Goal: Task Accomplishment & Management: Manage account settings

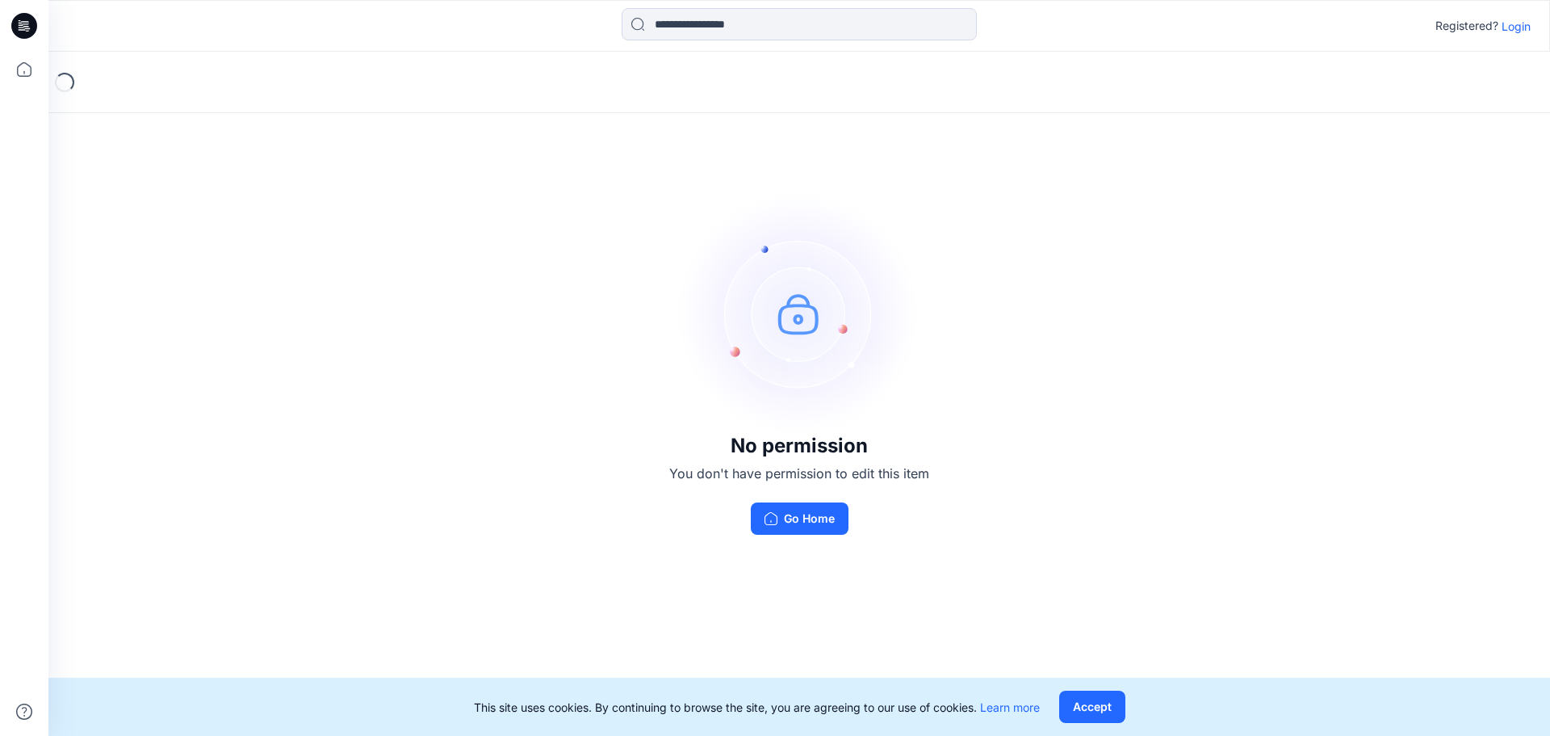
click at [1516, 29] on p "Login" at bounding box center [1516, 26] width 29 height 17
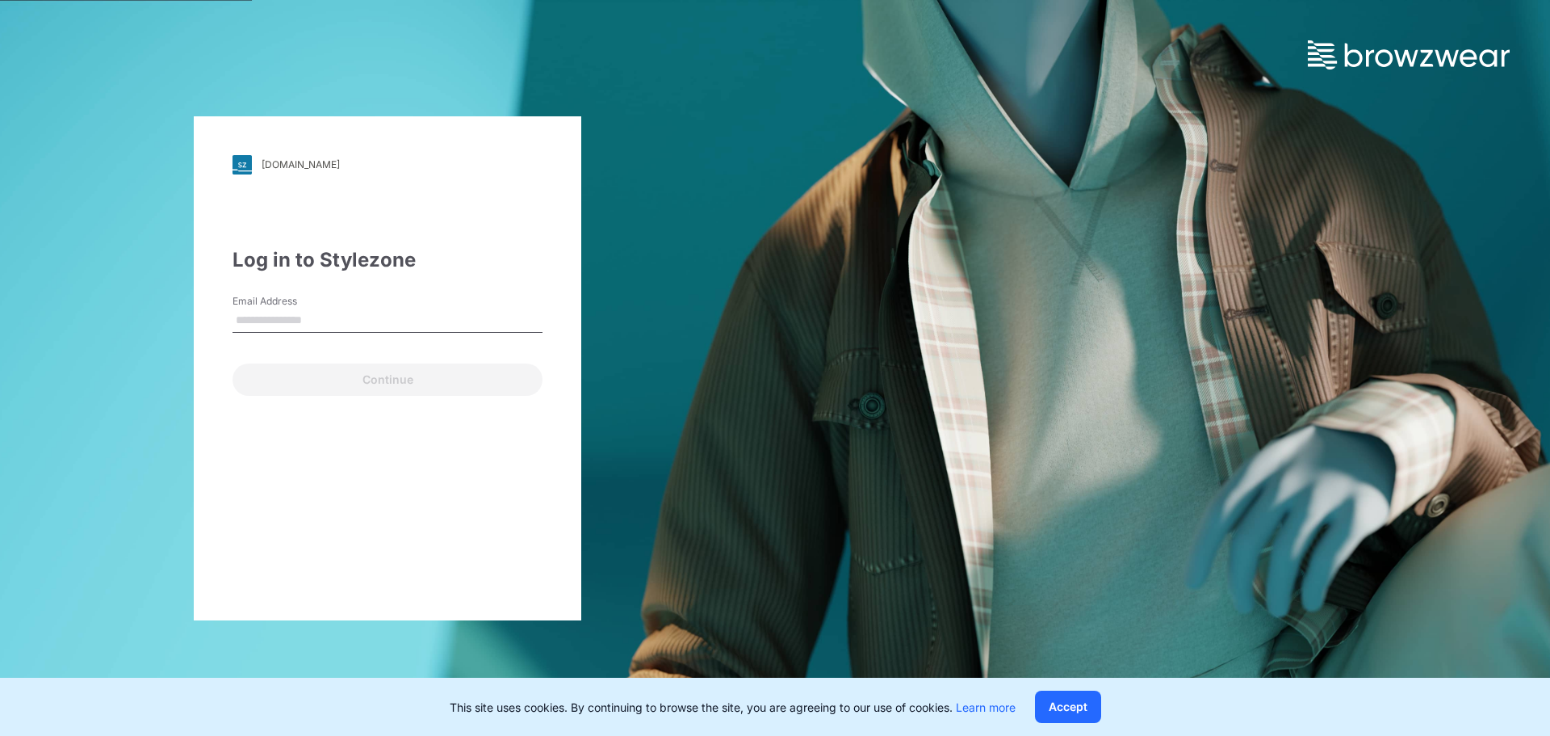
click at [409, 321] on input "Email Address" at bounding box center [388, 320] width 310 height 24
type input "**********"
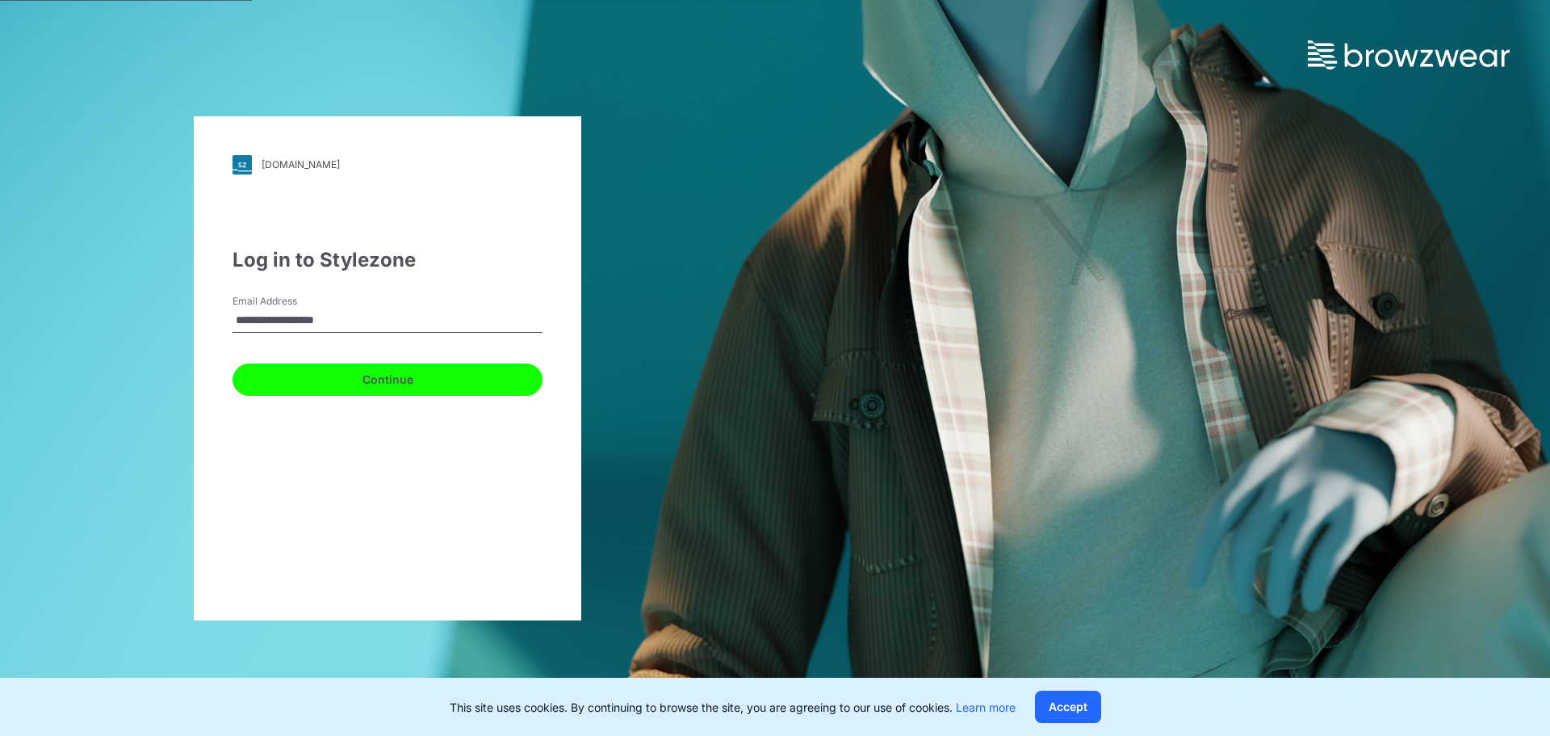
click at [422, 371] on button "Continue" at bounding box center [388, 379] width 310 height 32
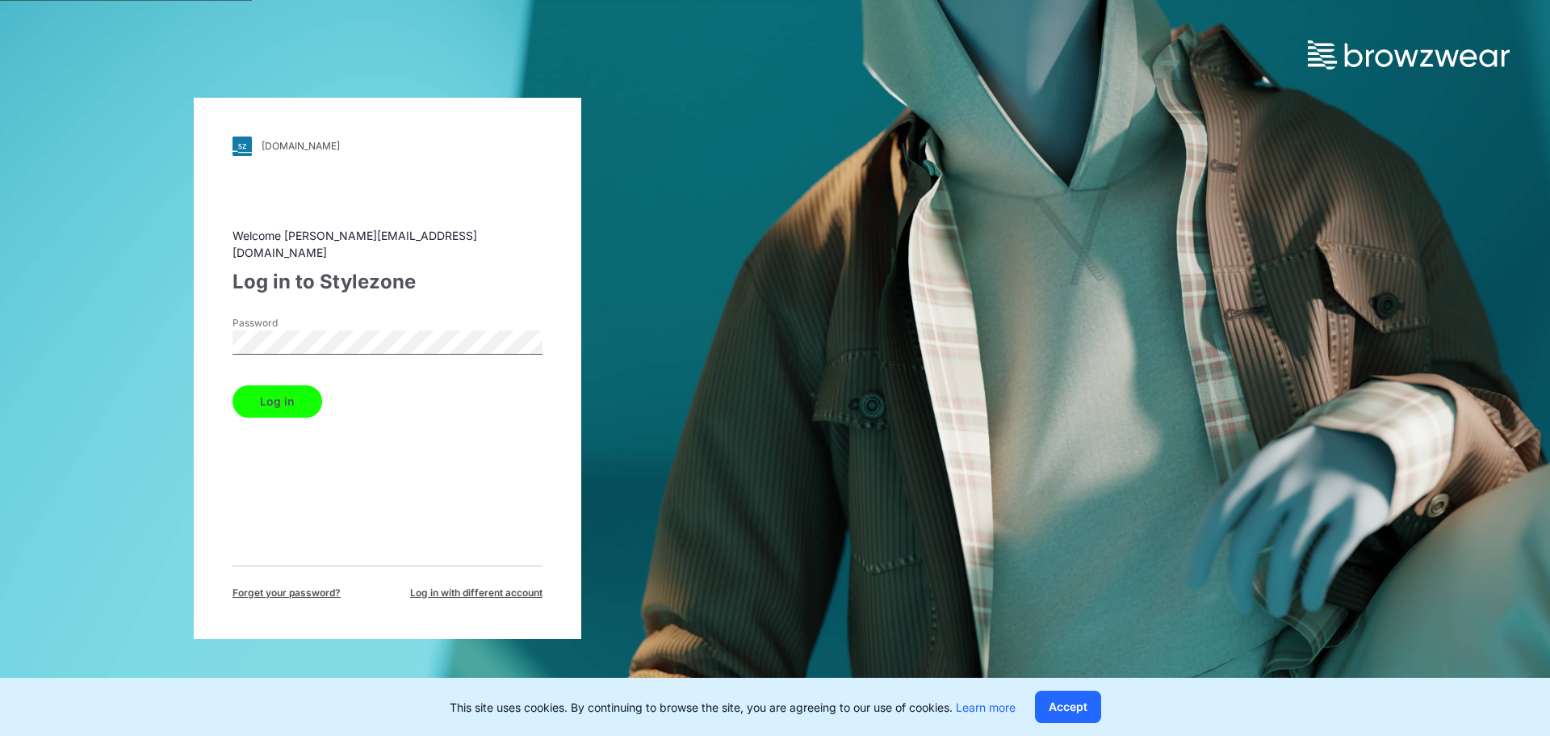
click at [273, 393] on button "Log in" at bounding box center [278, 401] width 90 height 32
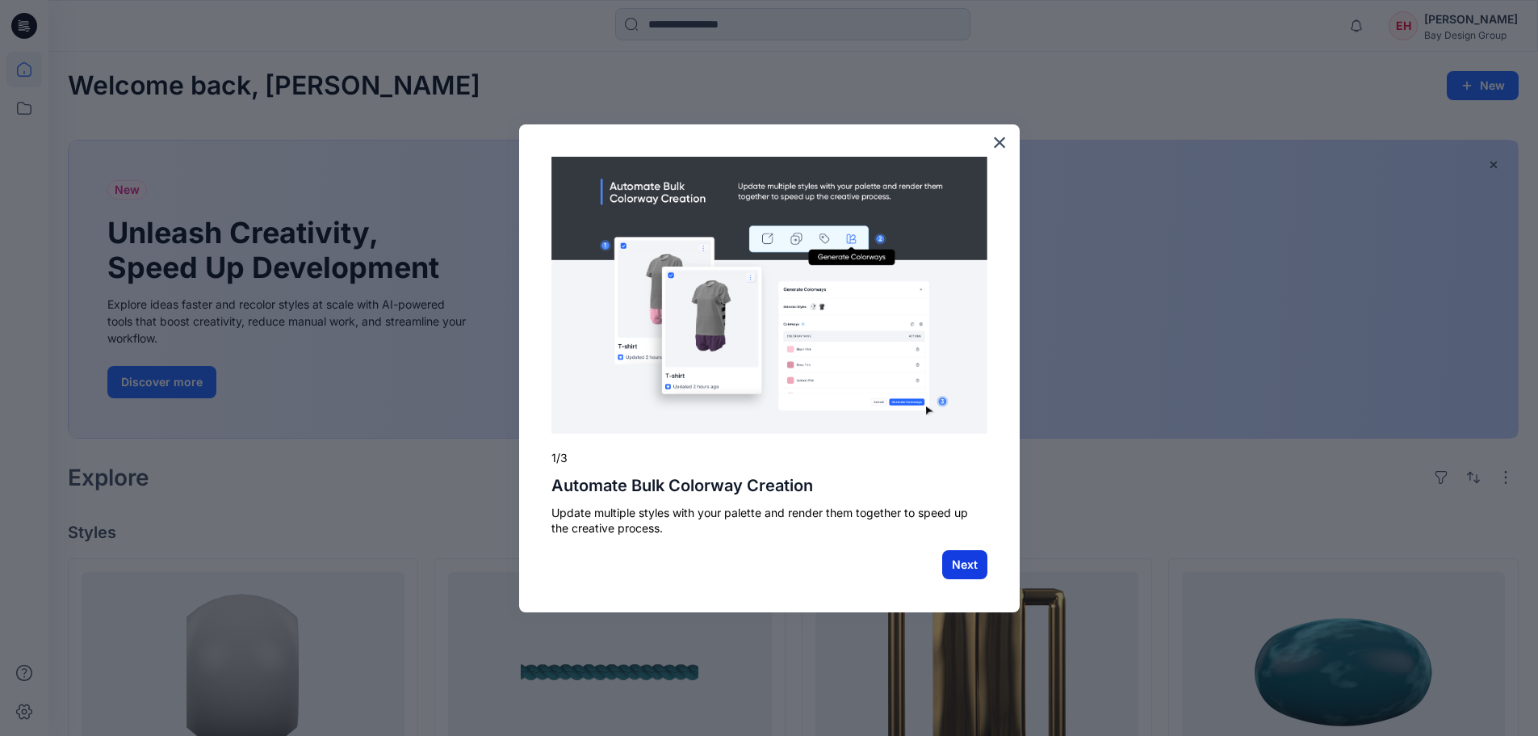
click at [962, 566] on button "Next" at bounding box center [964, 564] width 45 height 29
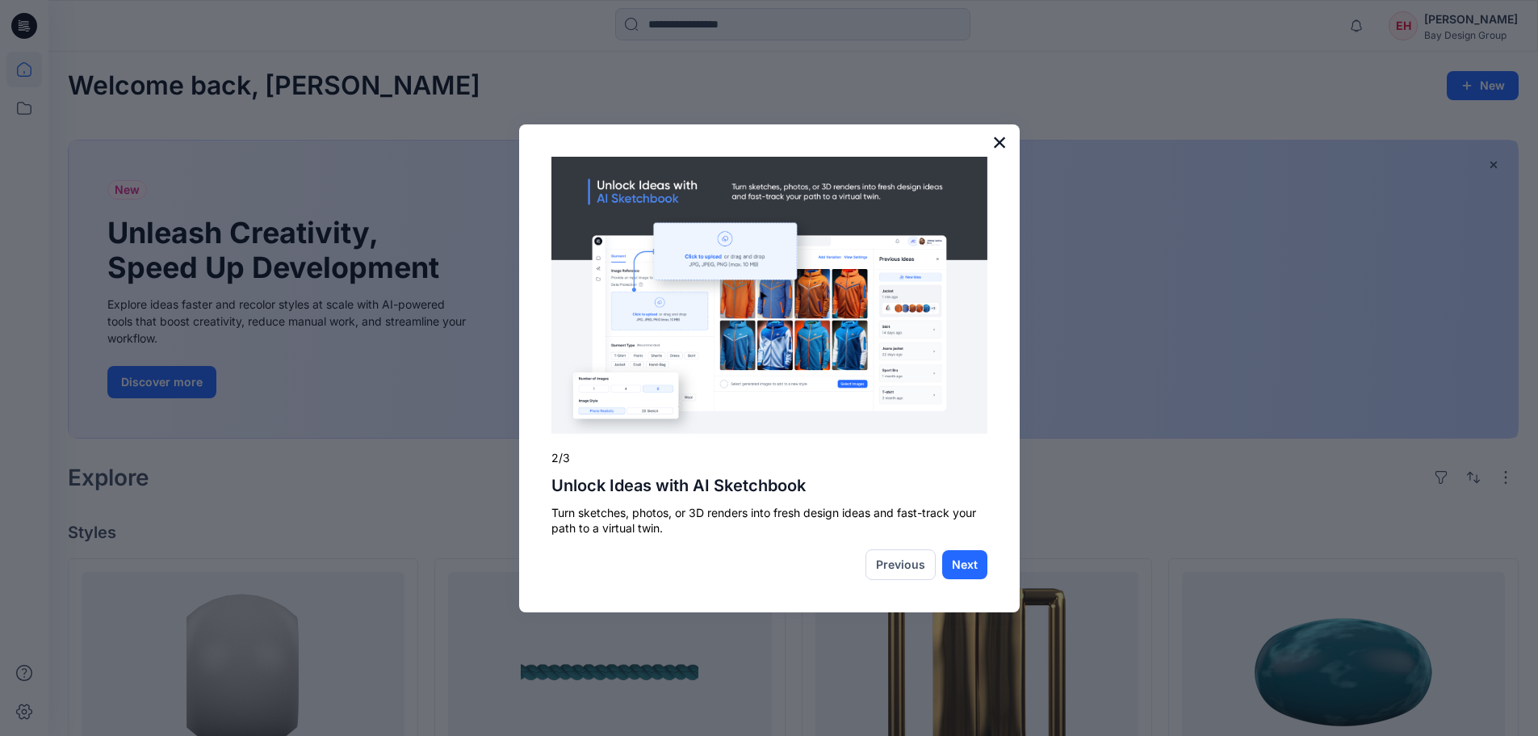
click at [1004, 145] on button "×" at bounding box center [999, 142] width 15 height 26
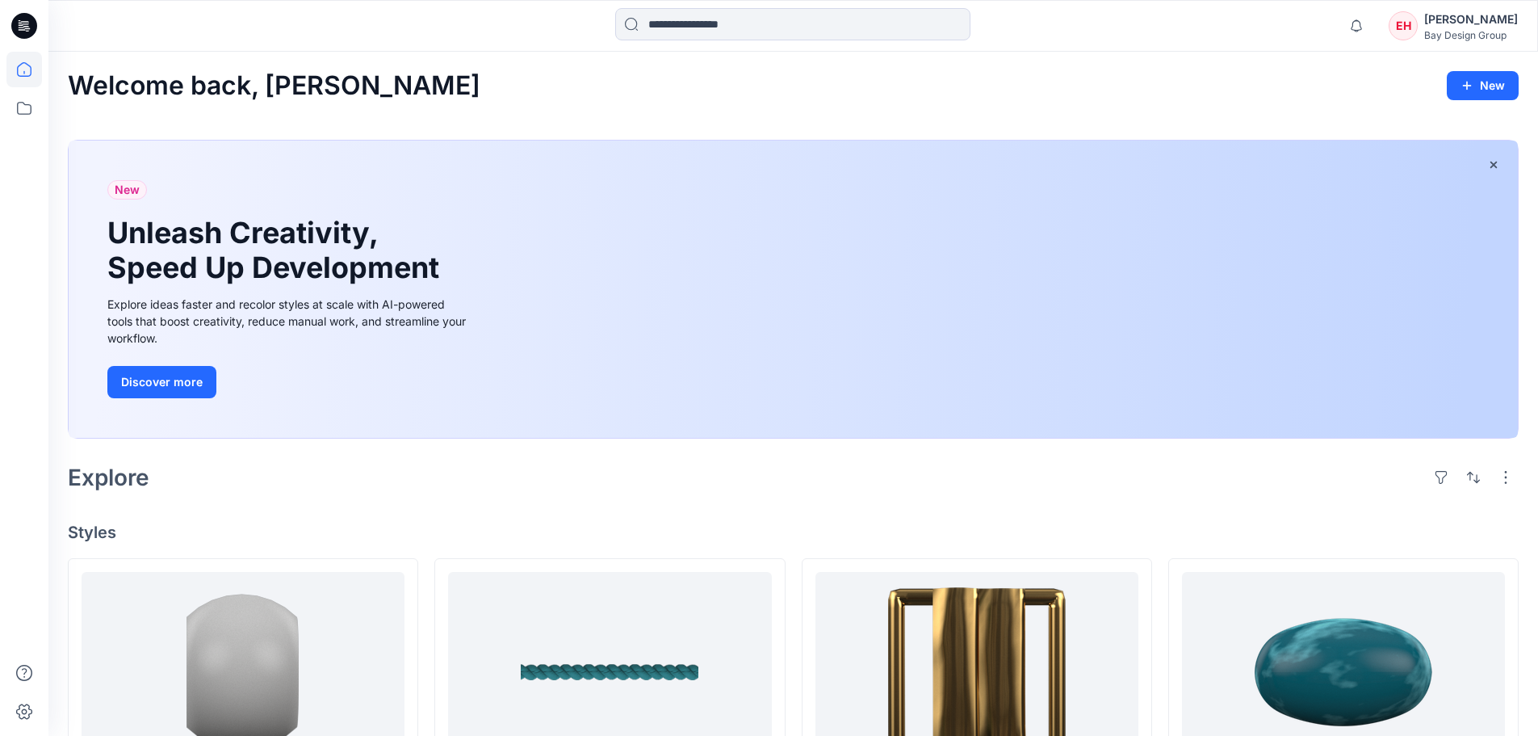
click at [1470, 32] on div "Bay Design Group" at bounding box center [1471, 35] width 94 height 12
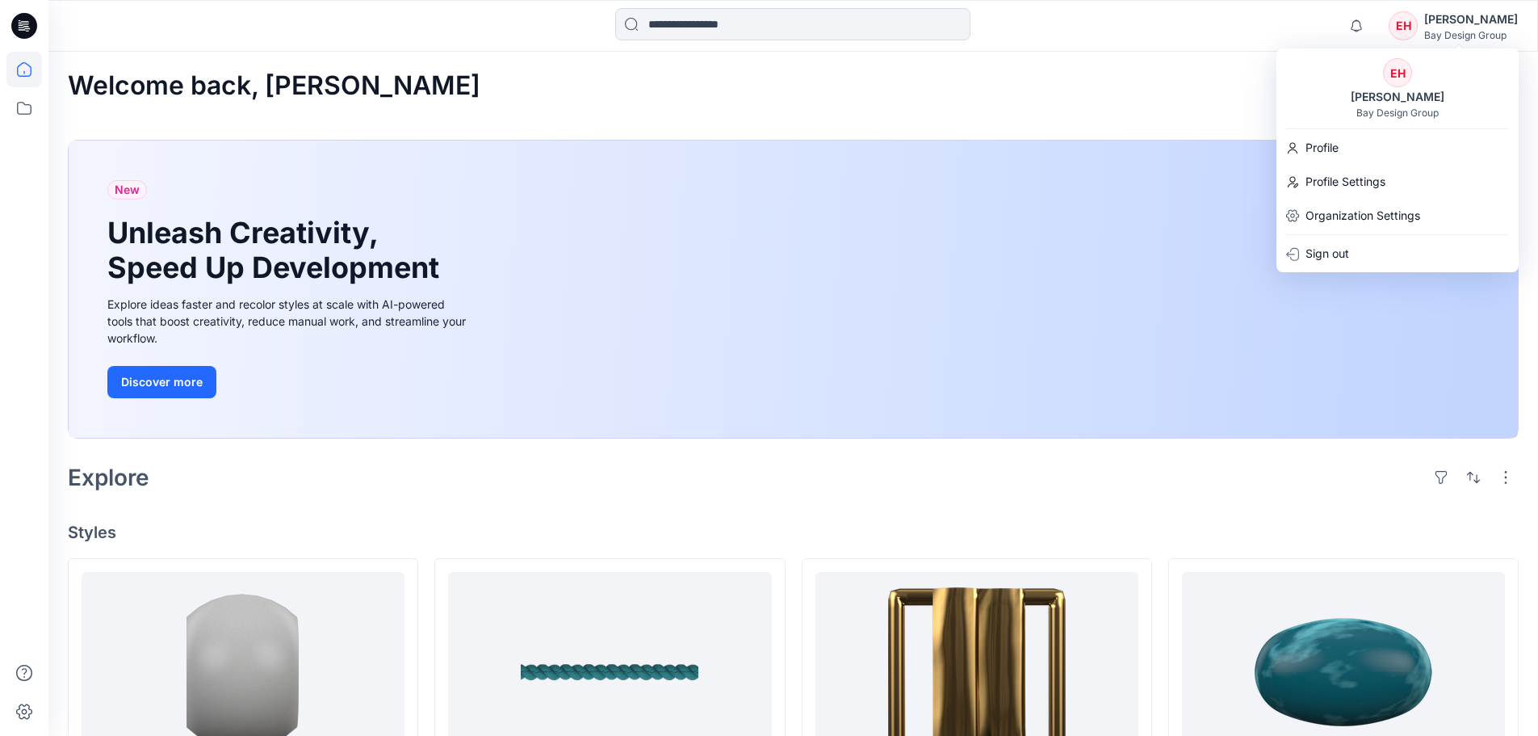
click at [1193, 75] on div "Welcome back, [PERSON_NAME]" at bounding box center [793, 86] width 1451 height 30
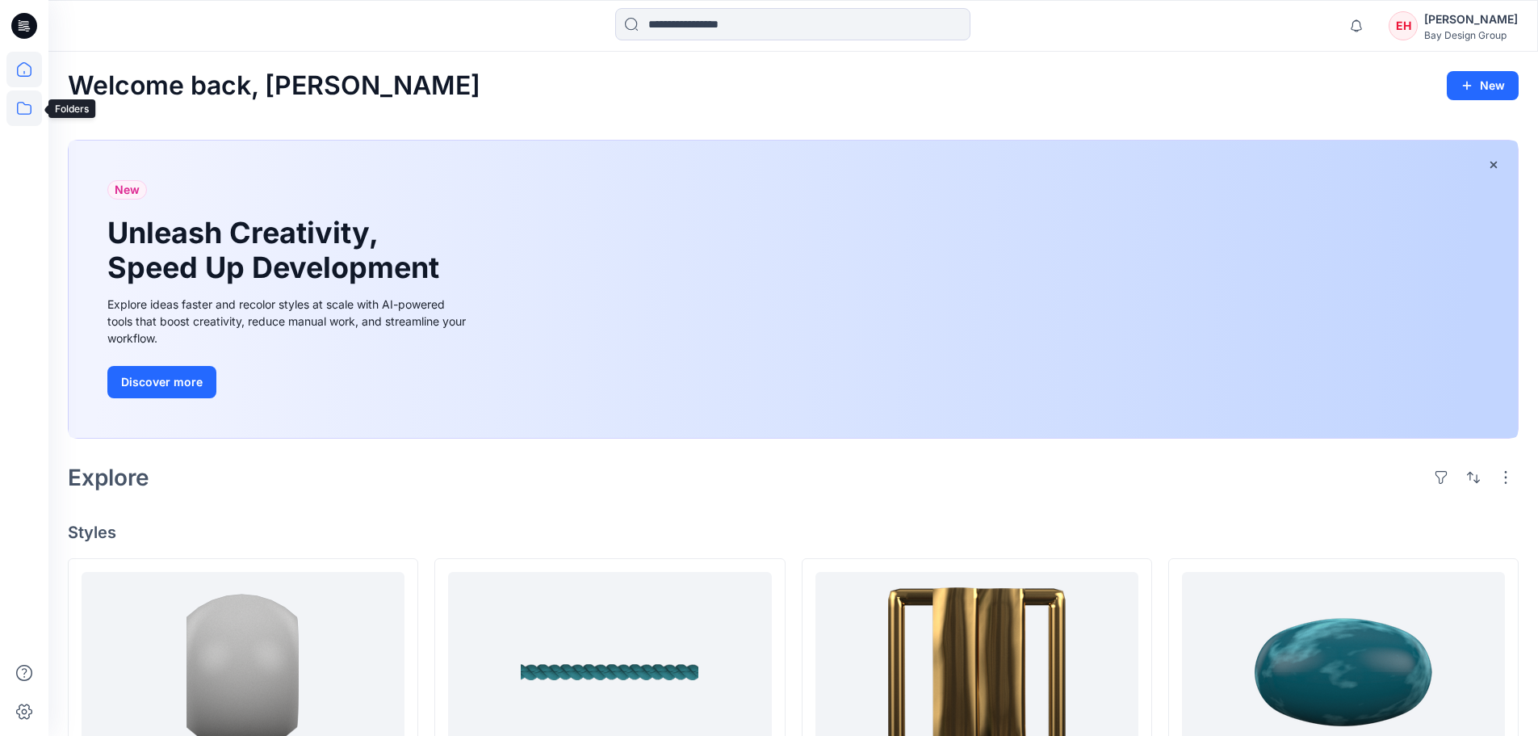
click at [19, 102] on icon at bounding box center [24, 108] width 36 height 36
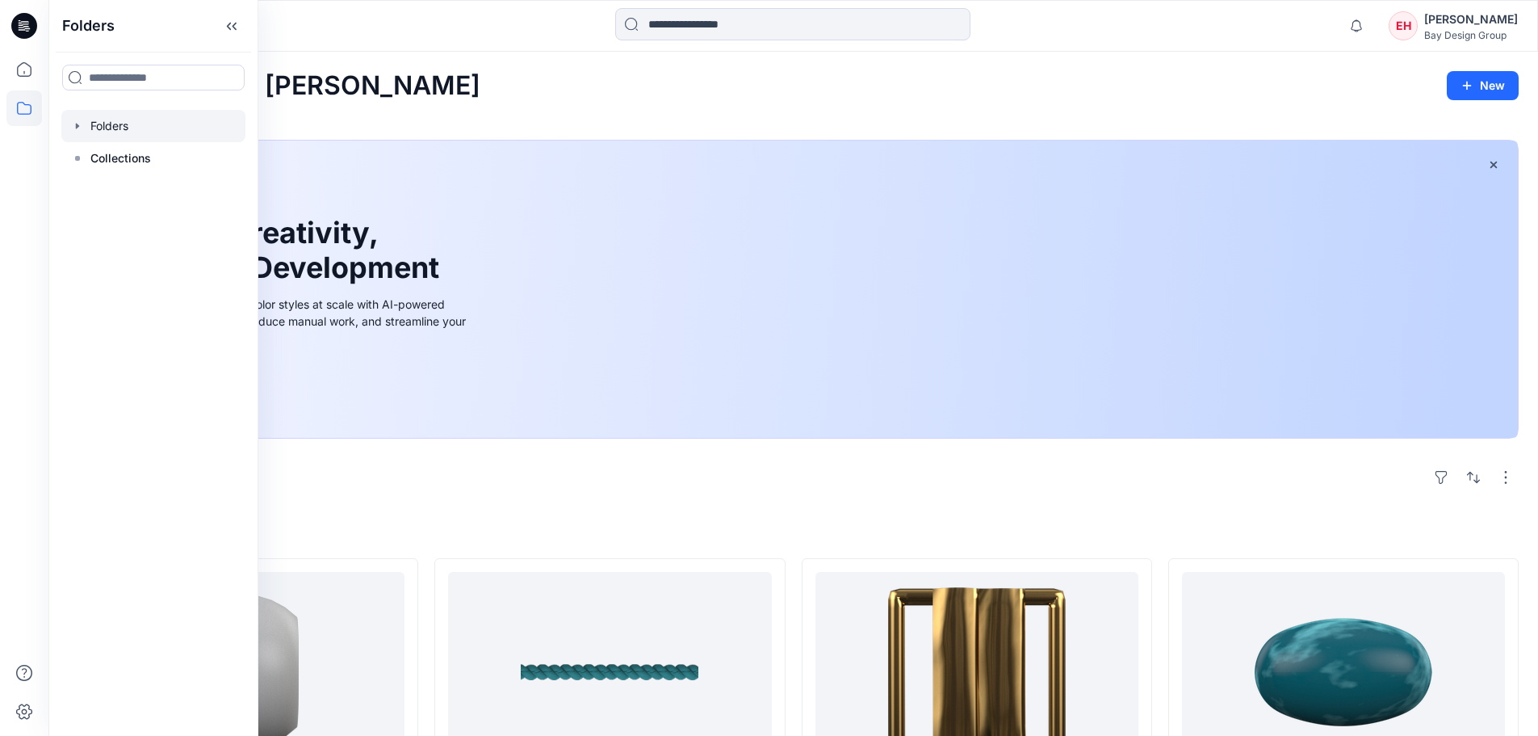
click at [79, 130] on icon "button" at bounding box center [77, 125] width 13 height 13
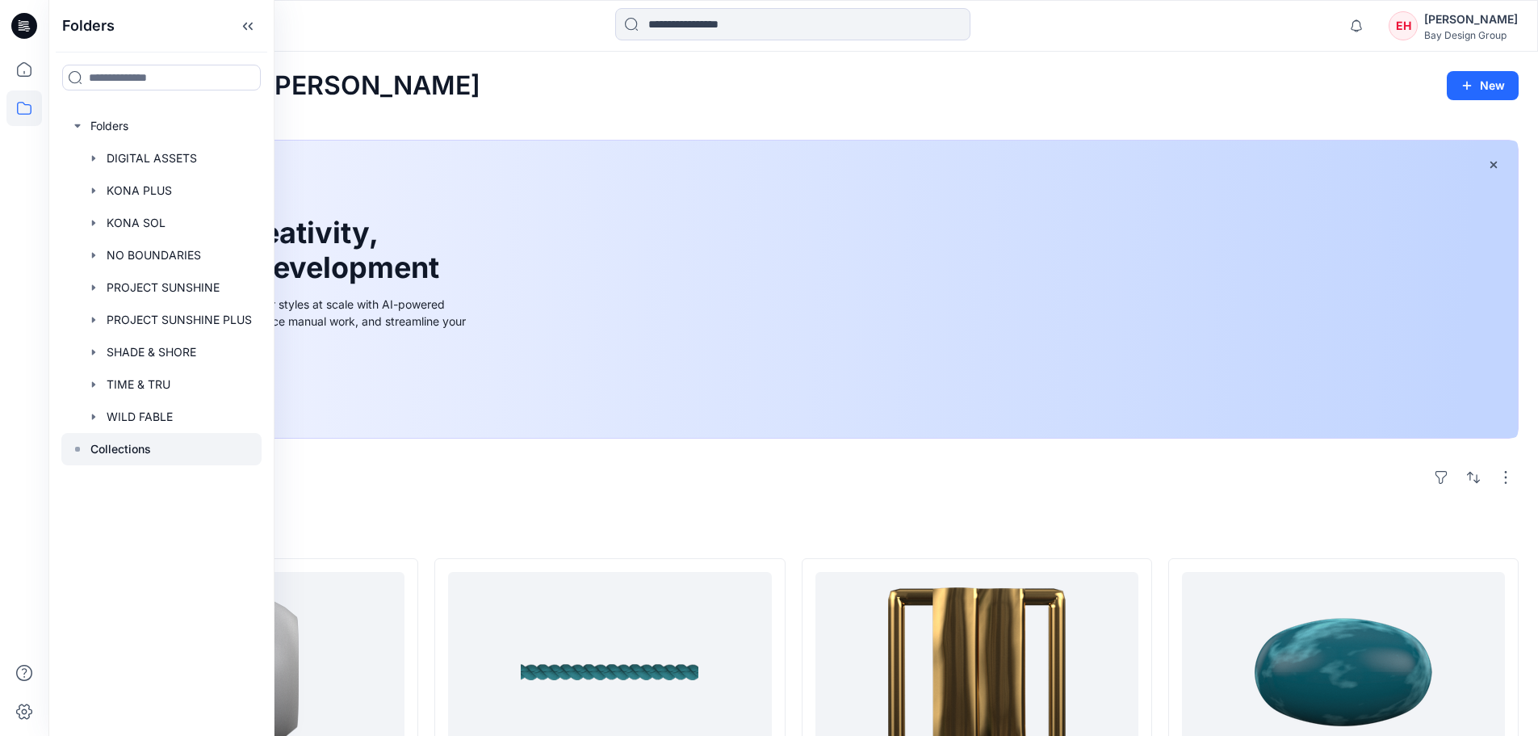
click at [80, 447] on icon at bounding box center [77, 448] width 13 height 13
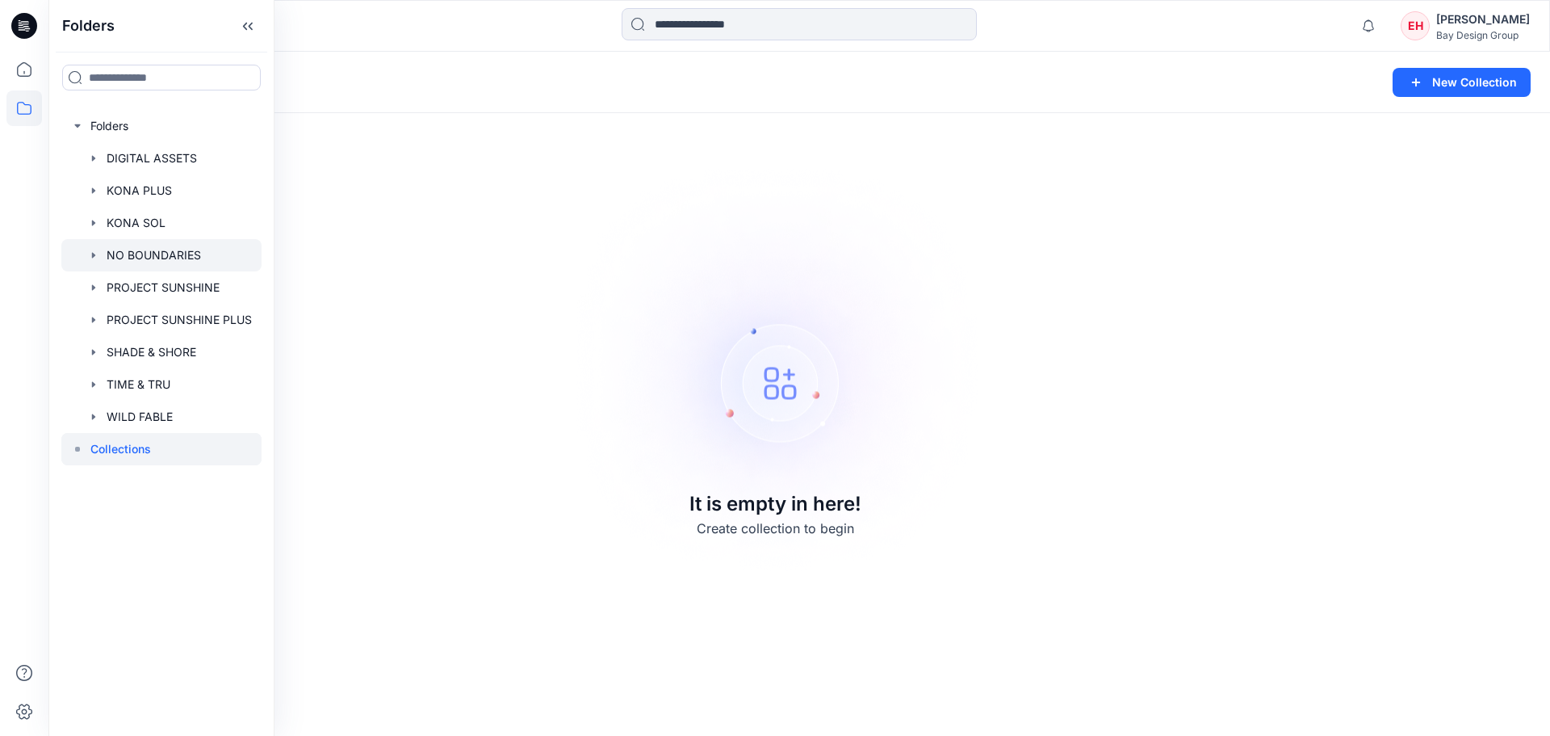
click at [165, 256] on div at bounding box center [161, 255] width 200 height 32
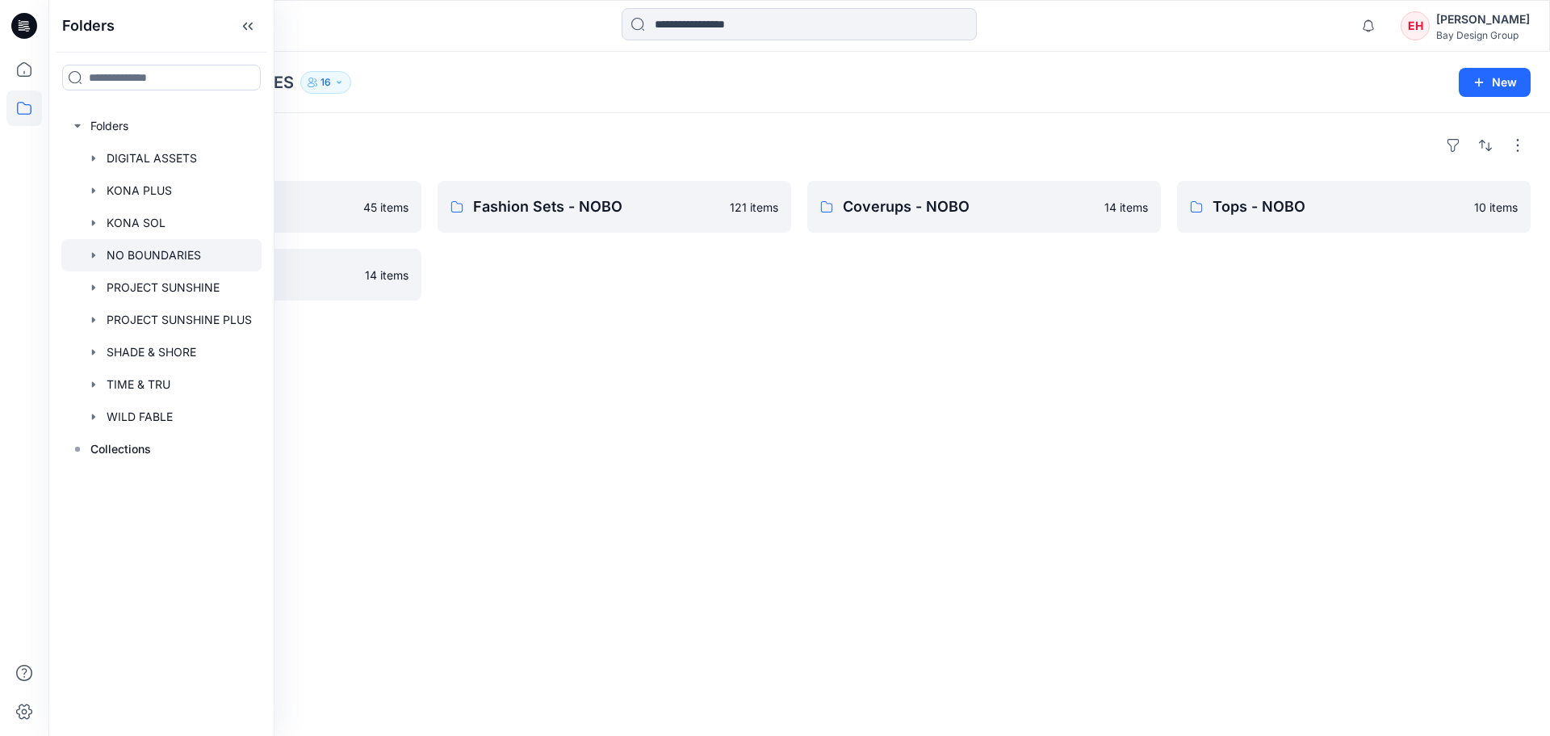
click at [695, 306] on div "Folders One Pieces - NOBO 45 items Bottoms - NOBO 14 items Fashion Sets - NOBO …" at bounding box center [799, 424] width 1502 height 623
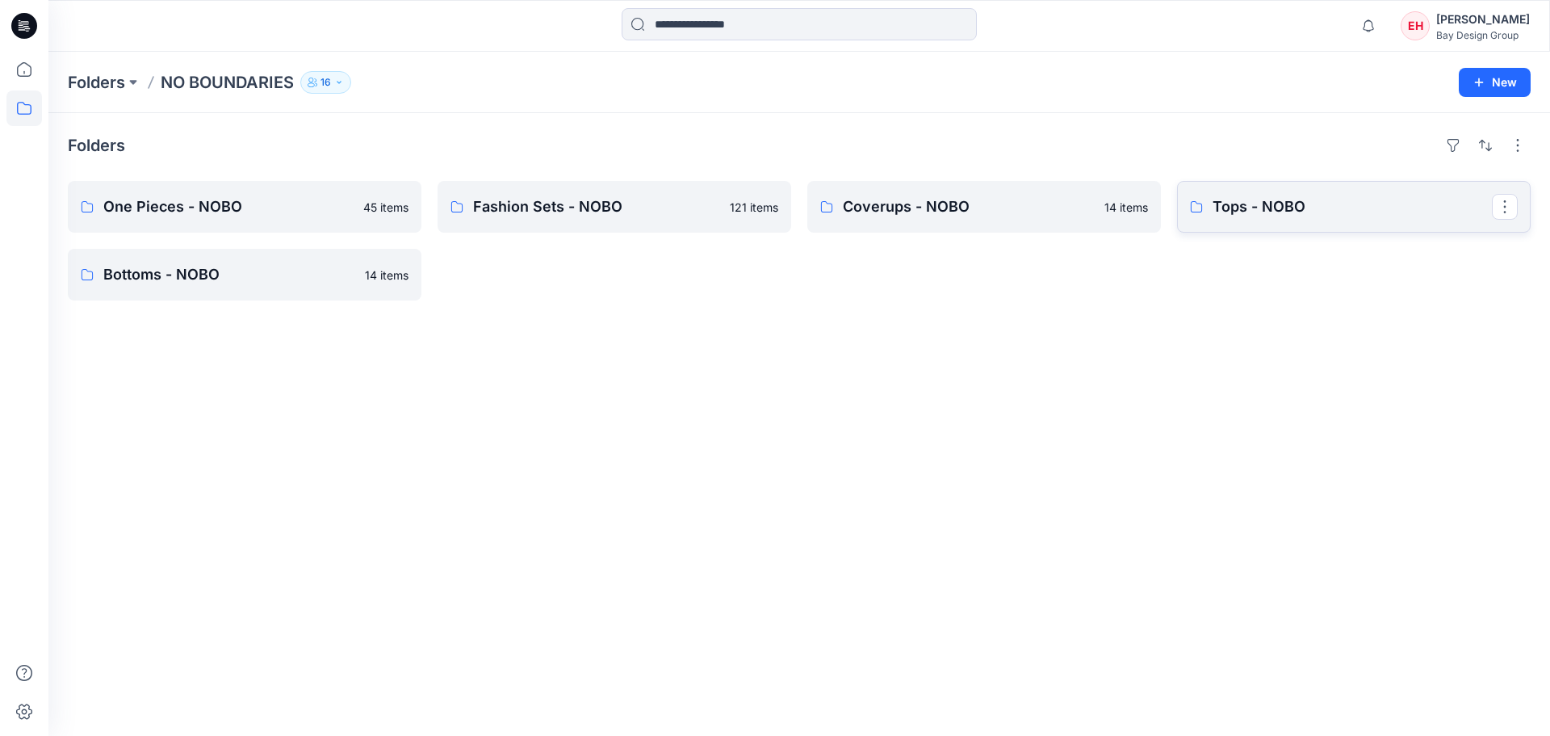
click at [1291, 213] on p "Tops - NOBO" at bounding box center [1352, 206] width 279 height 23
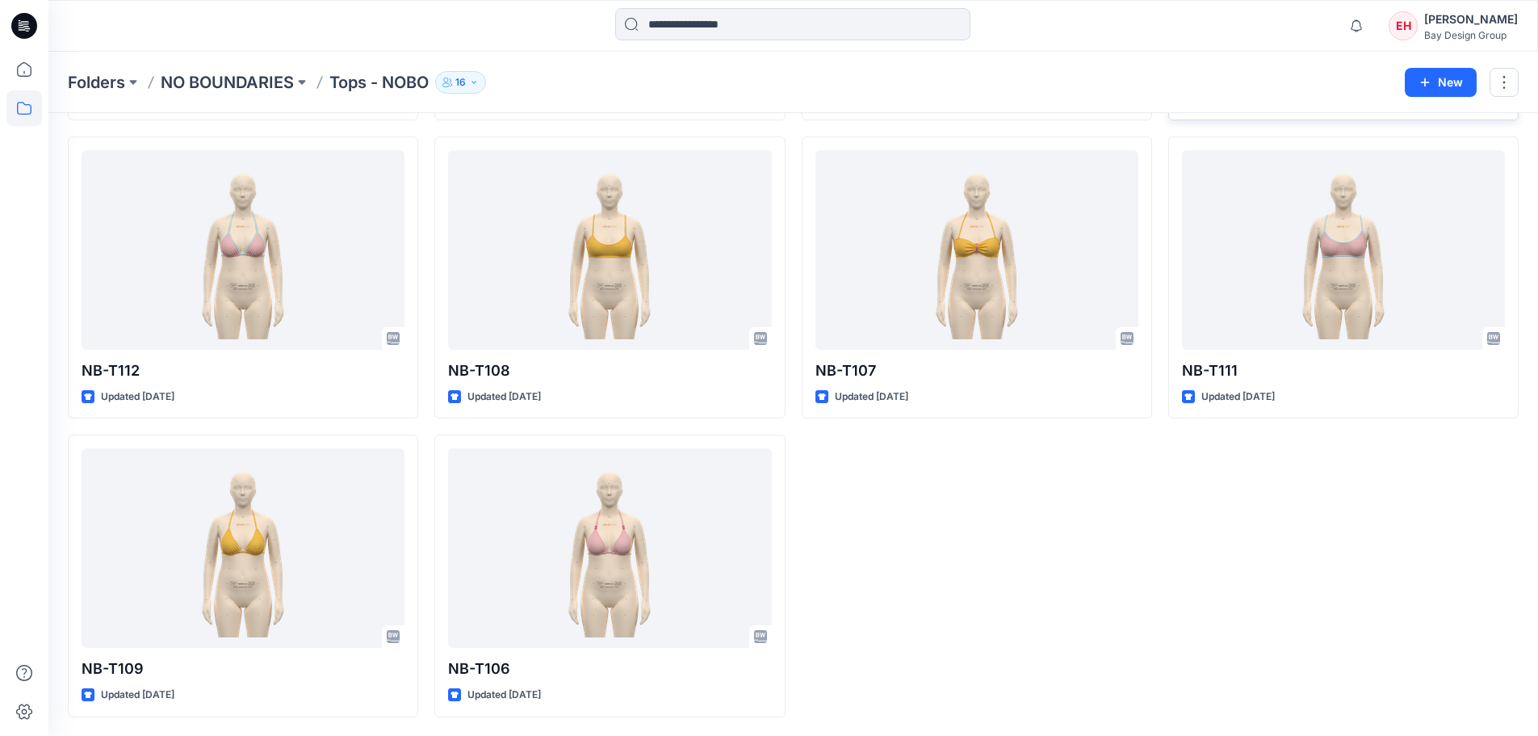
scroll to position [343, 0]
click at [304, 84] on button at bounding box center [302, 82] width 16 height 23
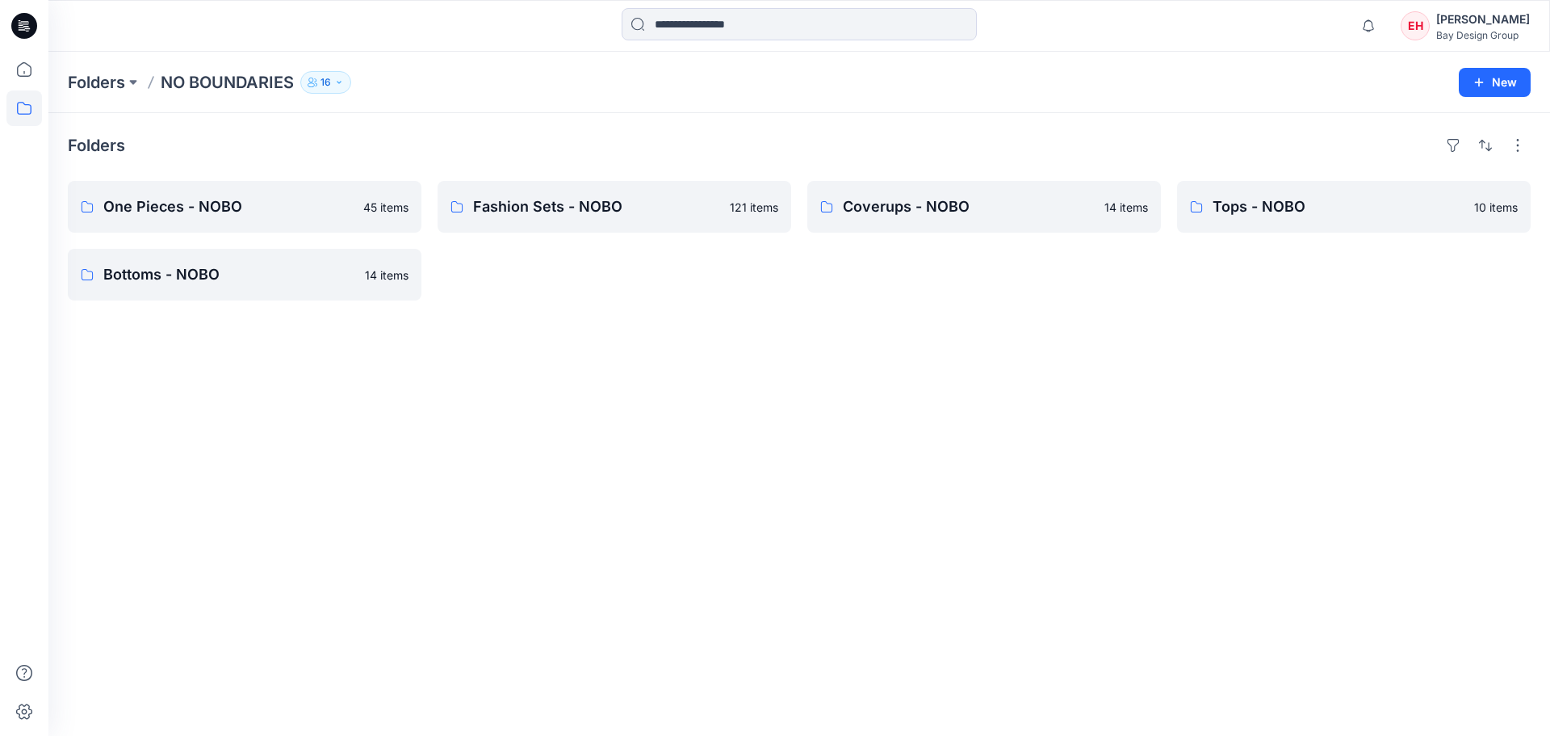
click at [1477, 33] on div "Bay Design Group" at bounding box center [1483, 35] width 94 height 12
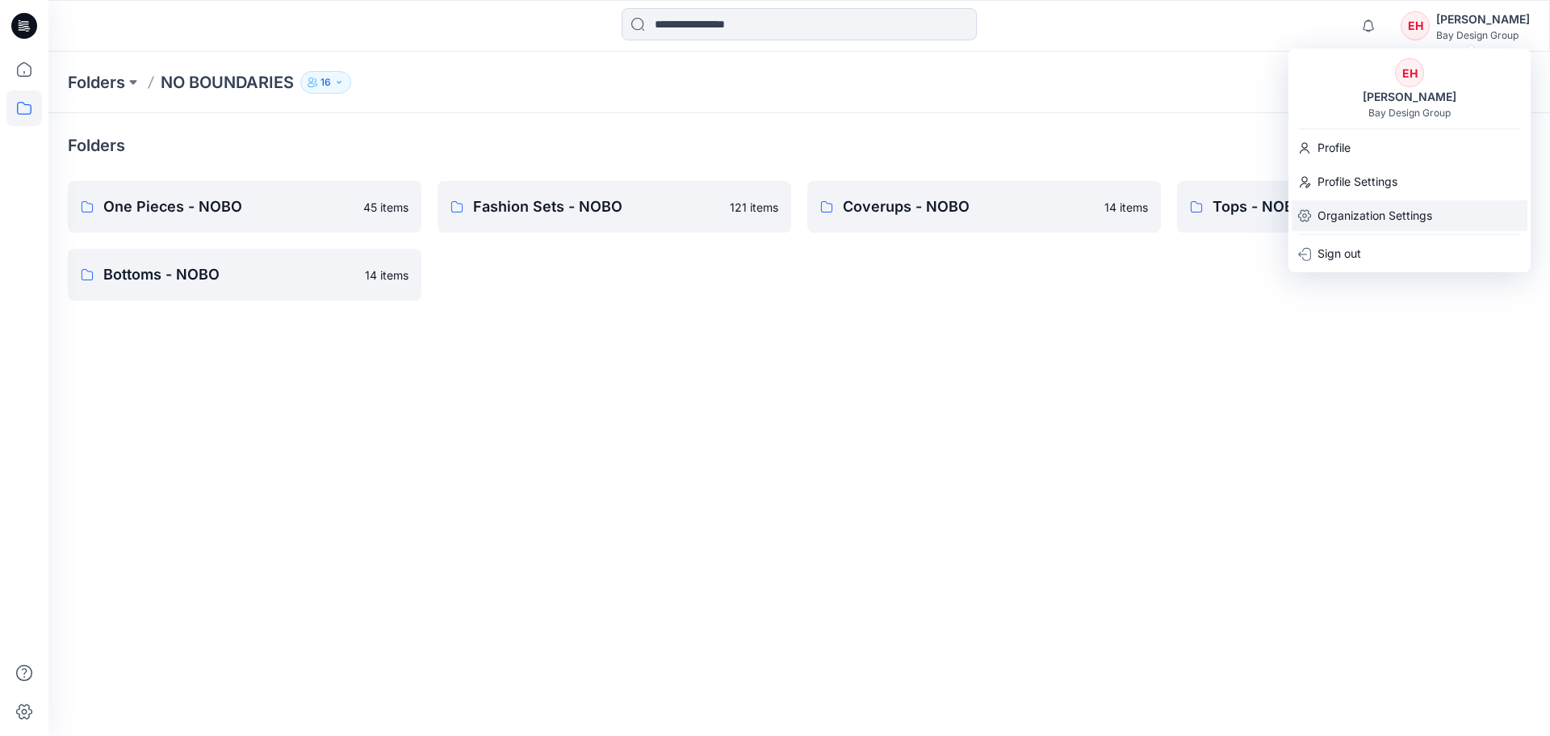
click at [1392, 209] on p "Organization Settings" at bounding box center [1375, 215] width 115 height 31
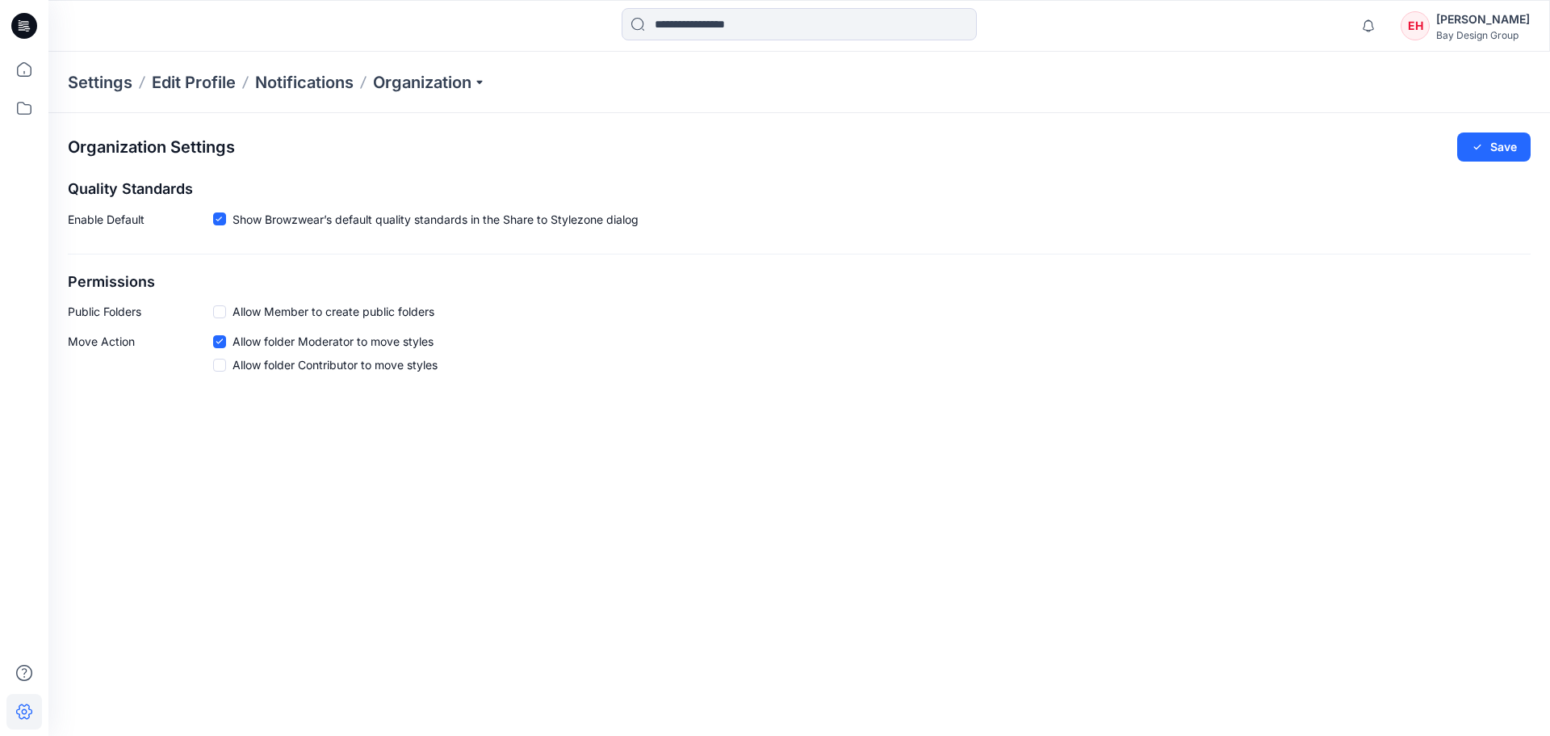
click at [1496, 35] on div "Bay Design Group" at bounding box center [1483, 35] width 94 height 12
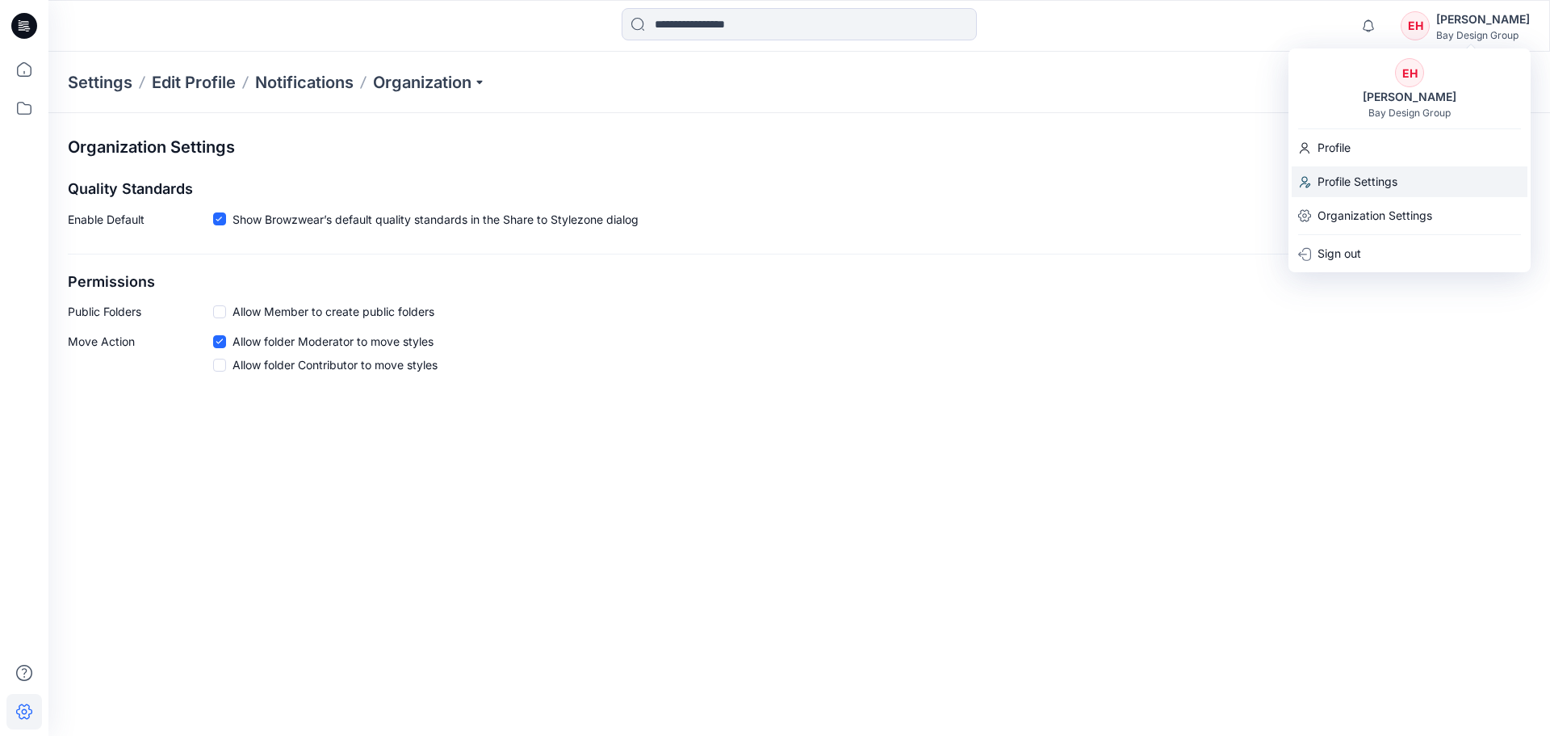
click at [1385, 182] on p "Profile Settings" at bounding box center [1358, 181] width 80 height 31
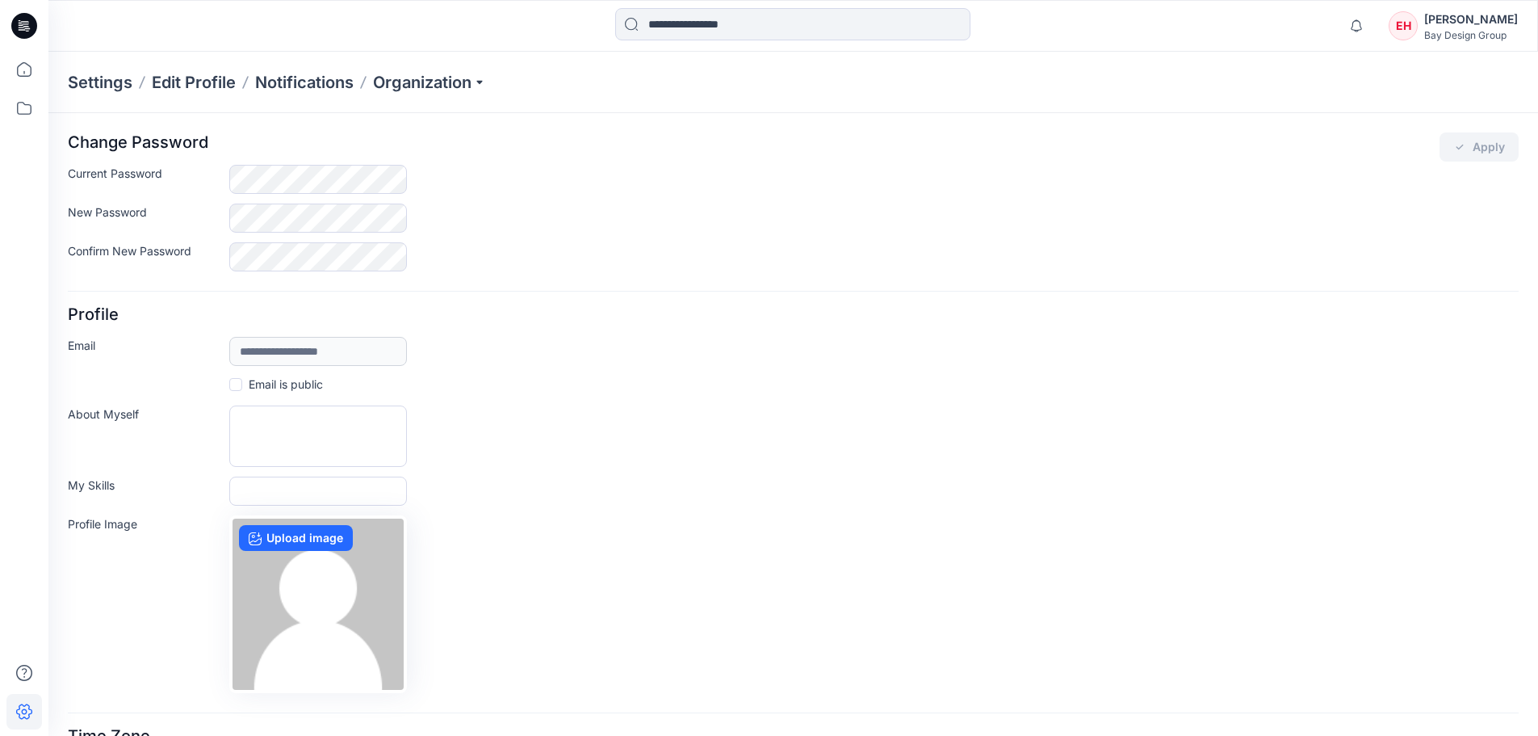
click at [1460, 35] on div "Bay Design Group" at bounding box center [1471, 35] width 94 height 12
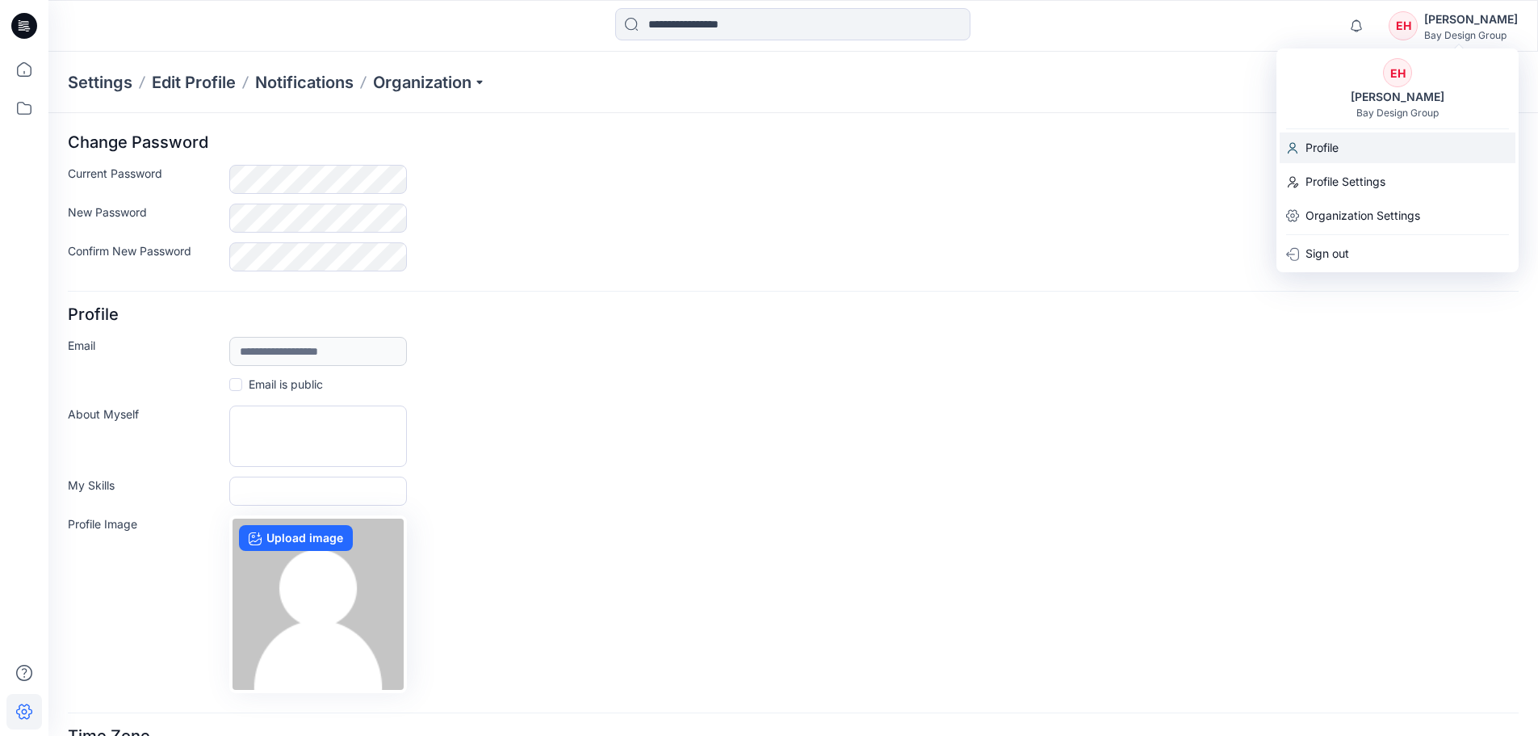
click at [1375, 142] on div "Profile" at bounding box center [1398, 147] width 236 height 31
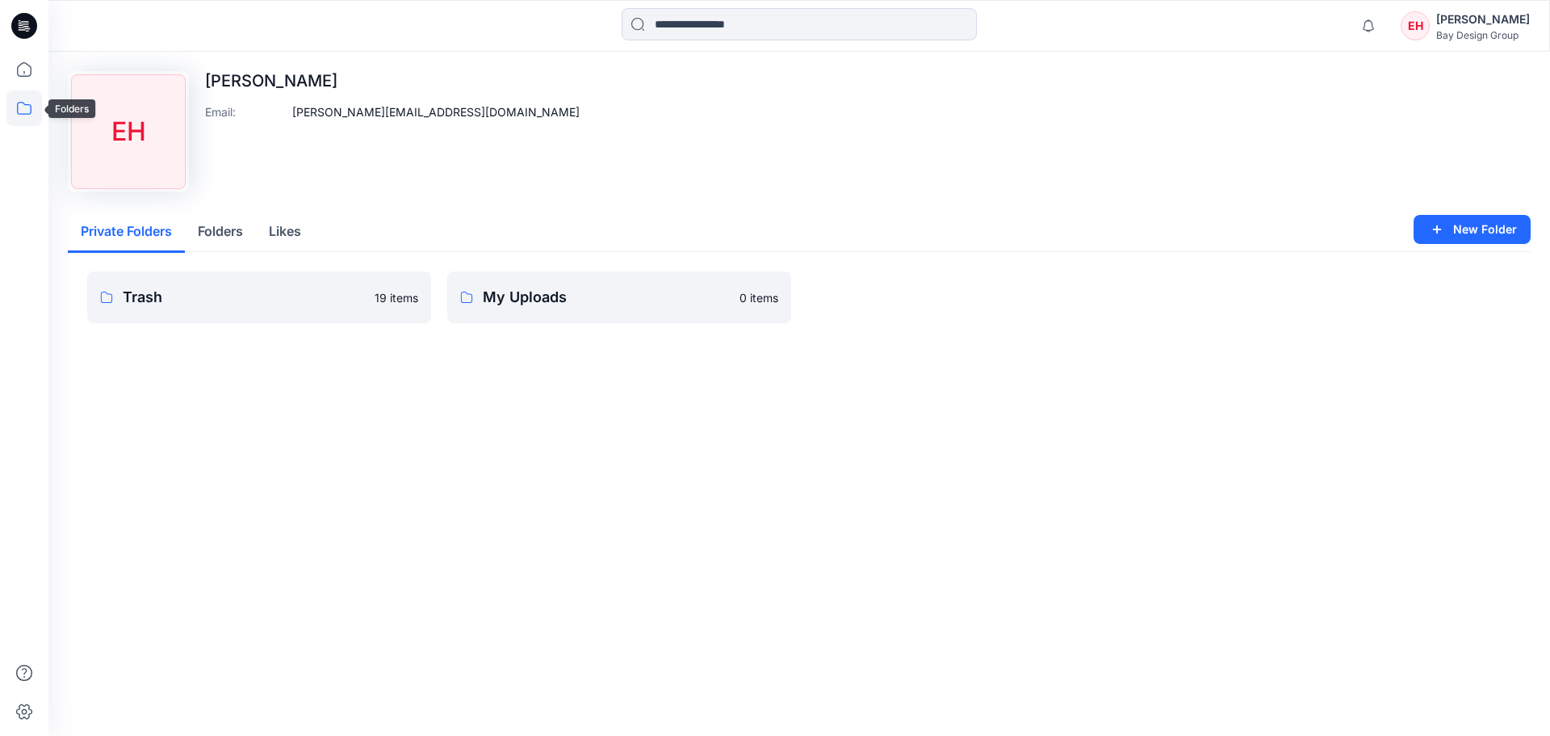
click at [25, 113] on icon at bounding box center [24, 108] width 36 height 36
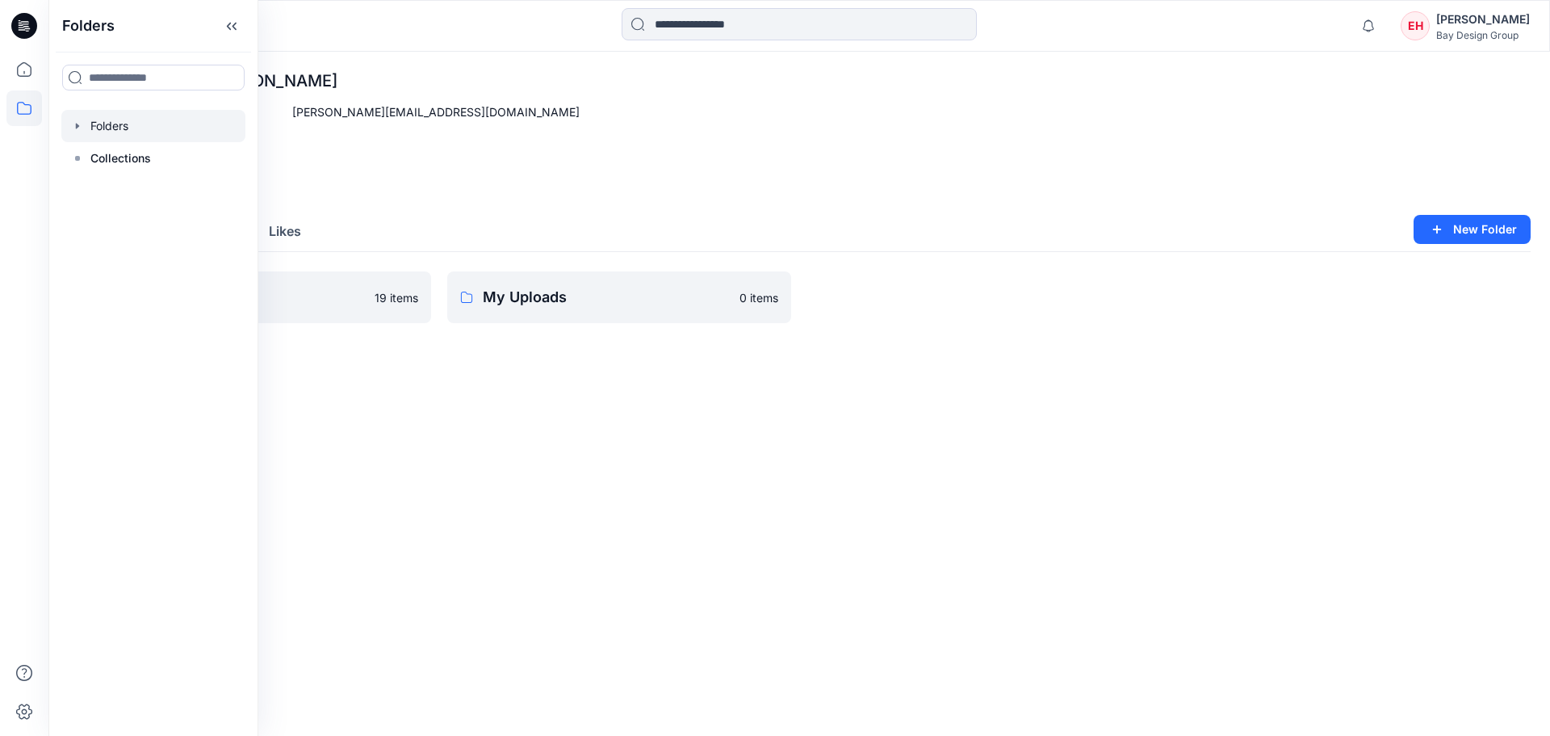
click at [79, 124] on icon "button" at bounding box center [77, 125] width 13 height 13
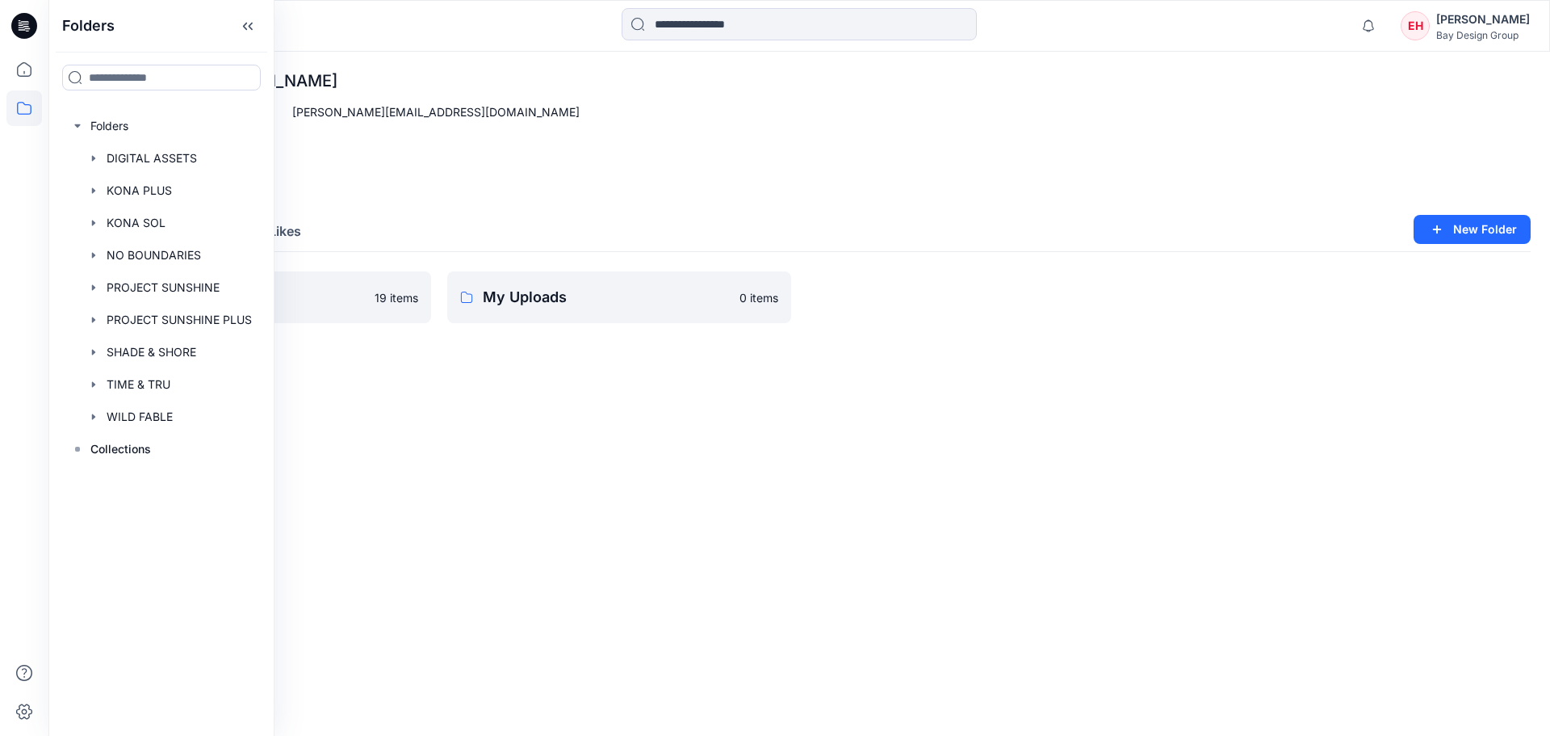
click at [1455, 18] on div "[PERSON_NAME]" at bounding box center [1483, 19] width 94 height 19
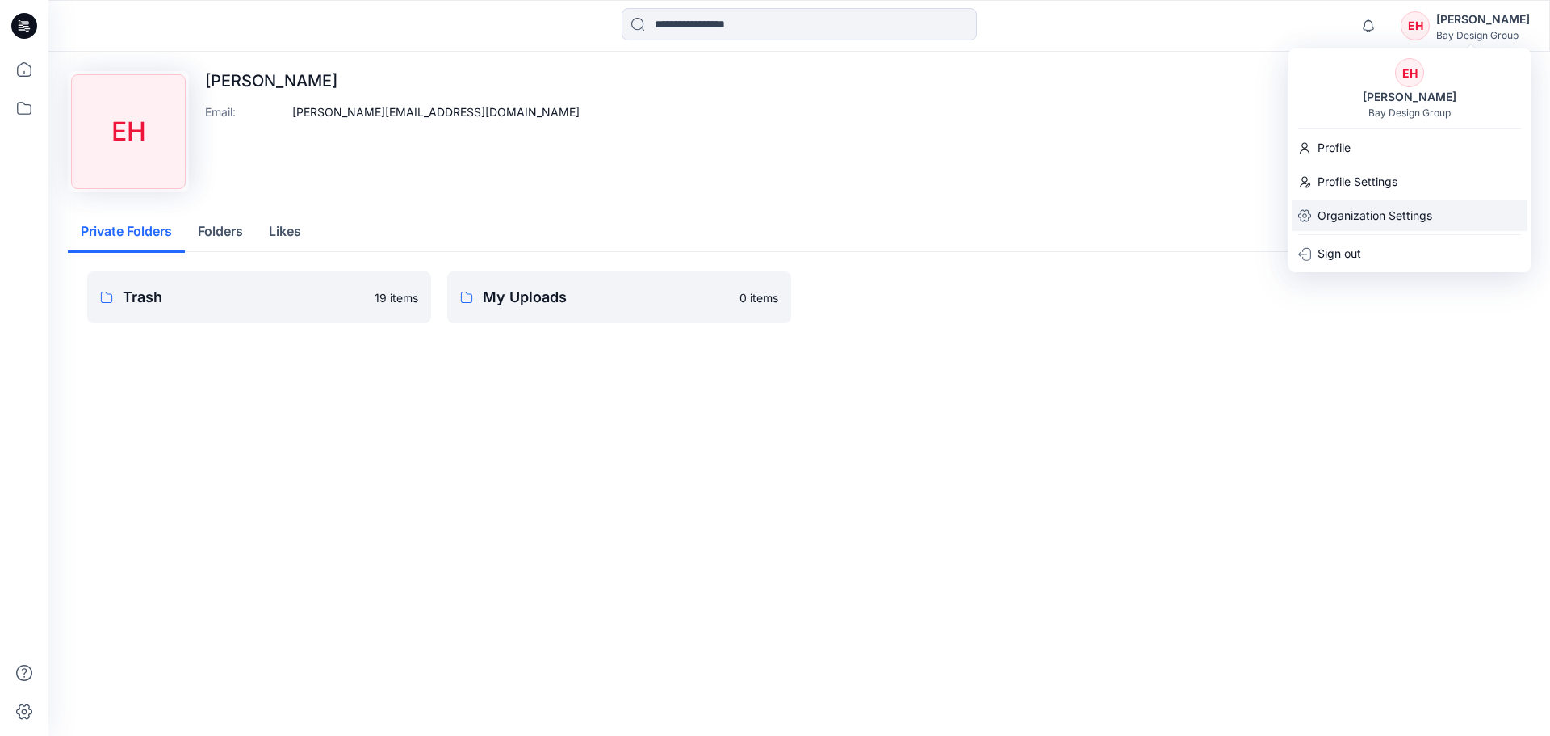
click at [1399, 207] on p "Organization Settings" at bounding box center [1375, 215] width 115 height 31
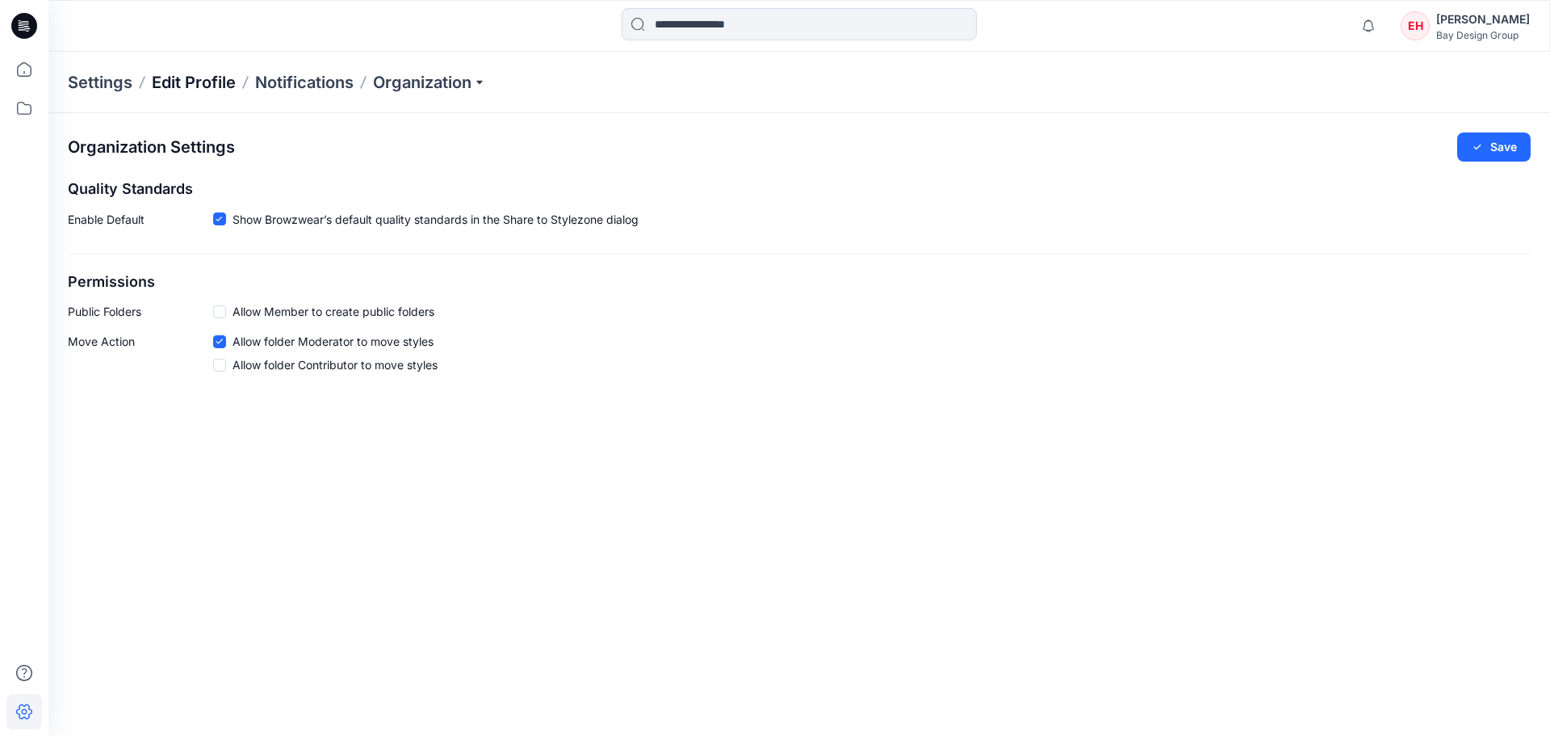
click at [199, 90] on p "Edit Profile" at bounding box center [194, 82] width 84 height 23
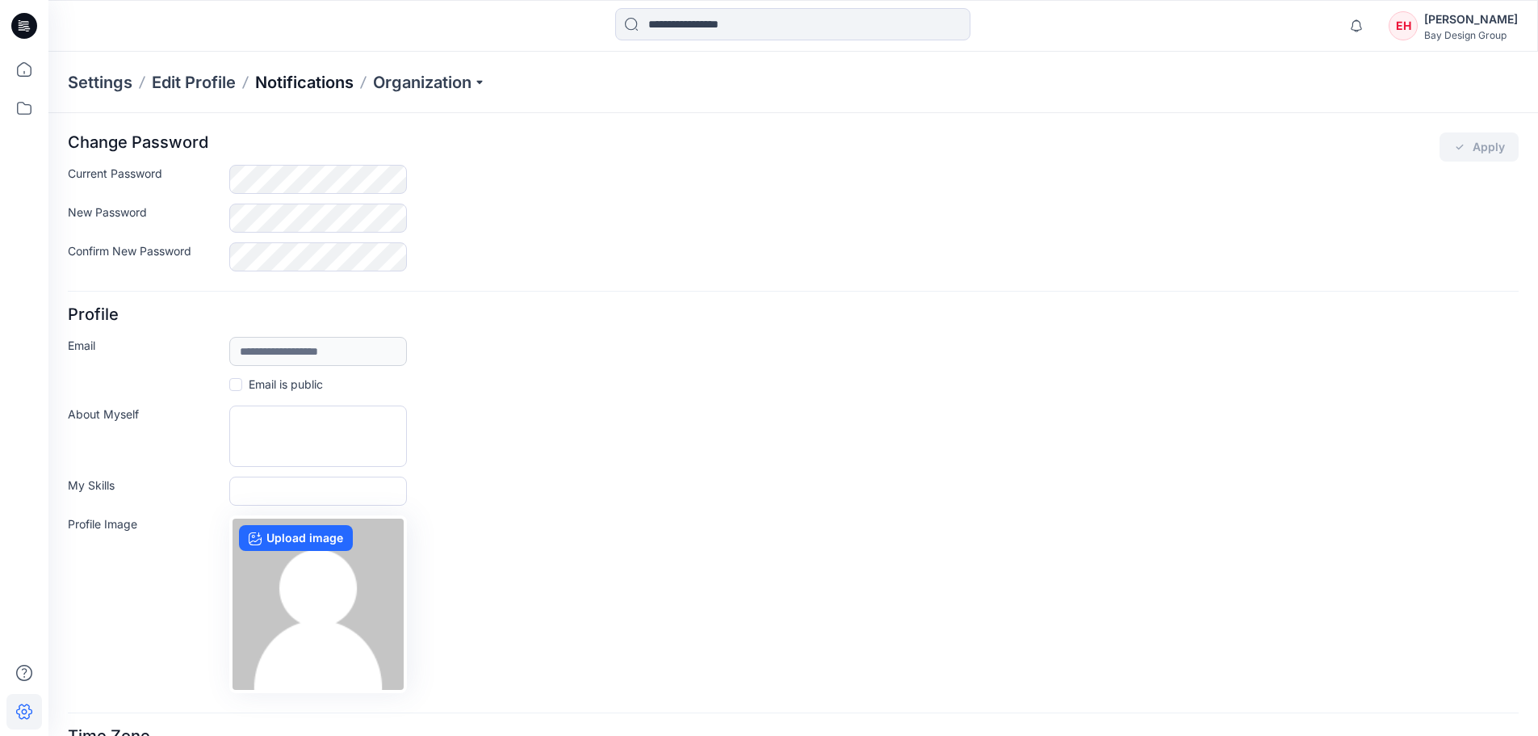
click at [270, 78] on p "Notifications" at bounding box center [304, 82] width 99 height 23
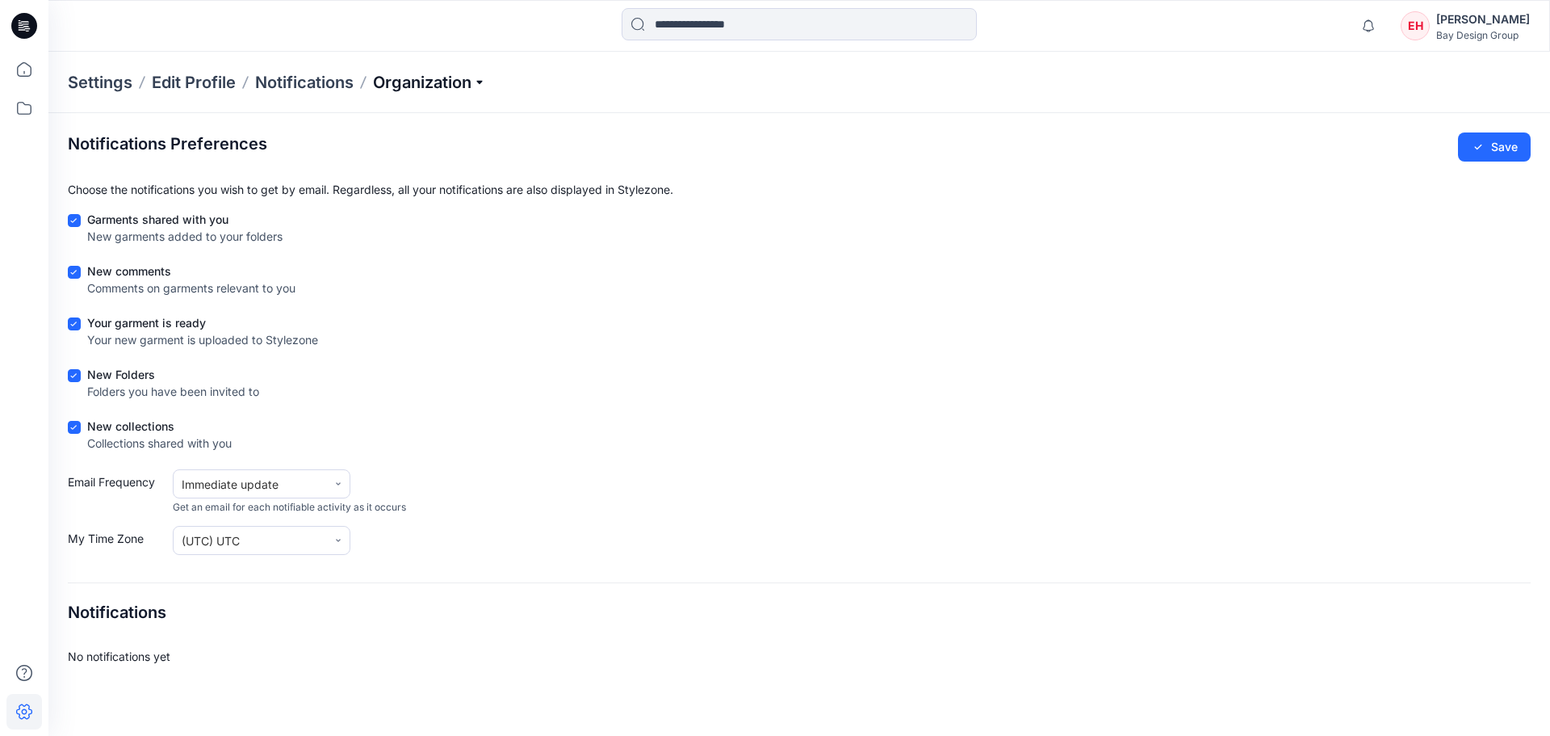
click at [399, 78] on p "Organization" at bounding box center [429, 82] width 113 height 23
click at [114, 78] on p "Settings" at bounding box center [100, 82] width 65 height 23
click at [99, 90] on p "Settings" at bounding box center [100, 82] width 65 height 23
click at [103, 82] on p "Settings" at bounding box center [100, 82] width 65 height 23
click at [1483, 37] on div "Bay Design Group" at bounding box center [1483, 35] width 94 height 12
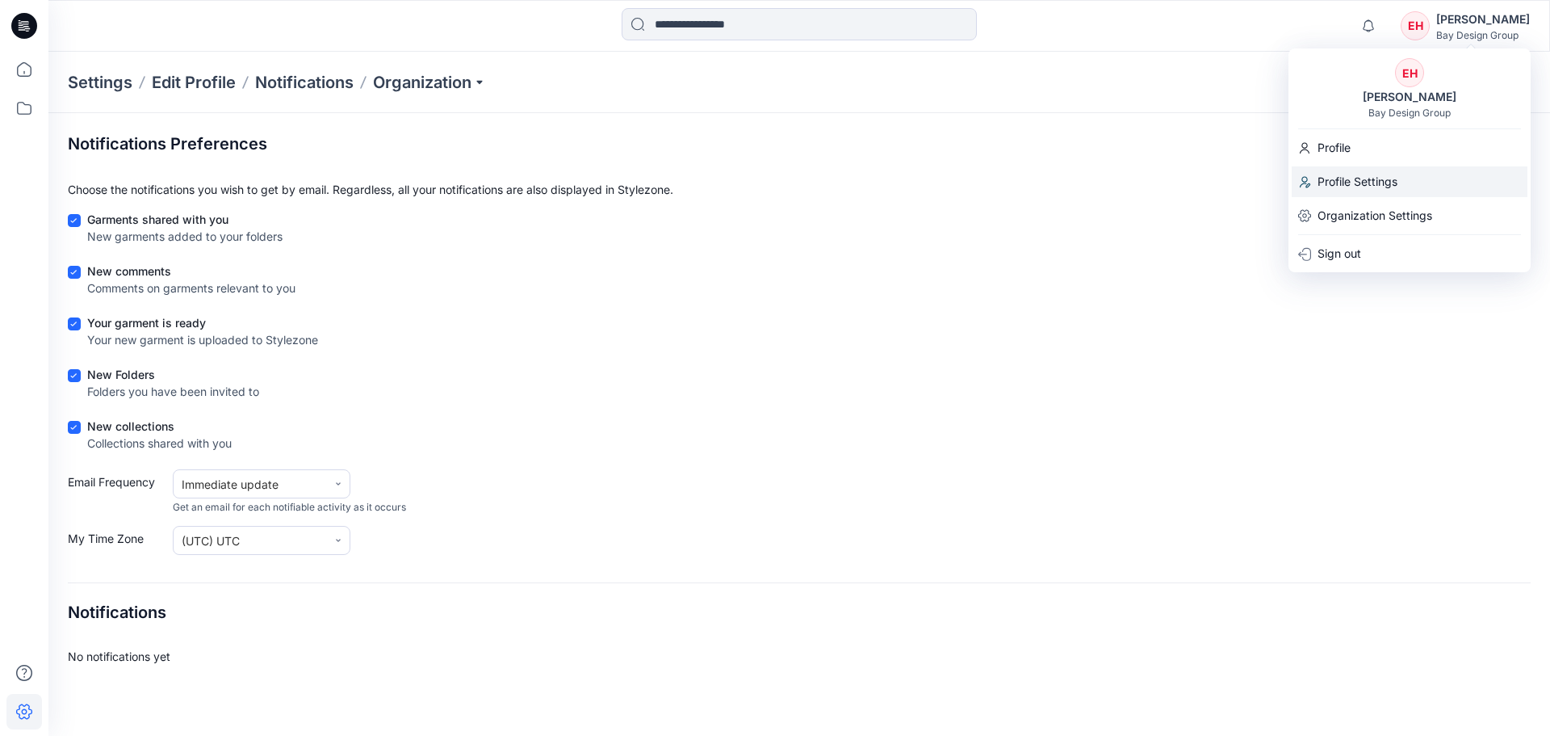
click at [1390, 182] on p "Profile Settings" at bounding box center [1358, 181] width 80 height 31
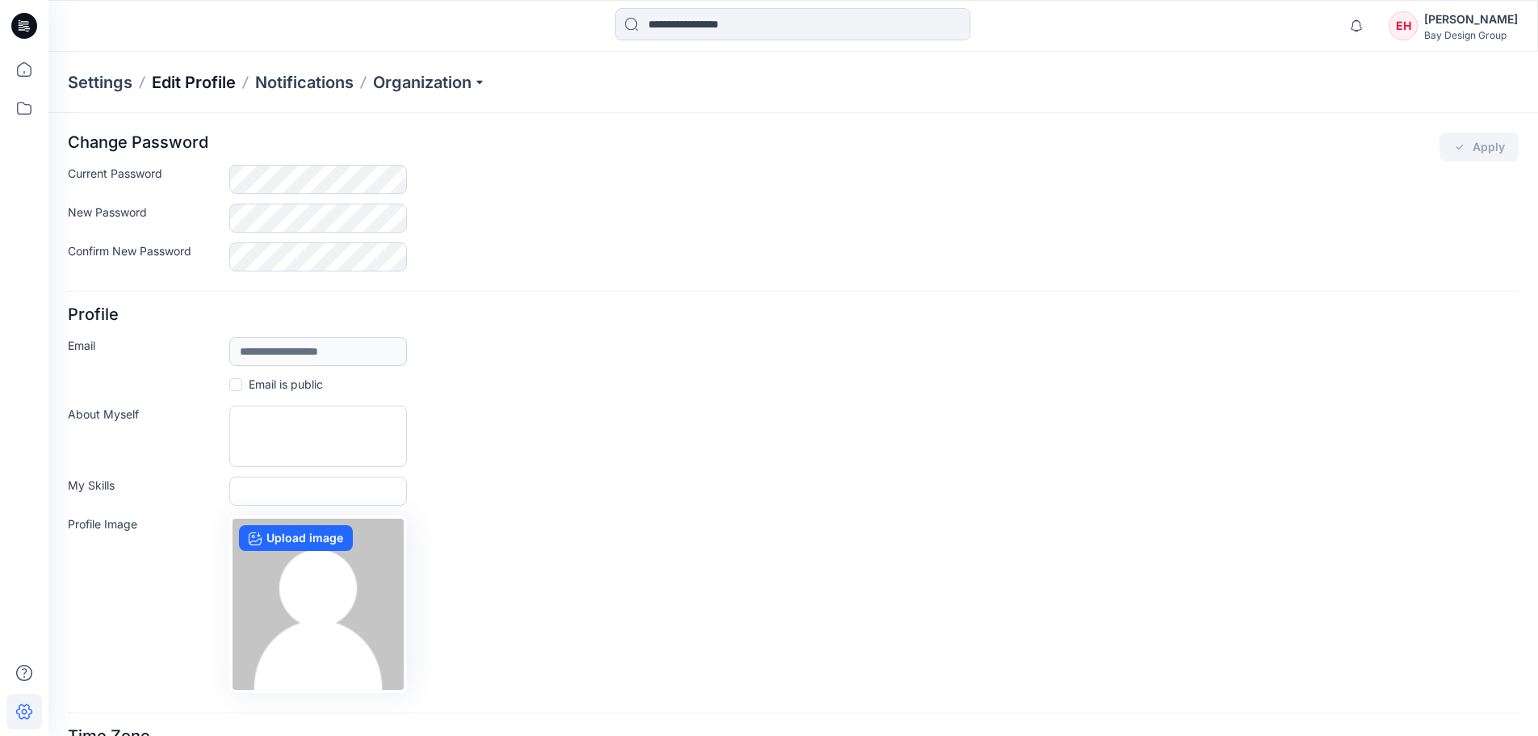
click at [206, 87] on p "Edit Profile" at bounding box center [194, 82] width 84 height 23
click at [276, 75] on p "Notifications" at bounding box center [304, 82] width 99 height 23
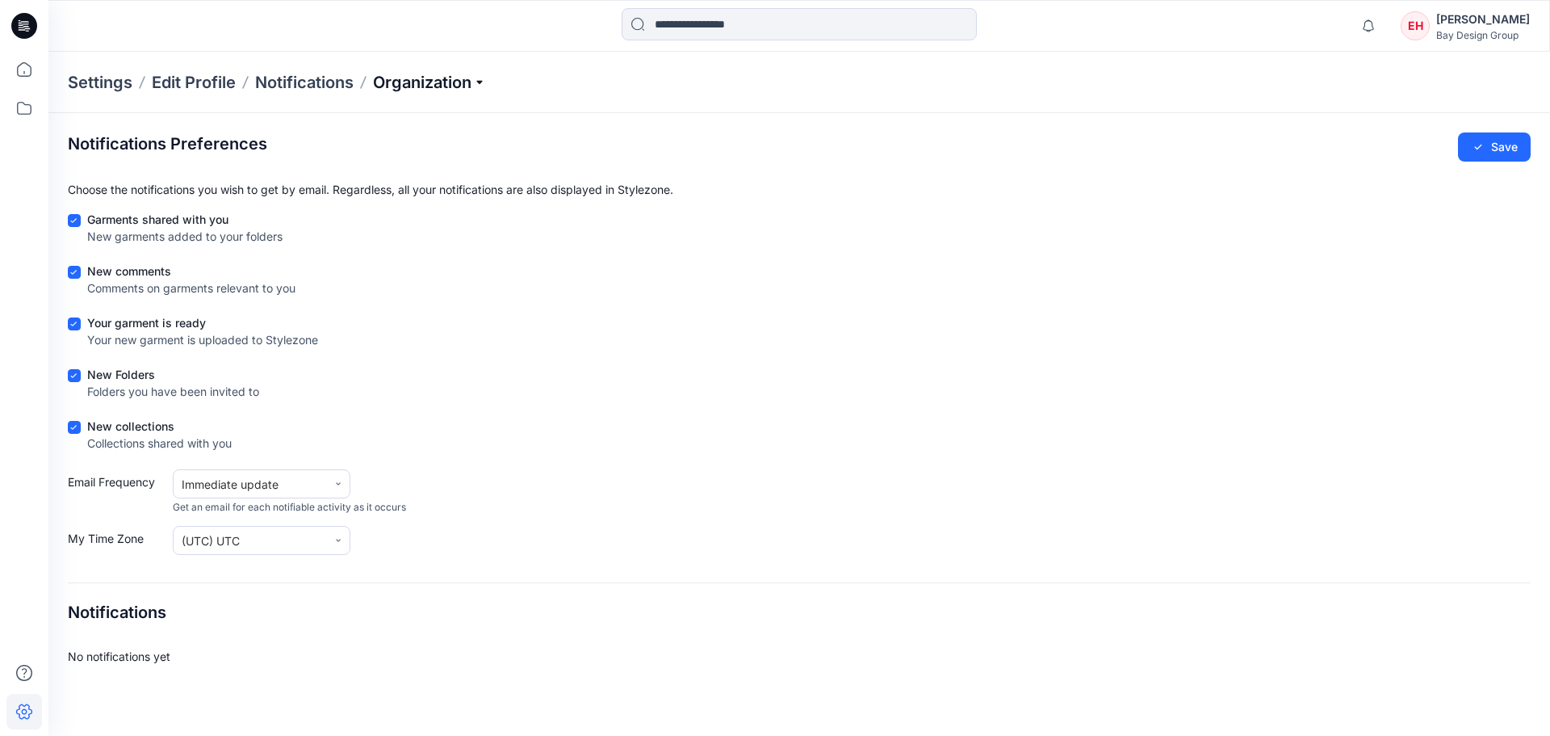
click at [400, 82] on p "Organization" at bounding box center [429, 82] width 113 height 23
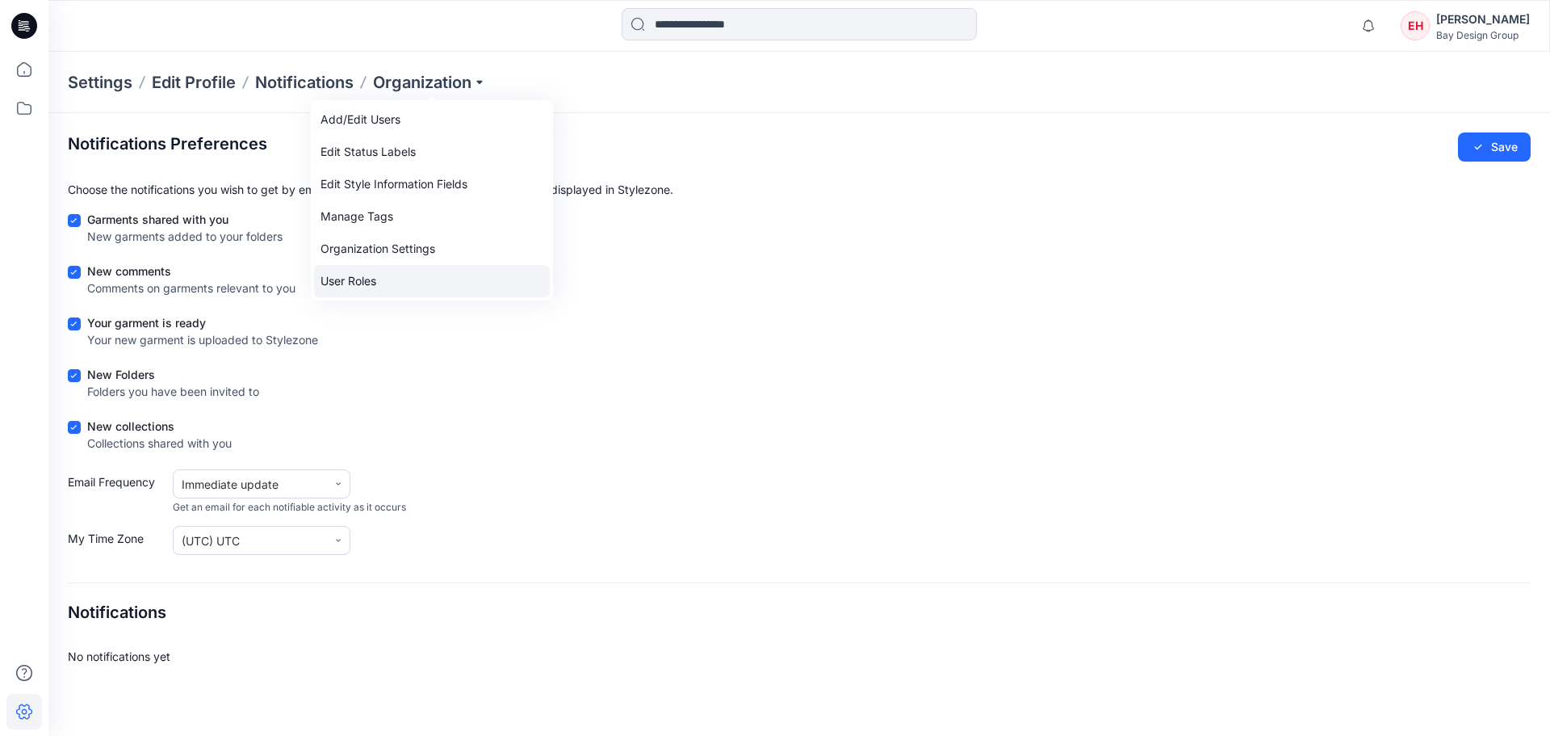
click at [359, 274] on link "User Roles" at bounding box center [432, 281] width 236 height 32
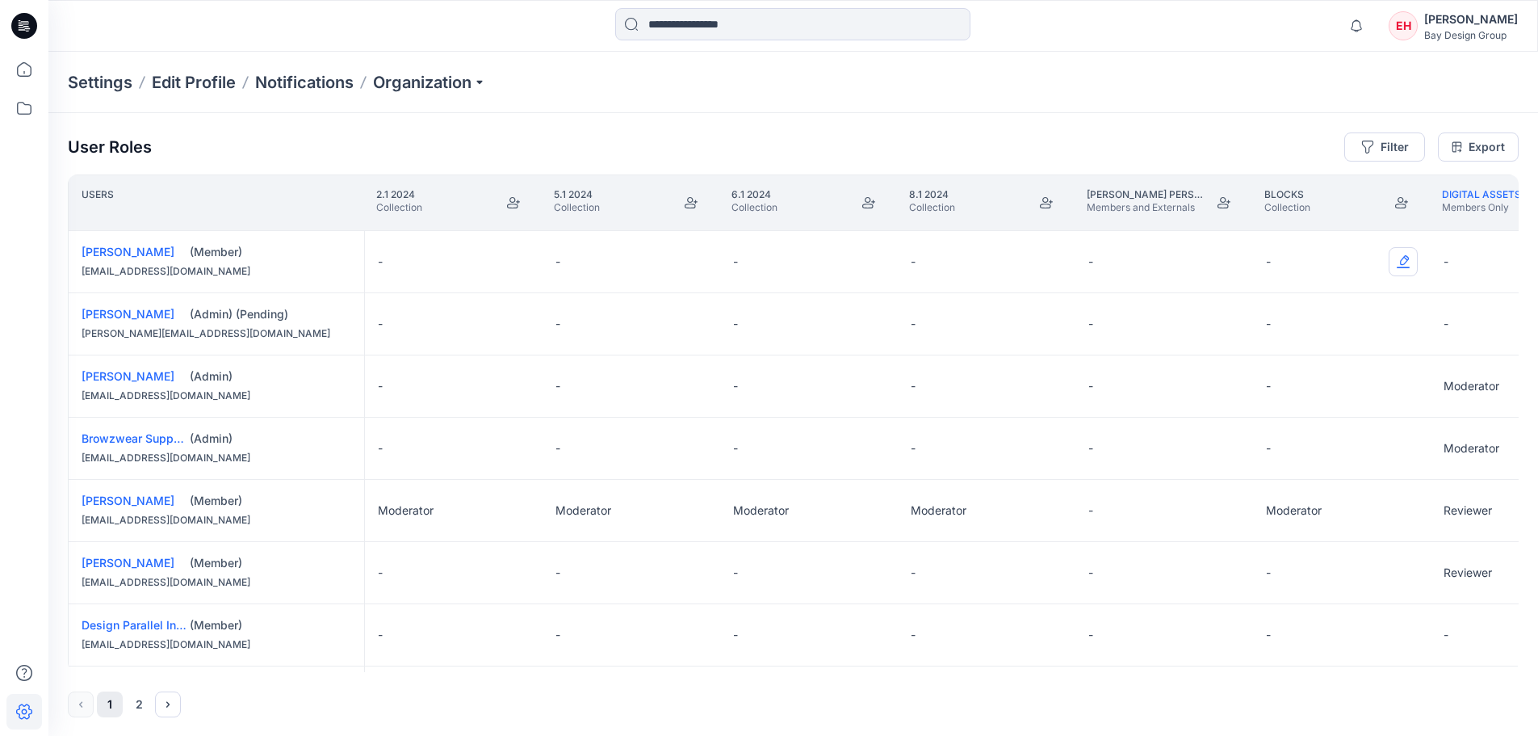
click at [1411, 259] on button "Edit Role" at bounding box center [1403, 261] width 29 height 29
click at [1339, 331] on button "Reviewer" at bounding box center [1327, 329] width 174 height 29
click at [1407, 330] on button "Edit Role" at bounding box center [1403, 323] width 29 height 29
click at [1353, 392] on button "Reviewer" at bounding box center [1327, 391] width 174 height 29
click at [1413, 388] on button "Edit Role" at bounding box center [1403, 385] width 29 height 29
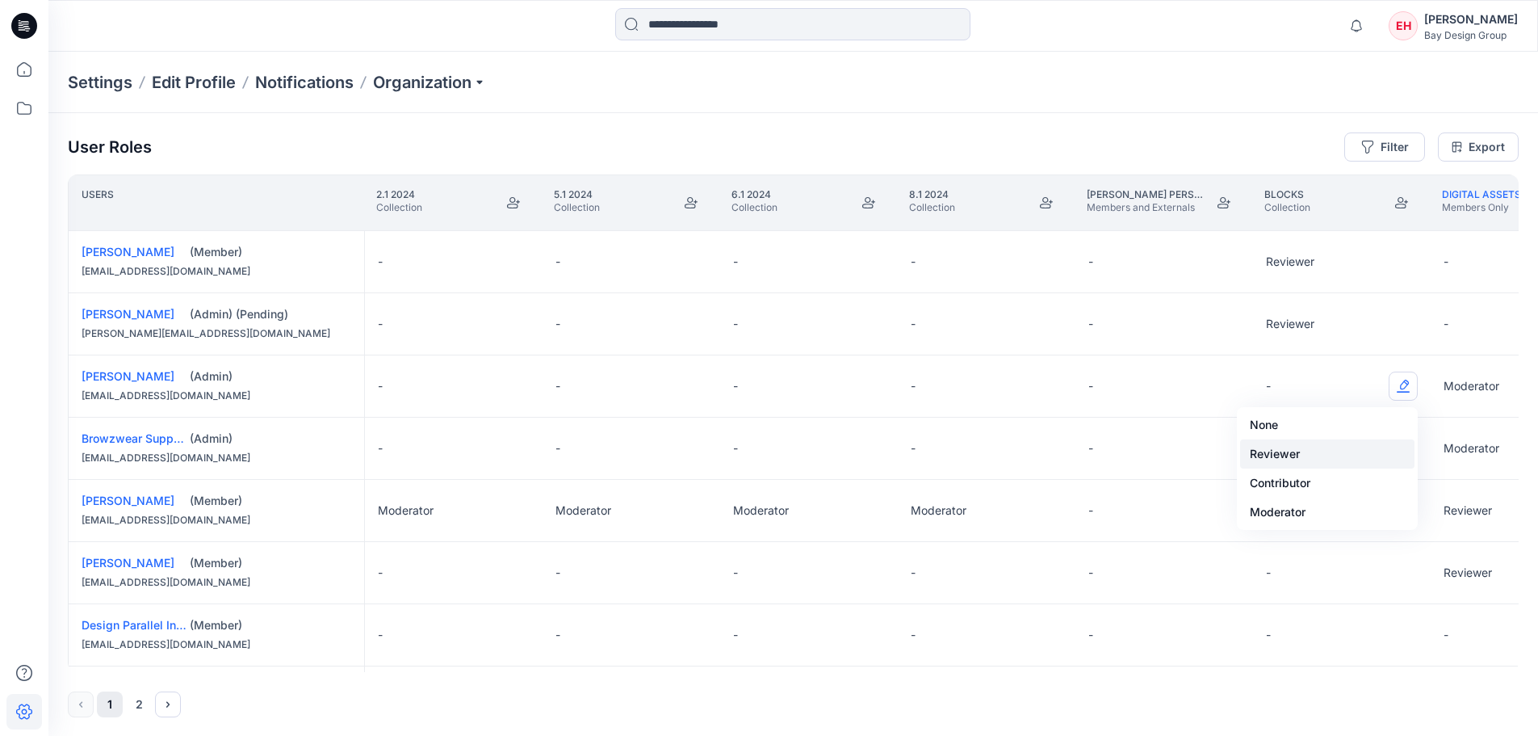
click at [1344, 457] on button "Reviewer" at bounding box center [1327, 453] width 174 height 29
click at [1404, 447] on button "Edit Role" at bounding box center [1403, 448] width 29 height 29
click at [1318, 511] on button "Reviewer" at bounding box center [1327, 515] width 174 height 29
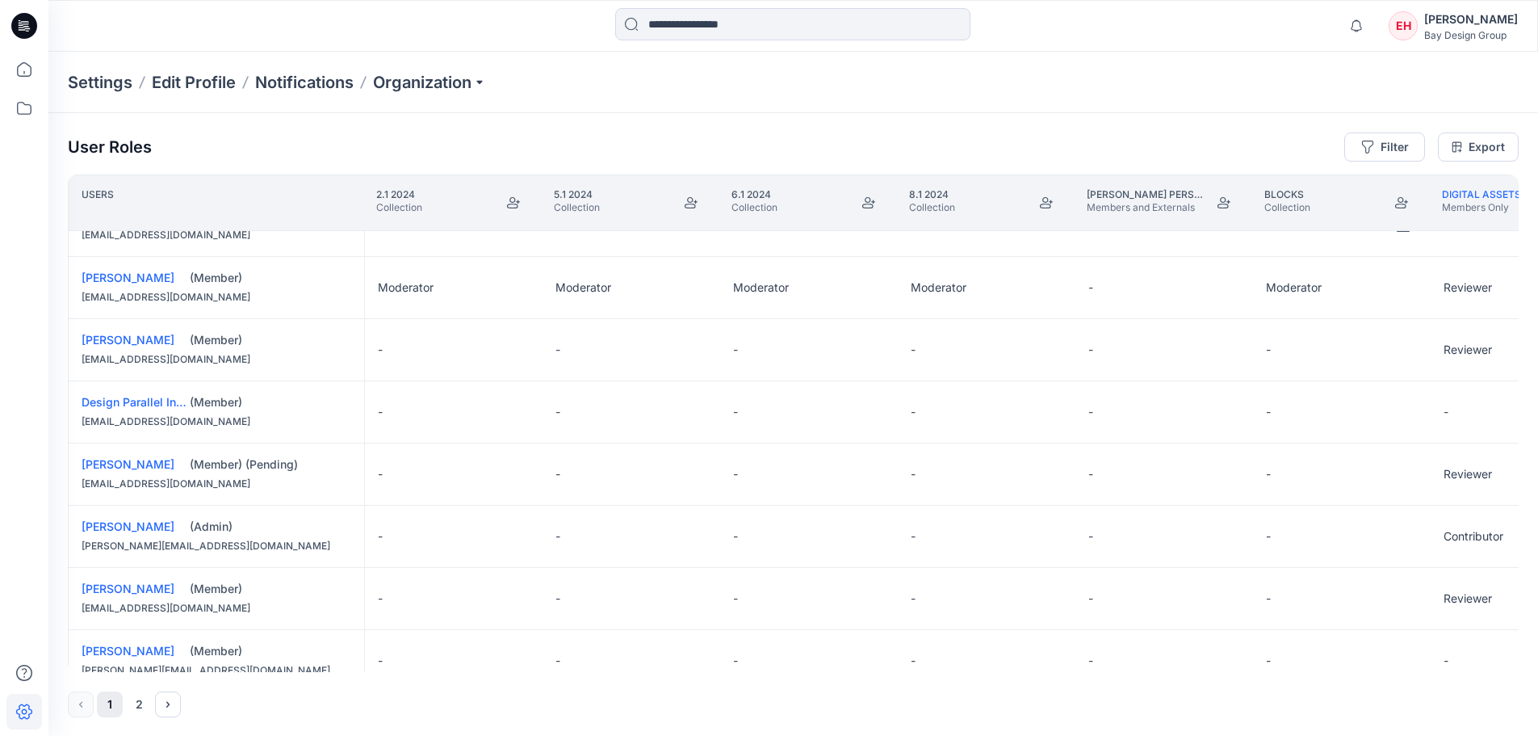
scroll to position [242, 0]
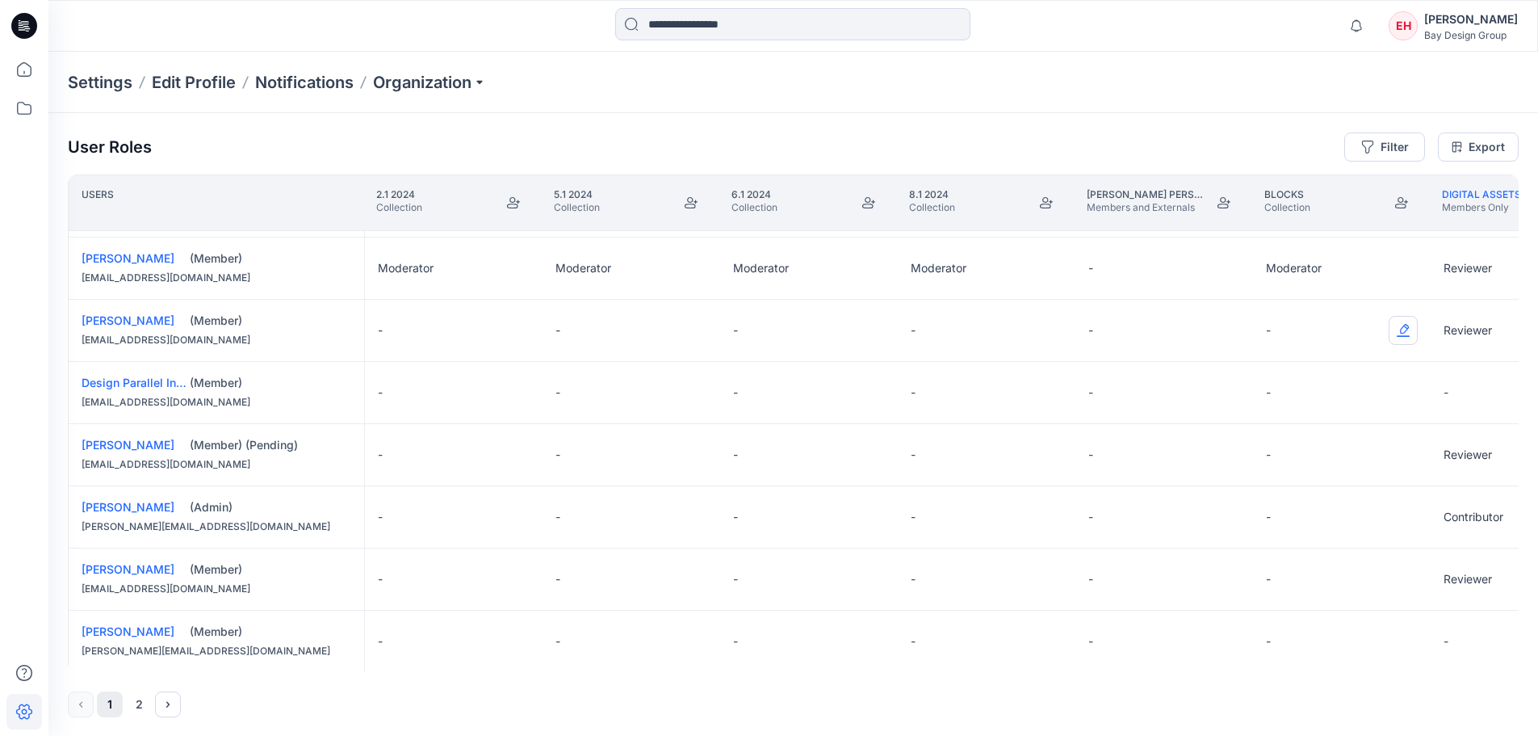
click at [1408, 329] on button "Edit Role" at bounding box center [1403, 330] width 29 height 29
click at [1361, 393] on button "Reviewer" at bounding box center [1327, 398] width 174 height 29
click at [1407, 389] on button "Edit Role" at bounding box center [1403, 392] width 29 height 29
click at [1323, 458] on button "Reviewer" at bounding box center [1327, 460] width 174 height 29
click at [1406, 456] on button "Edit Role" at bounding box center [1403, 454] width 29 height 29
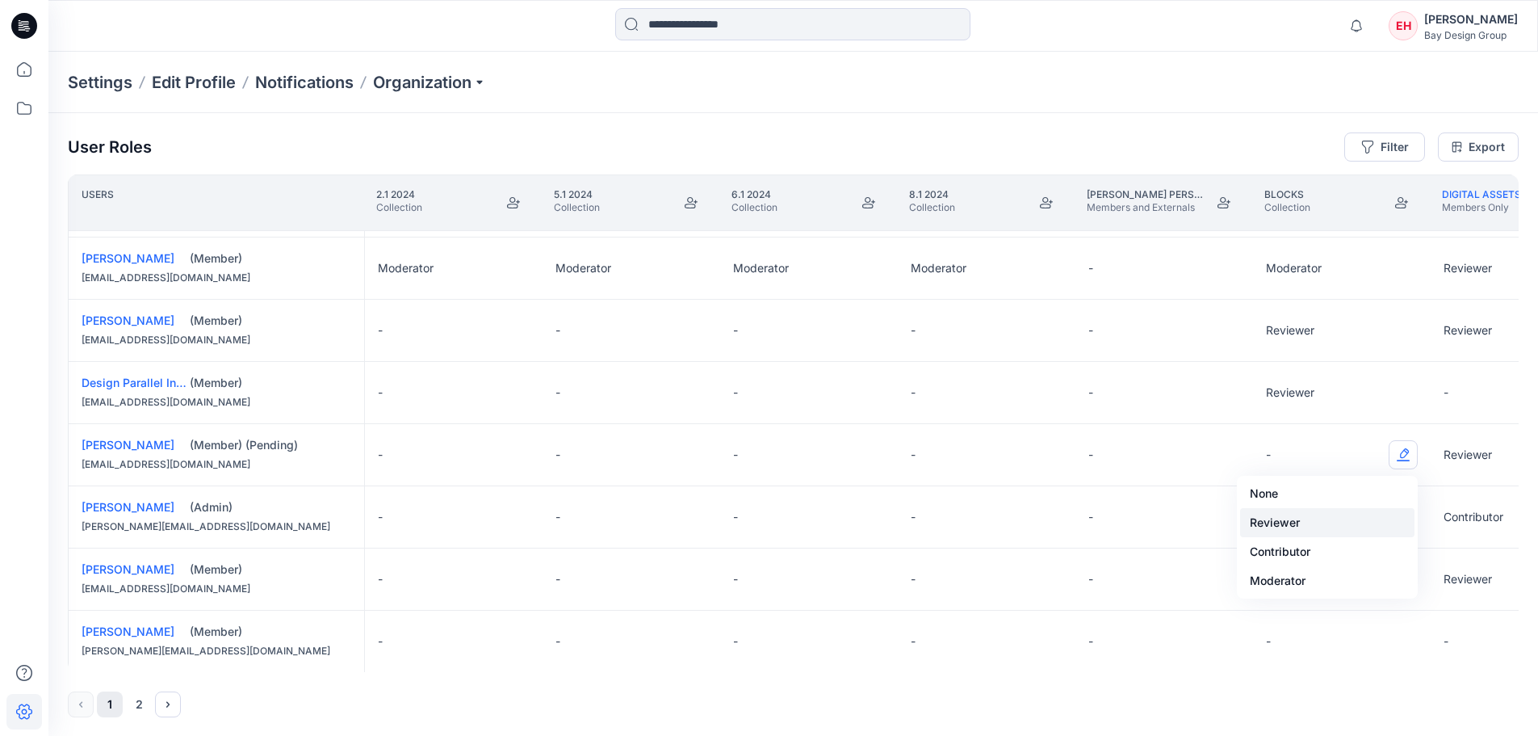
click at [1310, 521] on button "Reviewer" at bounding box center [1327, 522] width 174 height 29
click at [1404, 518] on button "Edit Role" at bounding box center [1403, 516] width 29 height 29
click at [1309, 582] on button "Reviewer" at bounding box center [1327, 584] width 174 height 29
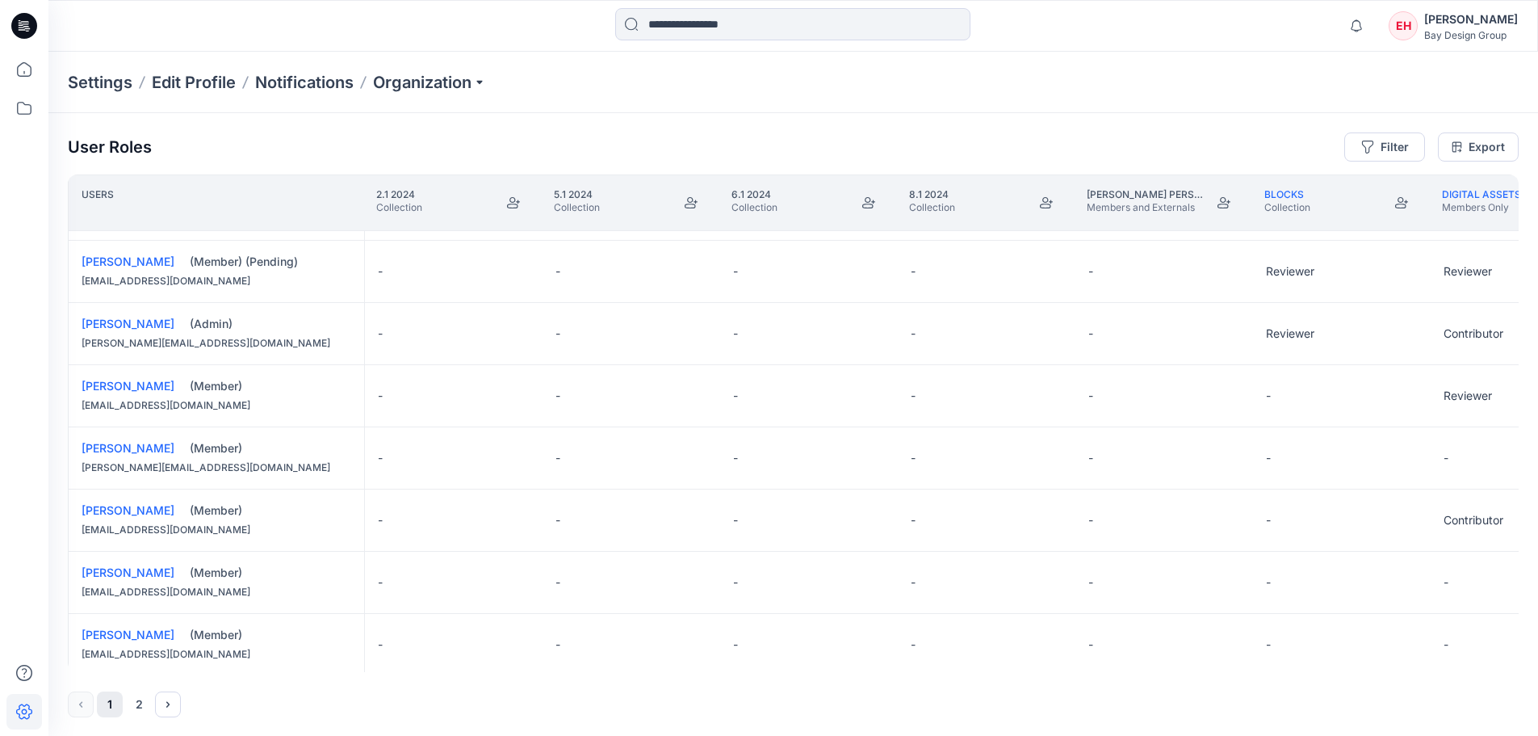
scroll to position [404, 0]
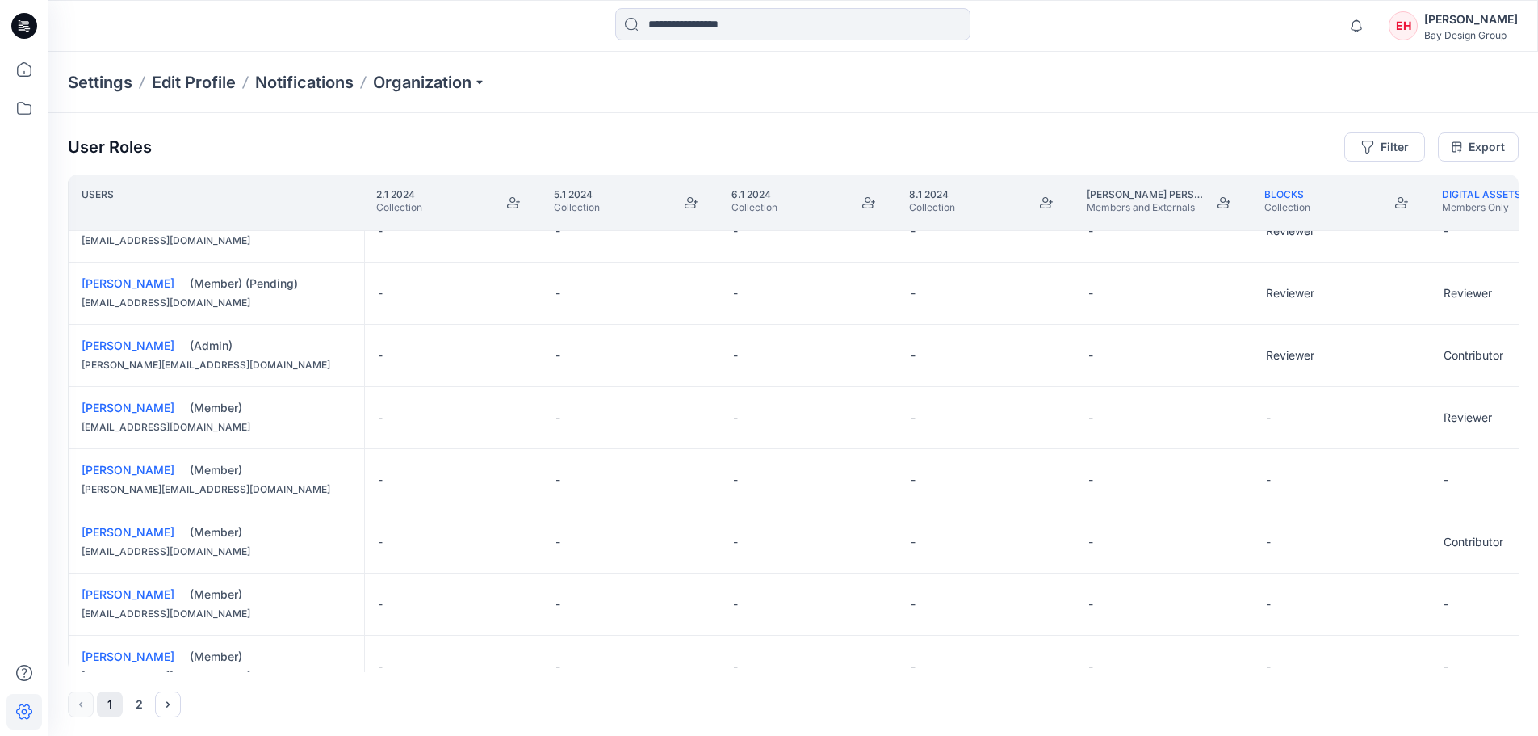
click at [1407, 418] on div "-" at bounding box center [1342, 417] width 178 height 61
click at [1407, 424] on div "-" at bounding box center [1342, 417] width 178 height 61
click at [1400, 419] on button "Edit Role" at bounding box center [1403, 417] width 29 height 29
click at [1309, 480] on button "Reviewer" at bounding box center [1327, 485] width 174 height 29
click at [1398, 482] on button "Edit Role" at bounding box center [1403, 479] width 29 height 29
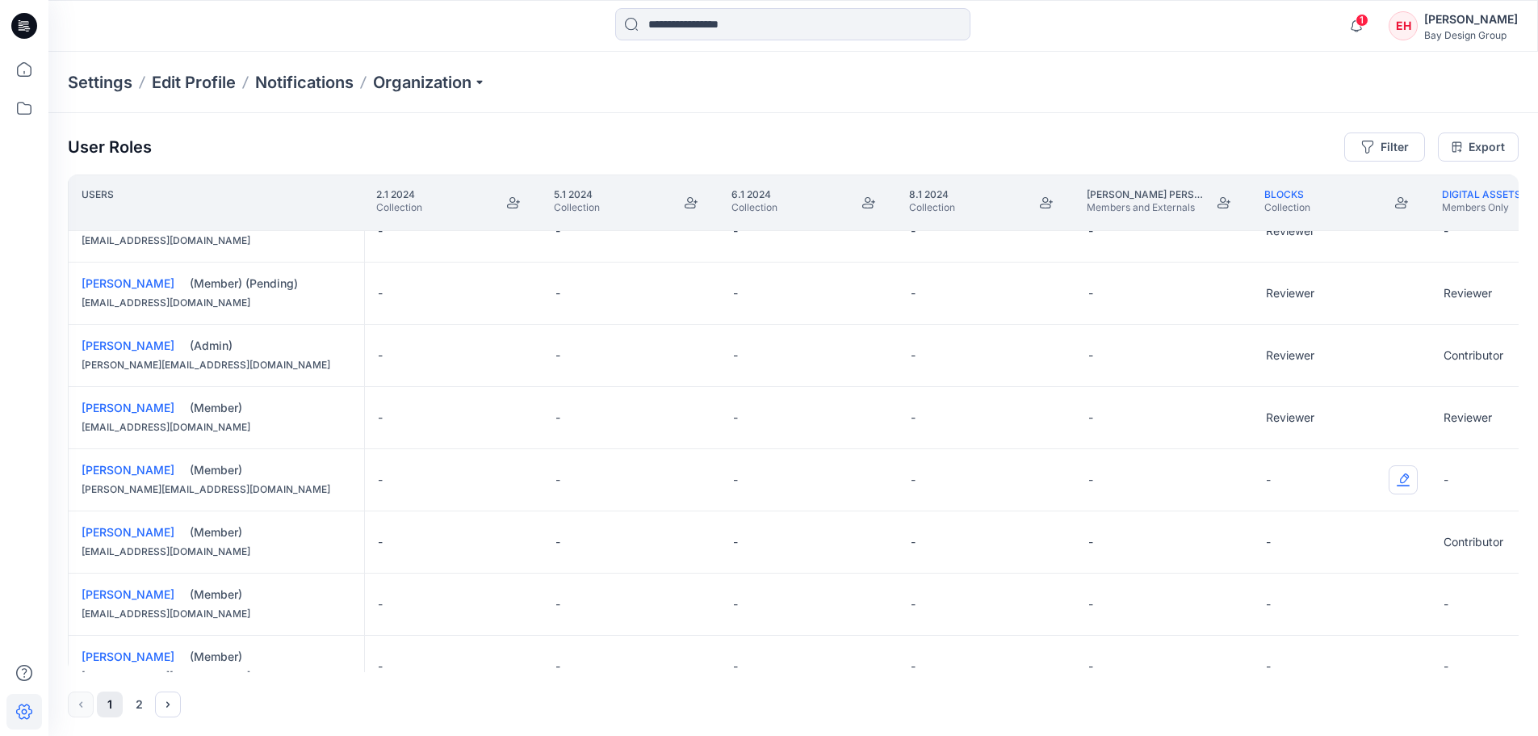
click at [1405, 480] on button "Edit Role" at bounding box center [1403, 479] width 29 height 29
click at [1312, 548] on button "Reviewer" at bounding box center [1327, 547] width 174 height 29
click at [1402, 539] on button "Edit Role" at bounding box center [1403, 541] width 29 height 29
click at [1316, 605] on button "Reviewer" at bounding box center [1327, 609] width 174 height 29
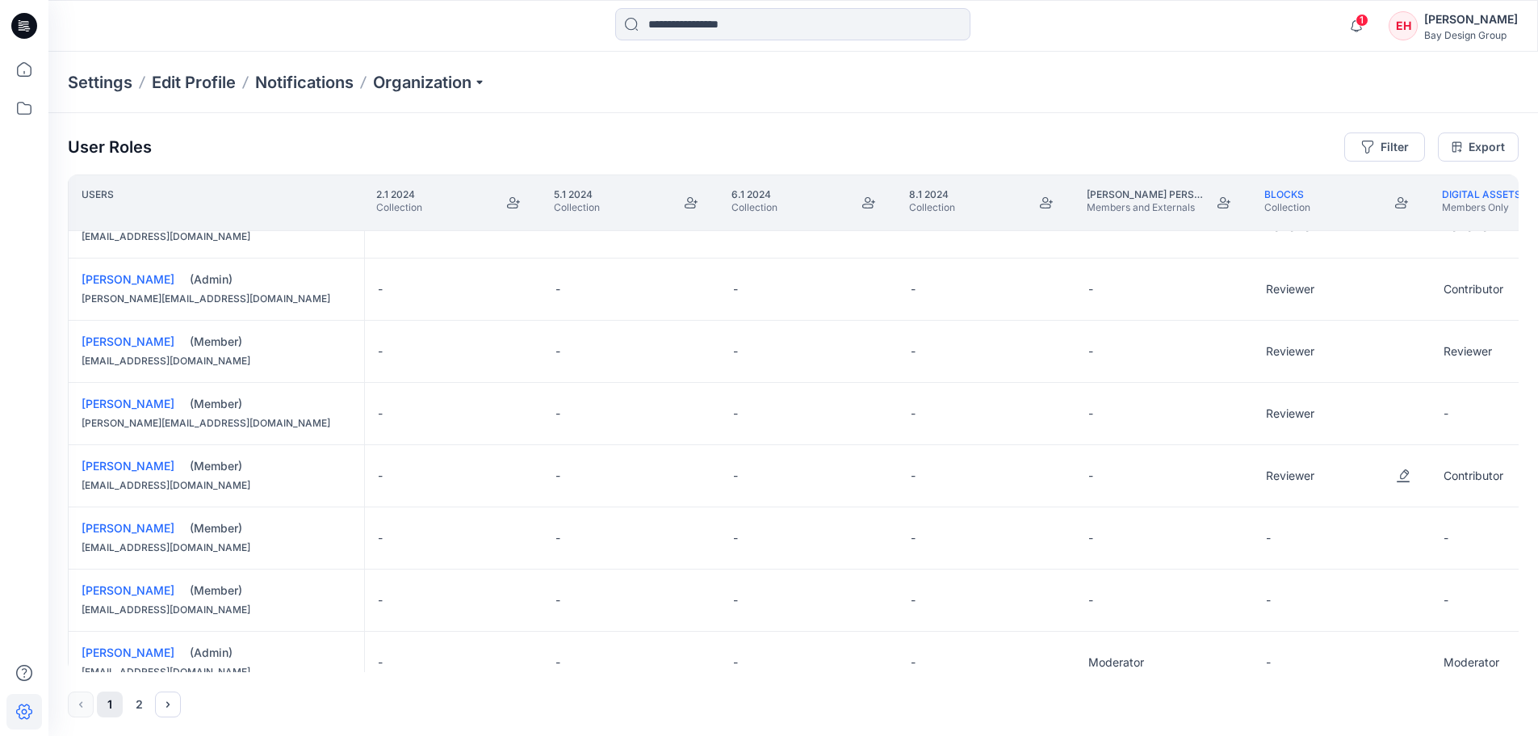
scroll to position [646, 0]
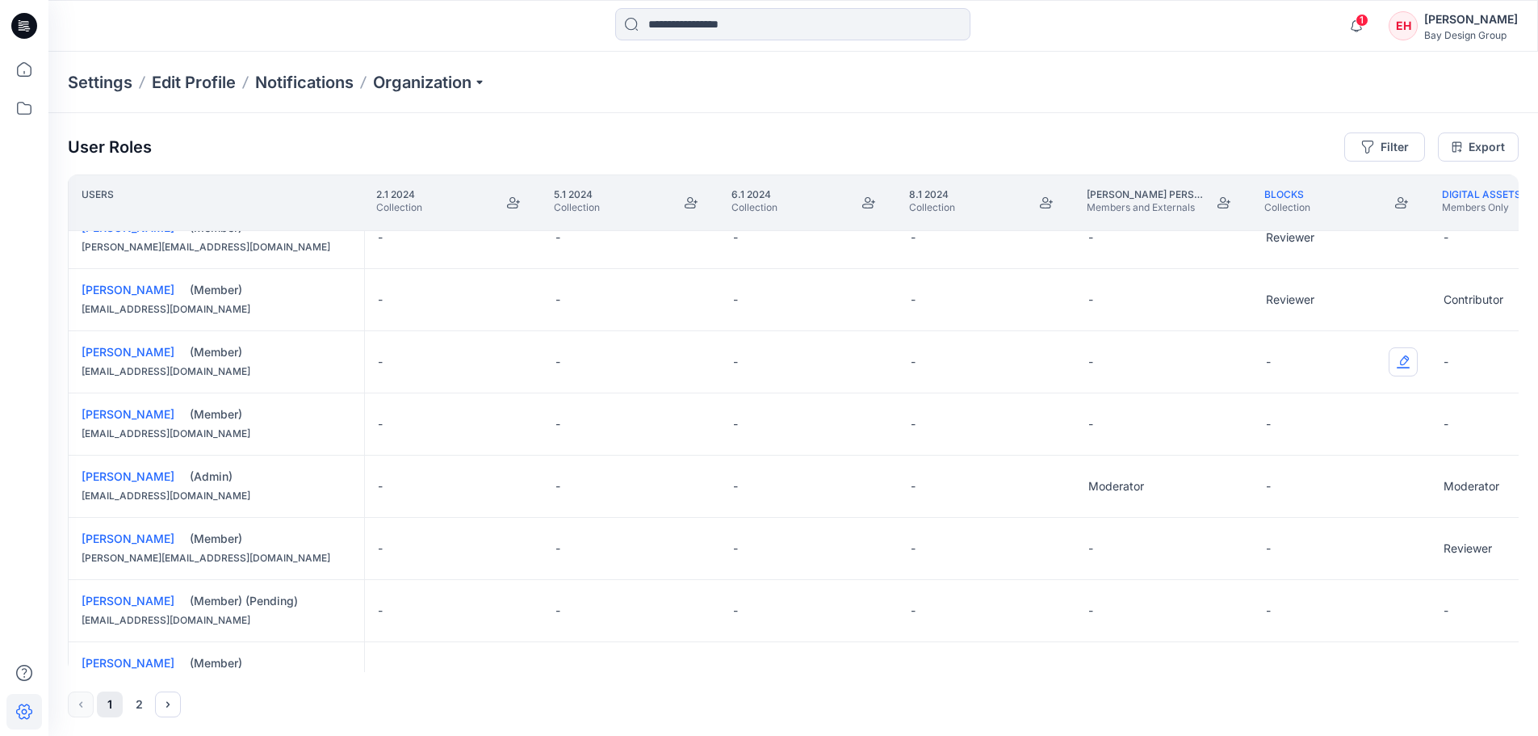
click at [1403, 363] on button "Edit Role" at bounding box center [1403, 361] width 29 height 29
click at [1299, 437] on button "Reviewer" at bounding box center [1327, 429] width 174 height 29
click at [1407, 423] on button "Edit Role" at bounding box center [1403, 423] width 29 height 29
click at [1398, 429] on button "Edit Role" at bounding box center [1403, 423] width 29 height 29
click at [1315, 491] on button "Reviewer" at bounding box center [1327, 491] width 174 height 29
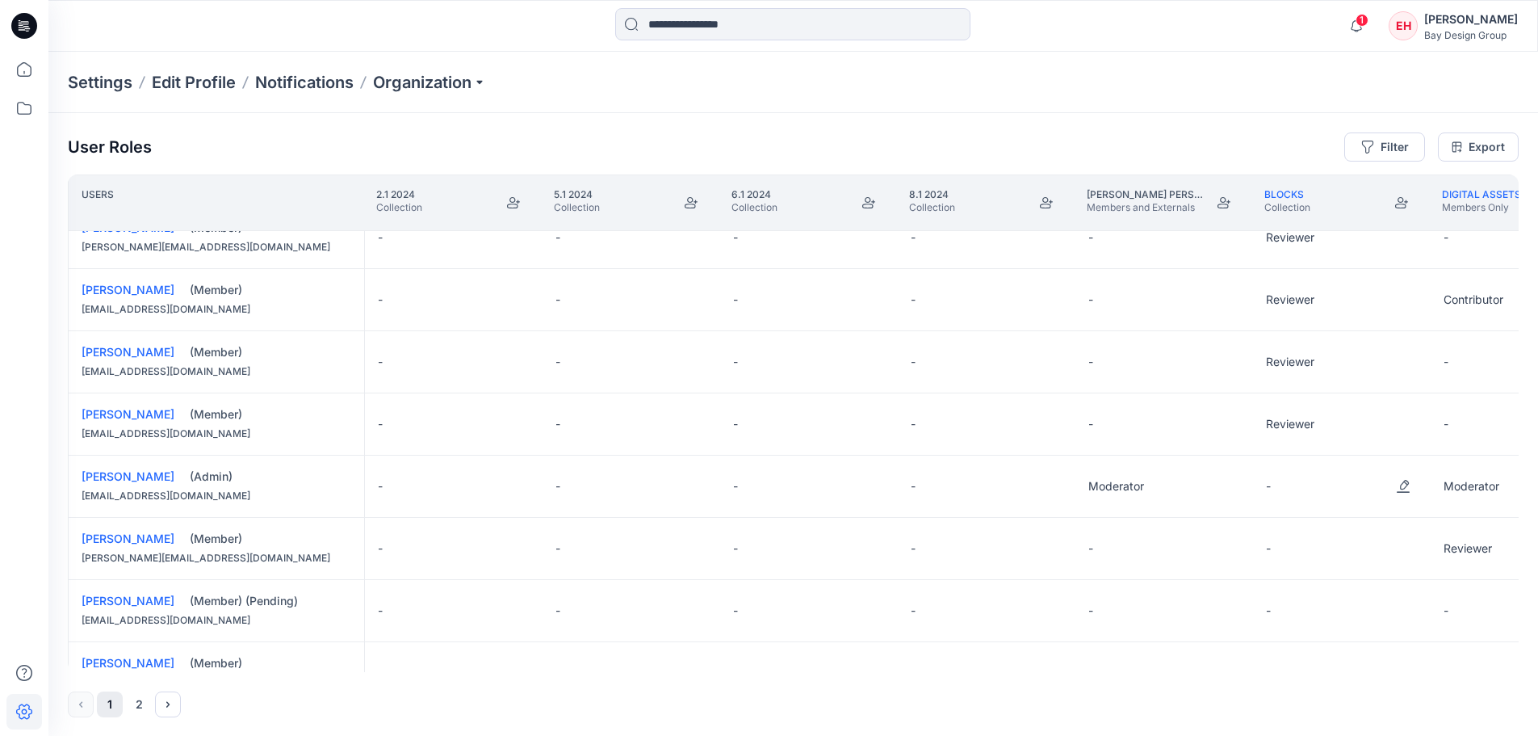
click at [1402, 478] on button "Edit Role" at bounding box center [1403, 486] width 29 height 29
click at [1310, 555] on button "Reviewer" at bounding box center [1327, 553] width 174 height 29
click at [1406, 543] on button "Edit Role" at bounding box center [1403, 548] width 29 height 29
click at [1320, 608] on button "Reviewer" at bounding box center [1327, 616] width 174 height 29
click at [1402, 607] on button "Edit Role" at bounding box center [1403, 610] width 29 height 29
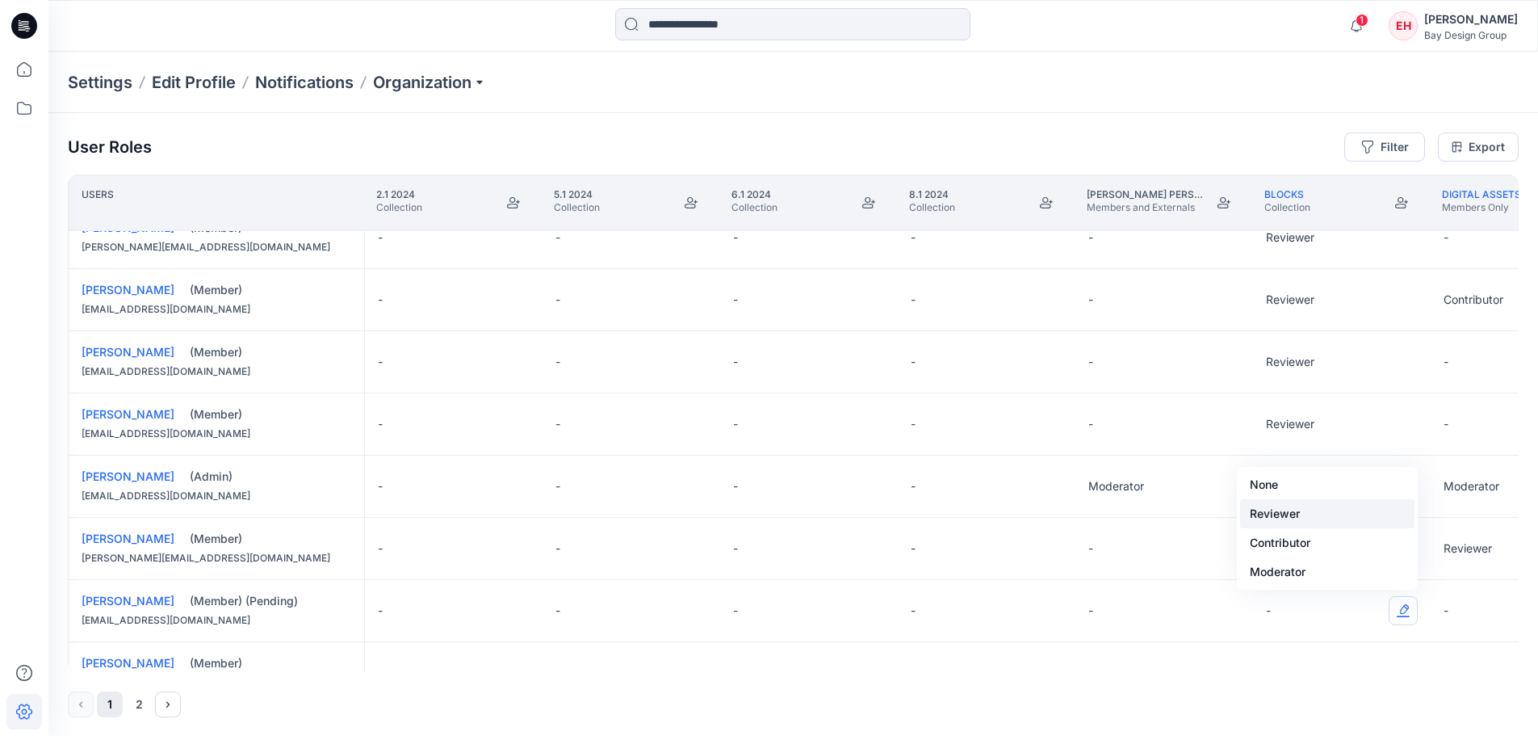
click at [1305, 518] on button "Reviewer" at bounding box center [1327, 513] width 174 height 29
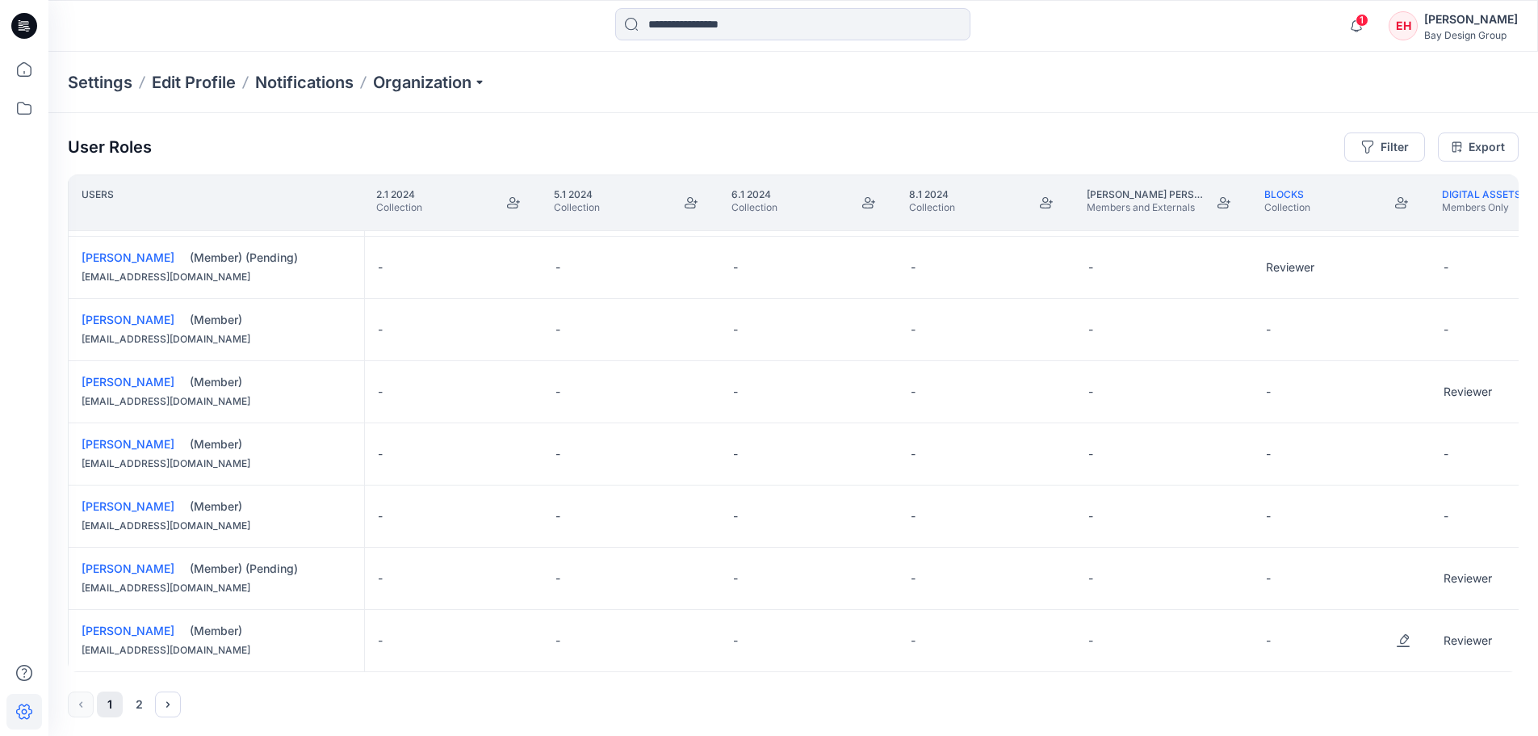
scroll to position [975, 0]
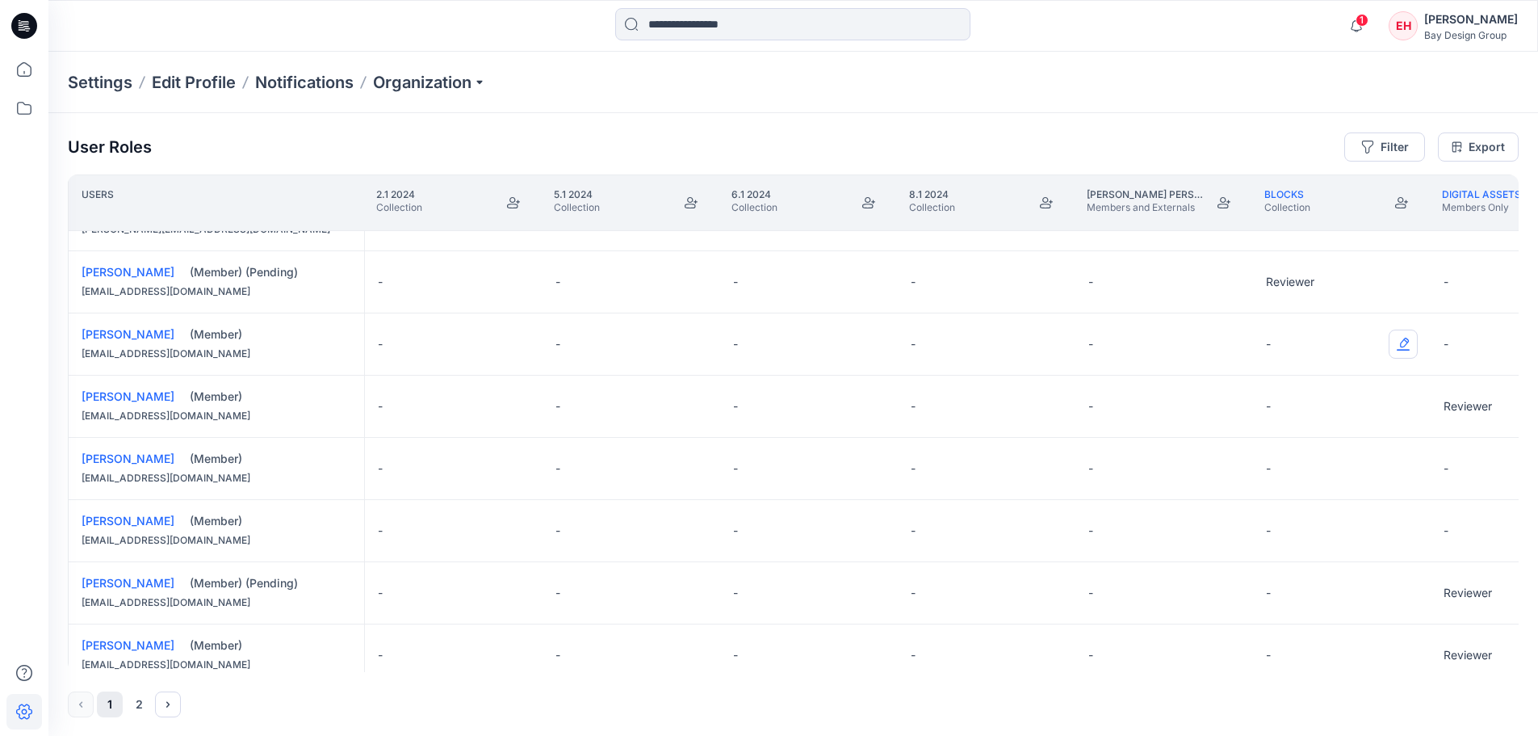
click at [1398, 343] on button "Edit Role" at bounding box center [1403, 343] width 29 height 29
click at [1327, 404] on button "Reviewer" at bounding box center [1327, 411] width 174 height 29
click at [1400, 401] on button "Edit Role" at bounding box center [1403, 406] width 29 height 29
click at [1302, 475] on button "Reviewer" at bounding box center [1327, 473] width 174 height 29
click at [1404, 468] on button "Edit Role" at bounding box center [1403, 468] width 29 height 29
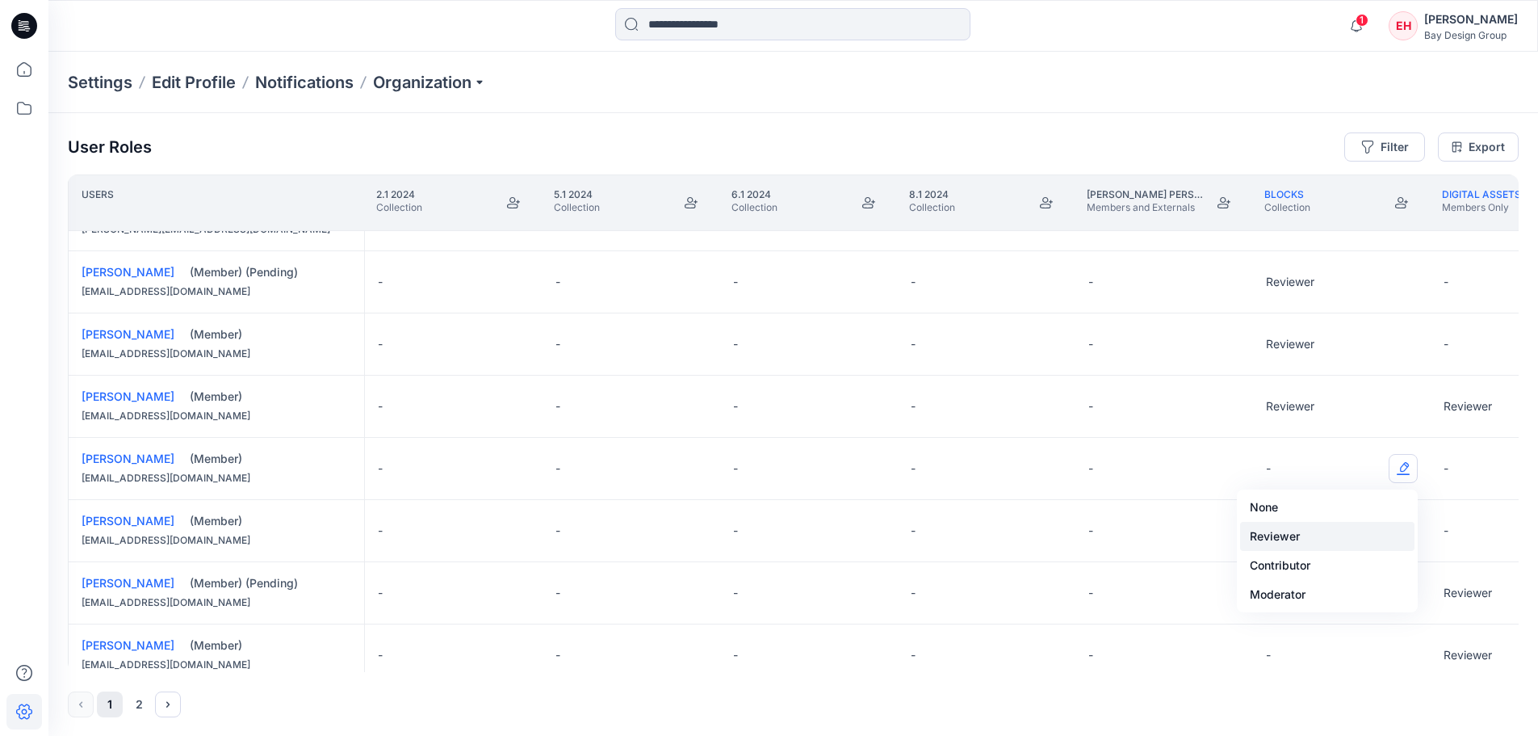
click at [1333, 527] on button "Reviewer" at bounding box center [1327, 536] width 174 height 29
click at [1409, 528] on button "Edit Role" at bounding box center [1403, 530] width 29 height 29
click at [1324, 596] on button "Reviewer" at bounding box center [1327, 598] width 174 height 29
click at [1409, 592] on button "Edit Role" at bounding box center [1403, 592] width 29 height 29
click at [1308, 497] on button "Reviewer" at bounding box center [1327, 495] width 174 height 29
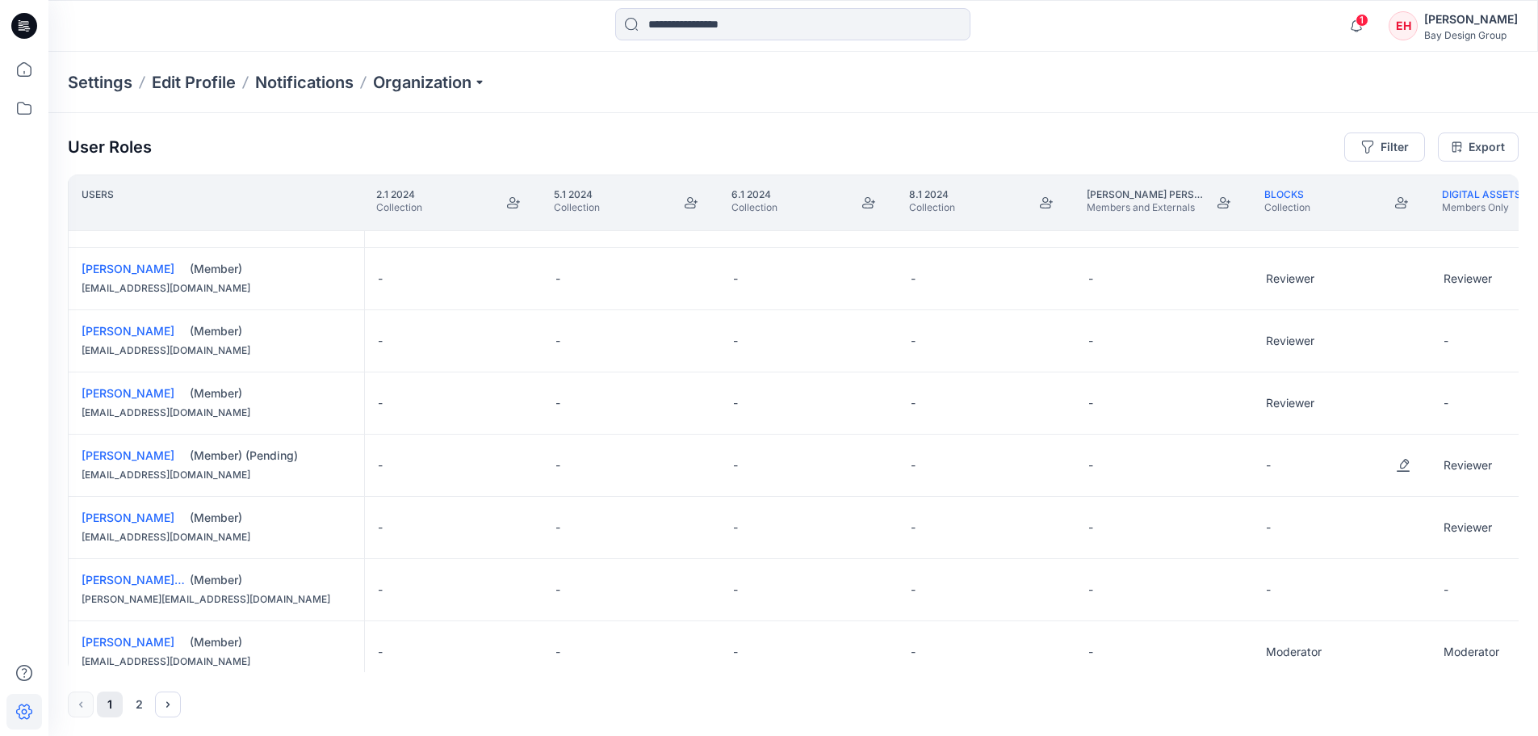
scroll to position [1136, 0]
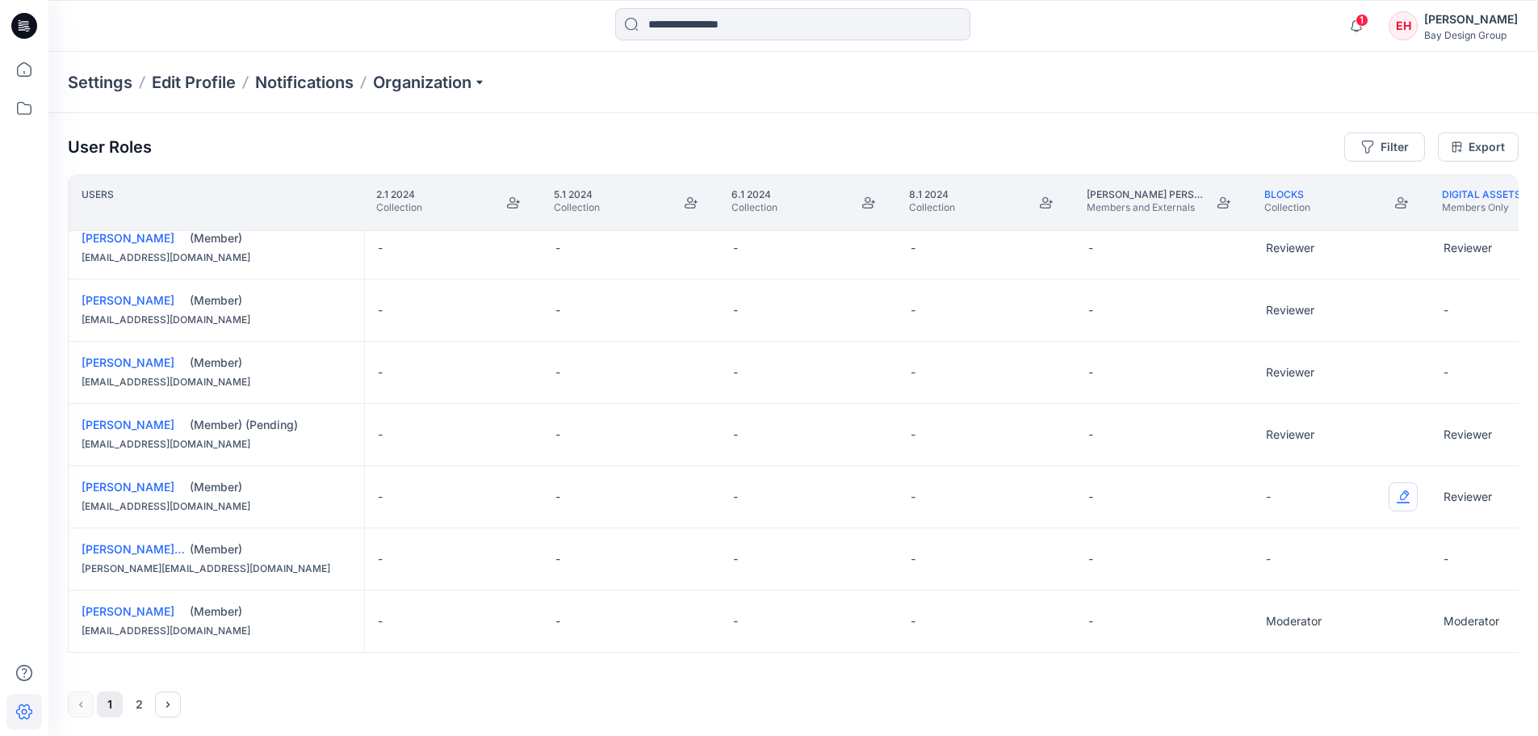
click at [1402, 493] on button "Edit Role" at bounding box center [1403, 496] width 29 height 29
click at [1310, 556] on button "Reviewer" at bounding box center [1327, 561] width 174 height 29
click at [1408, 552] on button "Edit Role" at bounding box center [1403, 558] width 29 height 29
click at [1335, 615] on button "Reviewer" at bounding box center [1327, 623] width 174 height 29
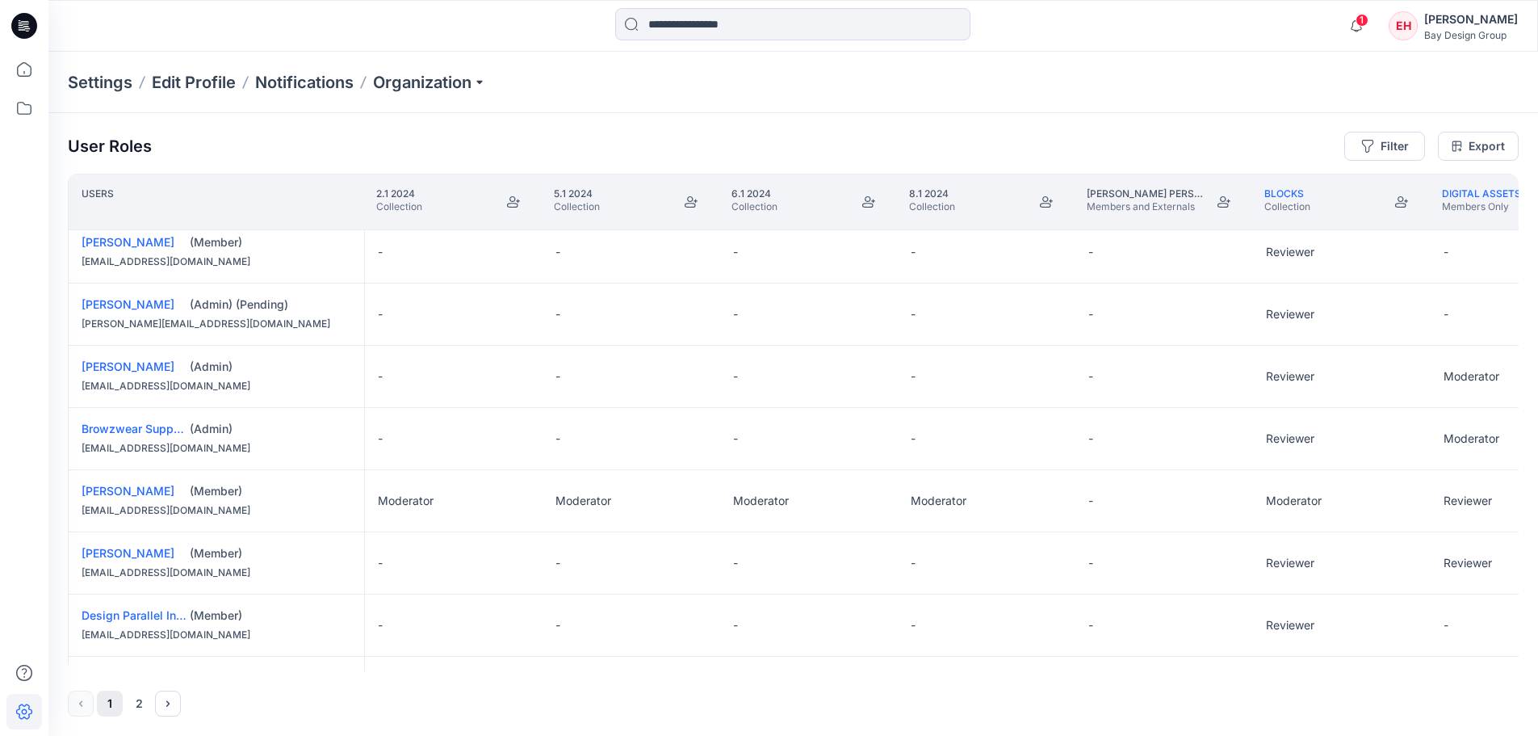
scroll to position [0, 0]
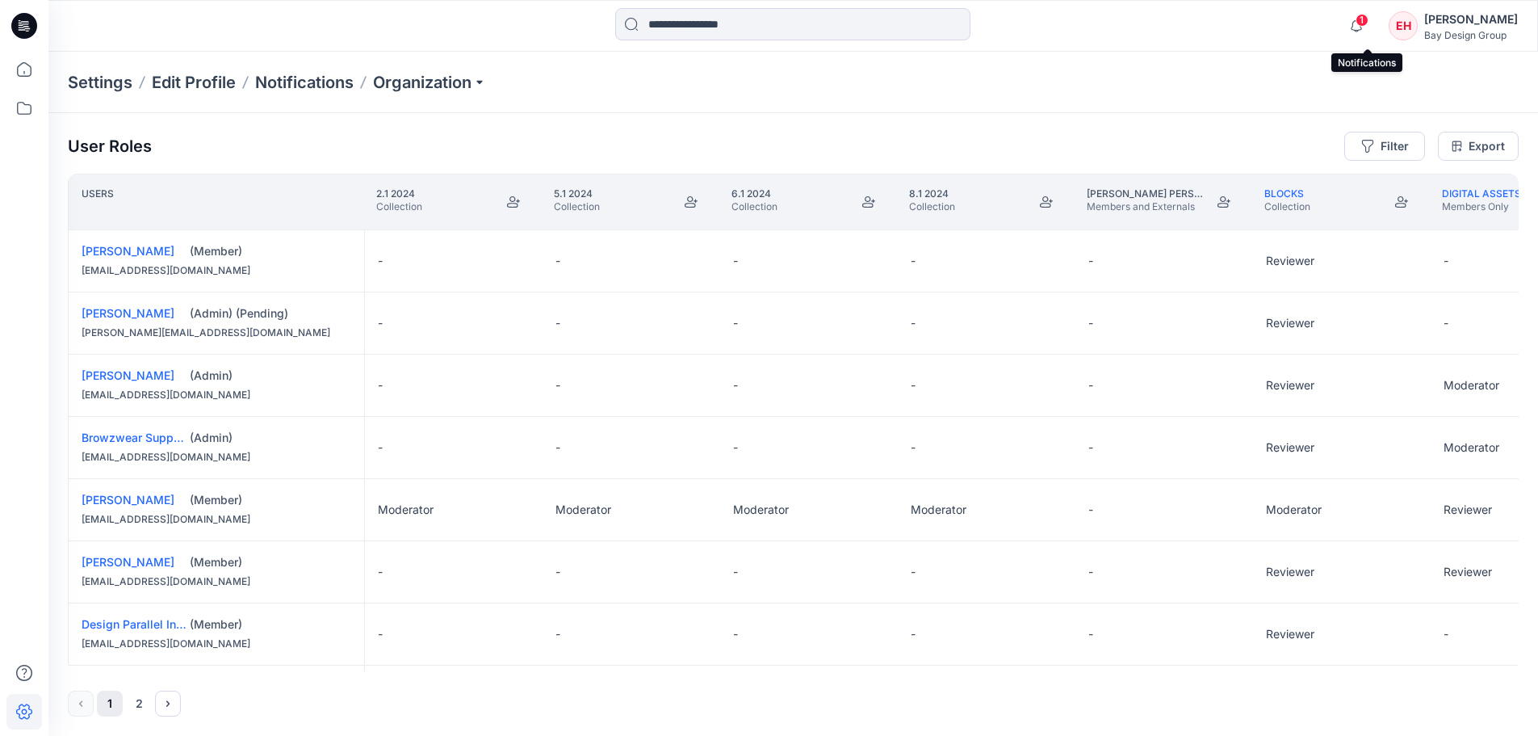
click at [1369, 18] on span "1" at bounding box center [1362, 20] width 13 height 13
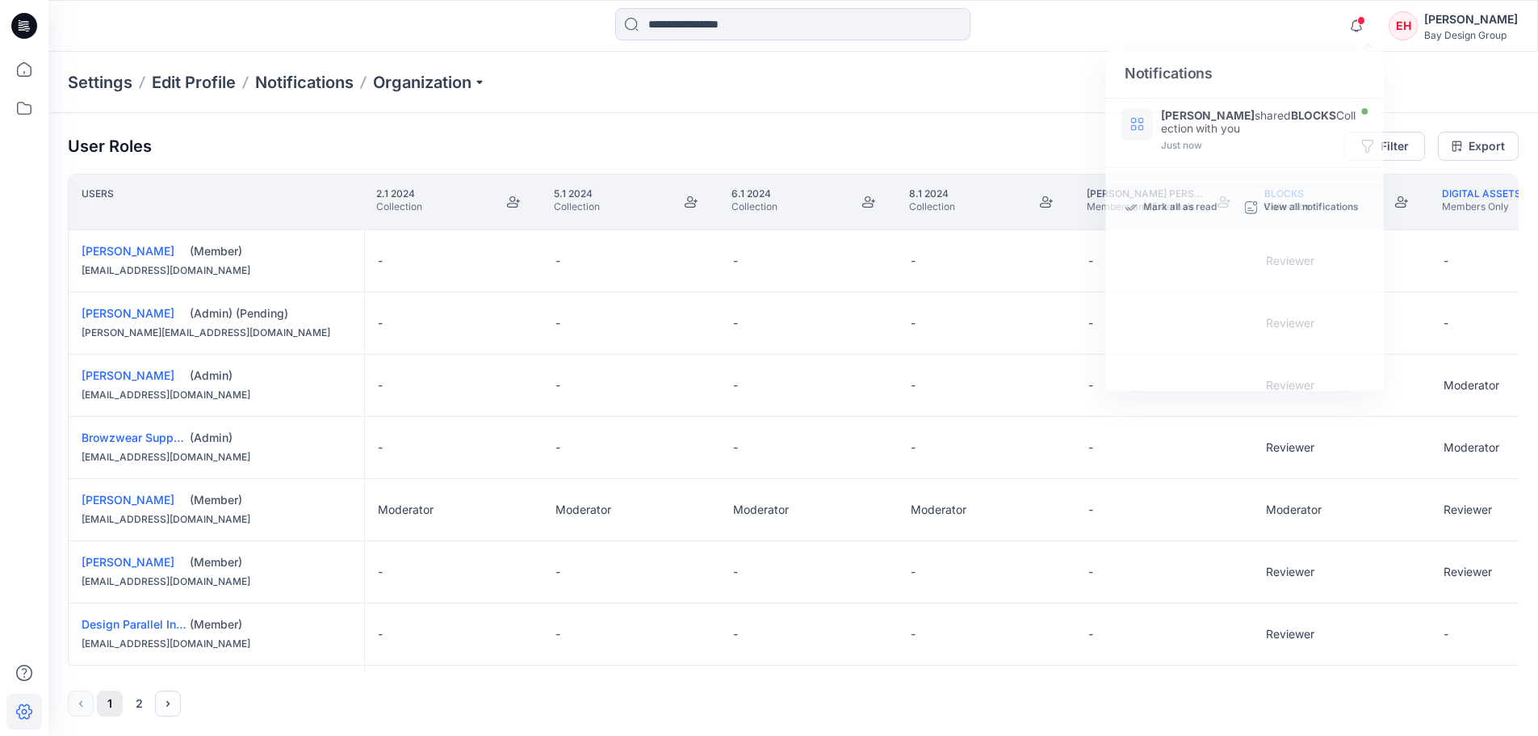
click at [1465, 35] on div "Bay Design Group" at bounding box center [1471, 35] width 94 height 12
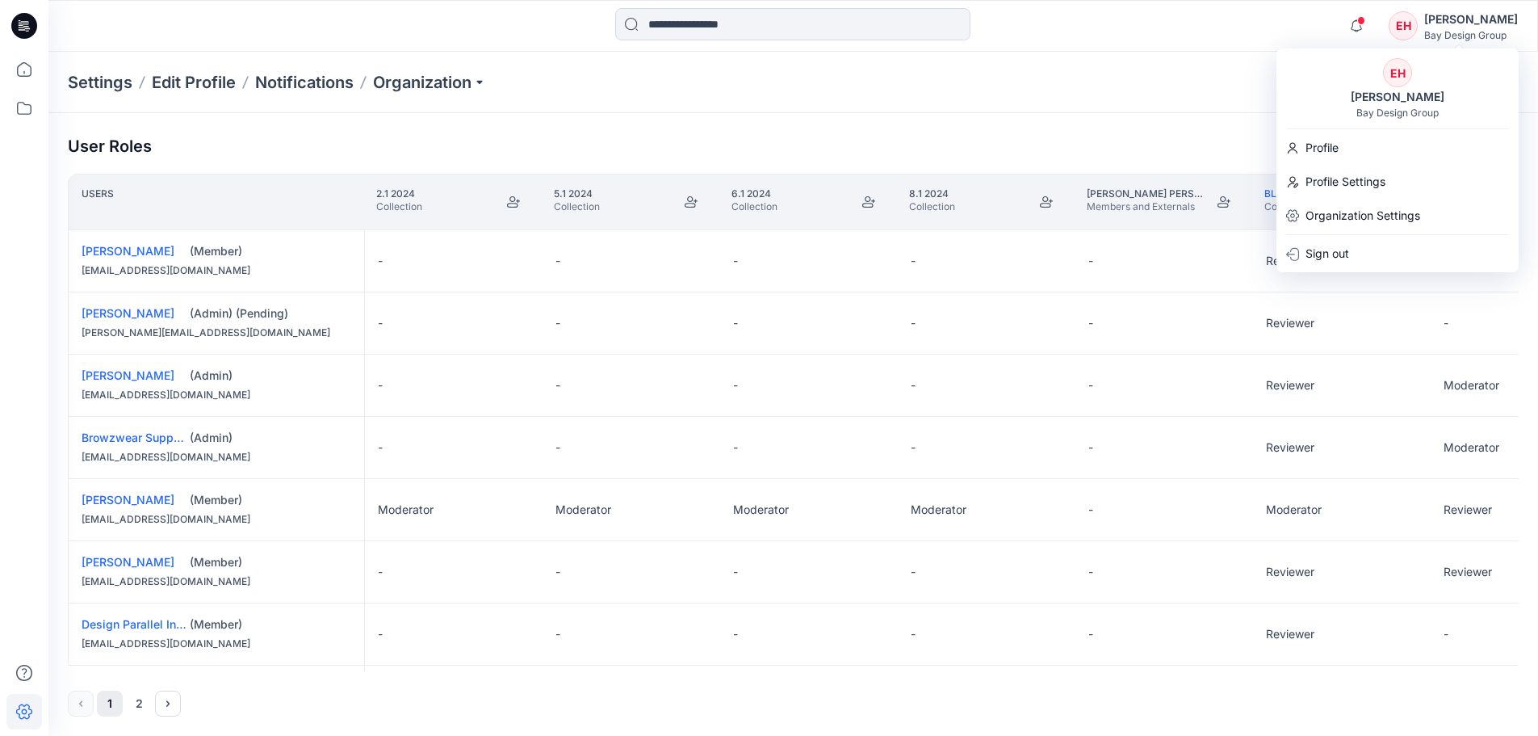
click at [121, 88] on p "Settings" at bounding box center [100, 82] width 65 height 23
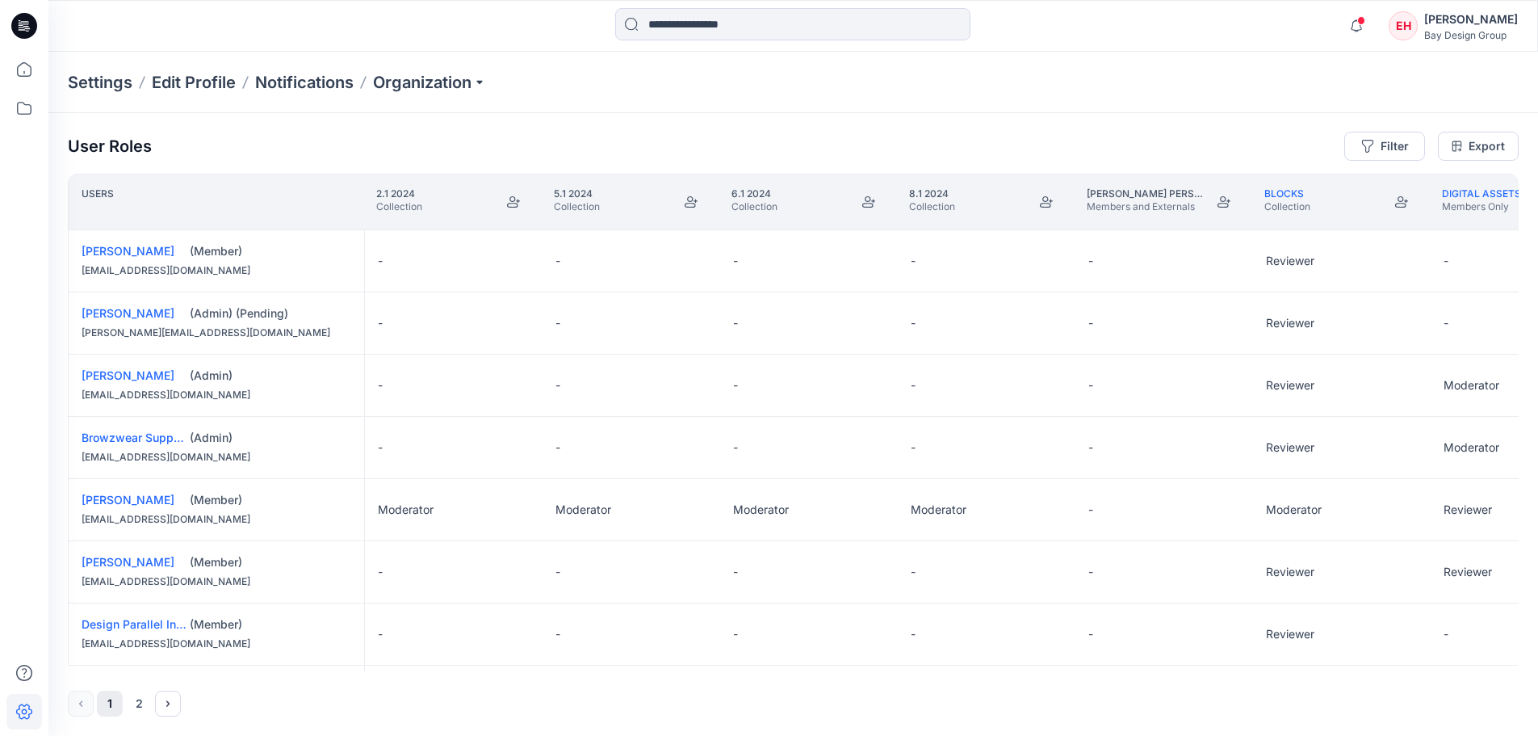
click at [120, 83] on p "Settings" at bounding box center [100, 82] width 65 height 23
click at [166, 82] on p "Edit Profile" at bounding box center [194, 82] width 84 height 23
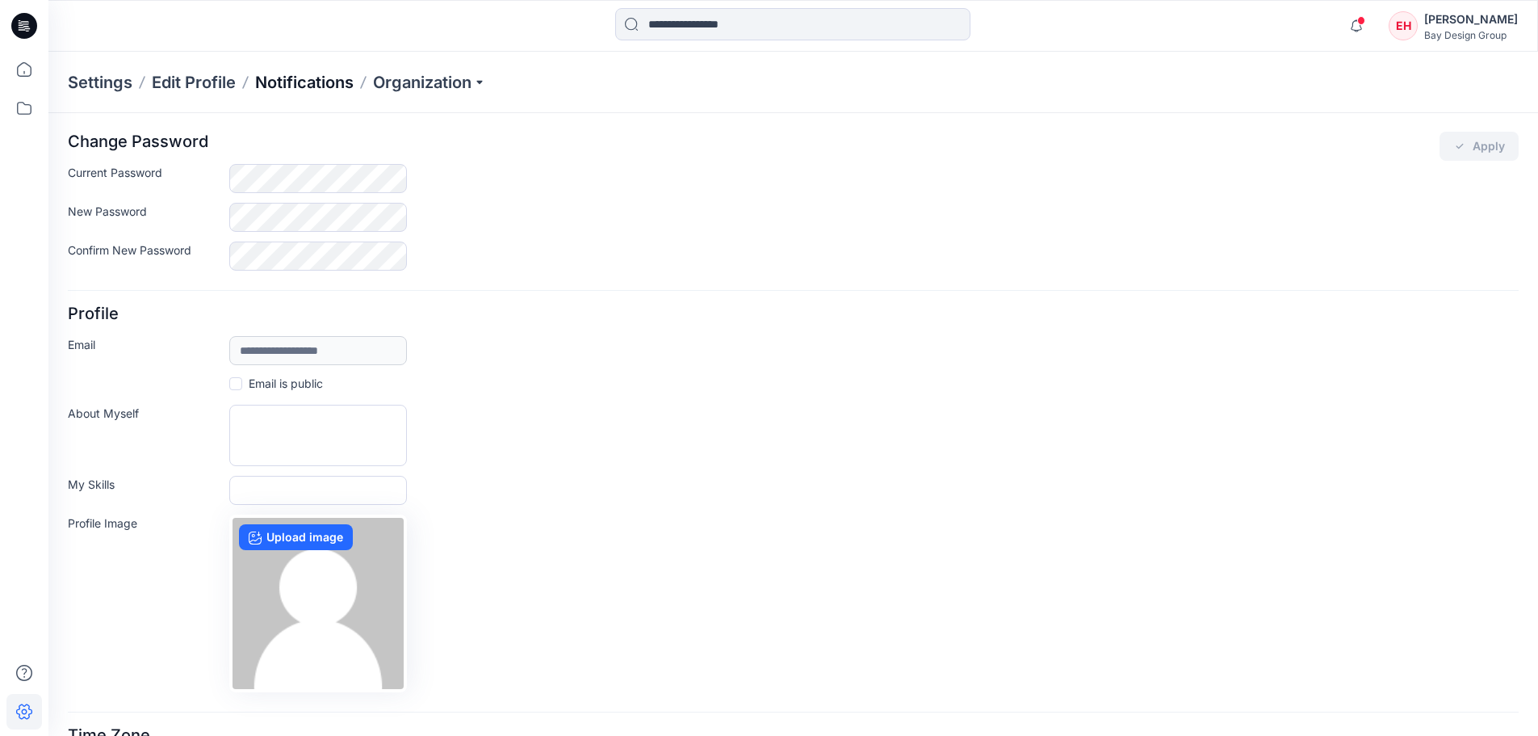
click at [272, 80] on p "Notifications" at bounding box center [304, 82] width 99 height 23
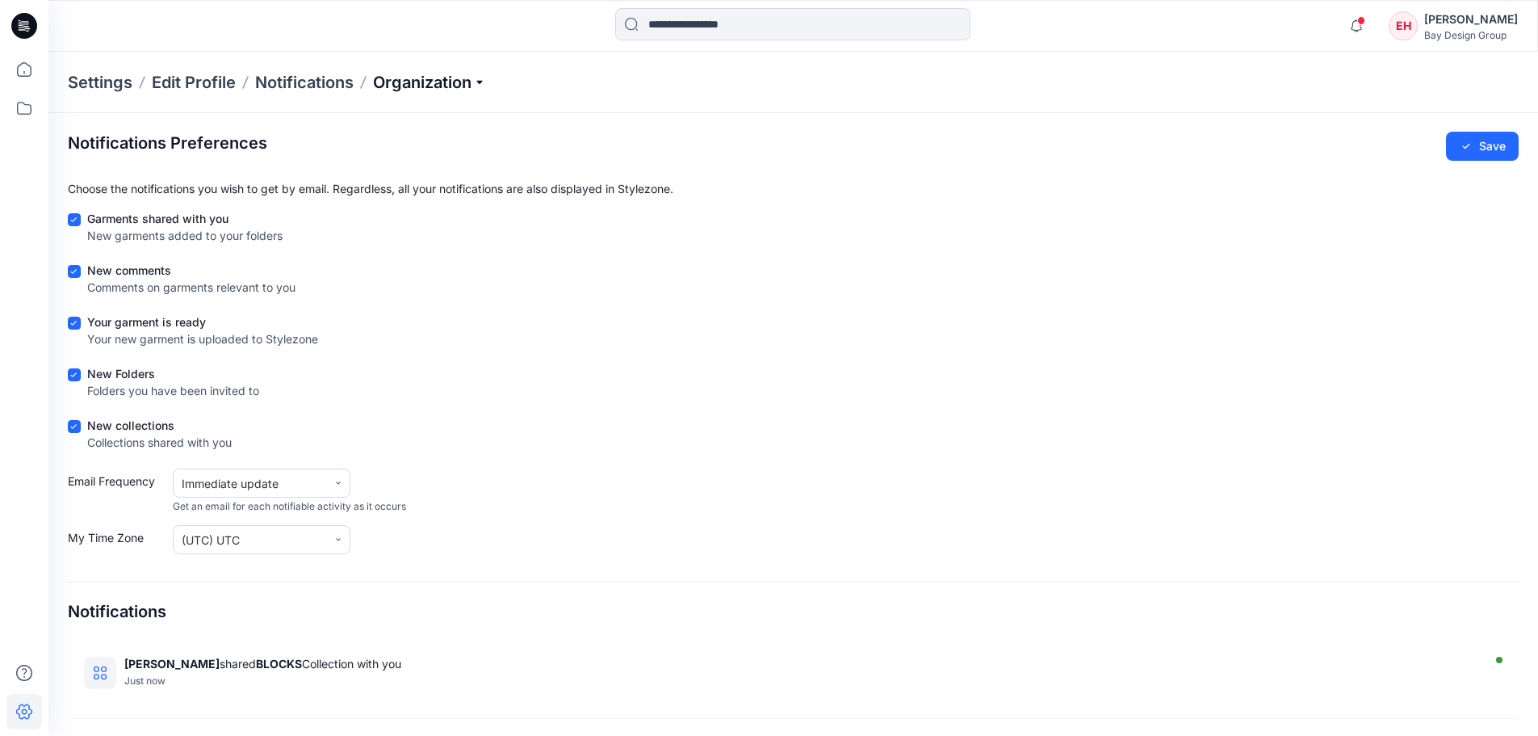
click at [404, 82] on p "Organization" at bounding box center [429, 82] width 113 height 23
click at [29, 108] on icon at bounding box center [24, 108] width 36 height 36
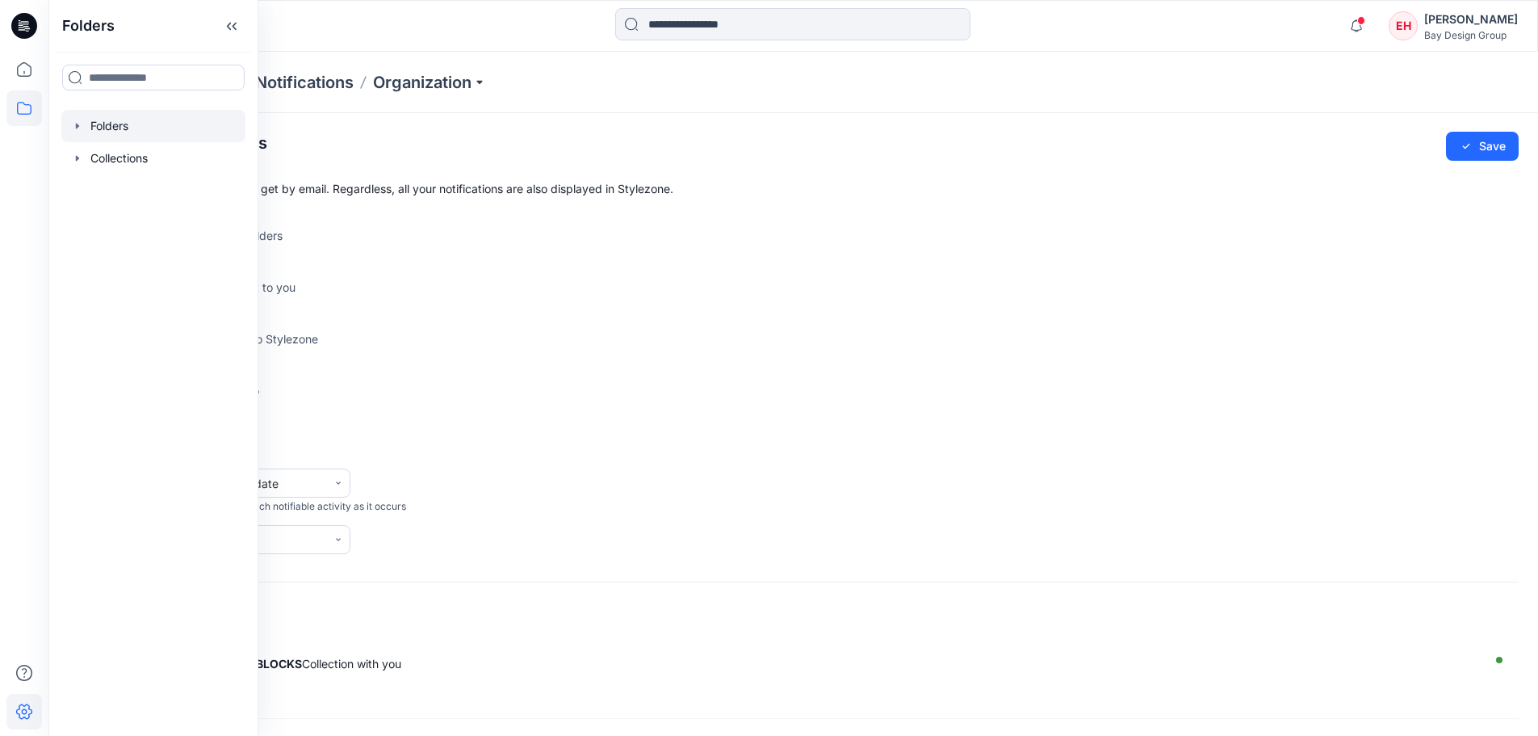
click at [78, 131] on icon "button" at bounding box center [77, 125] width 13 height 13
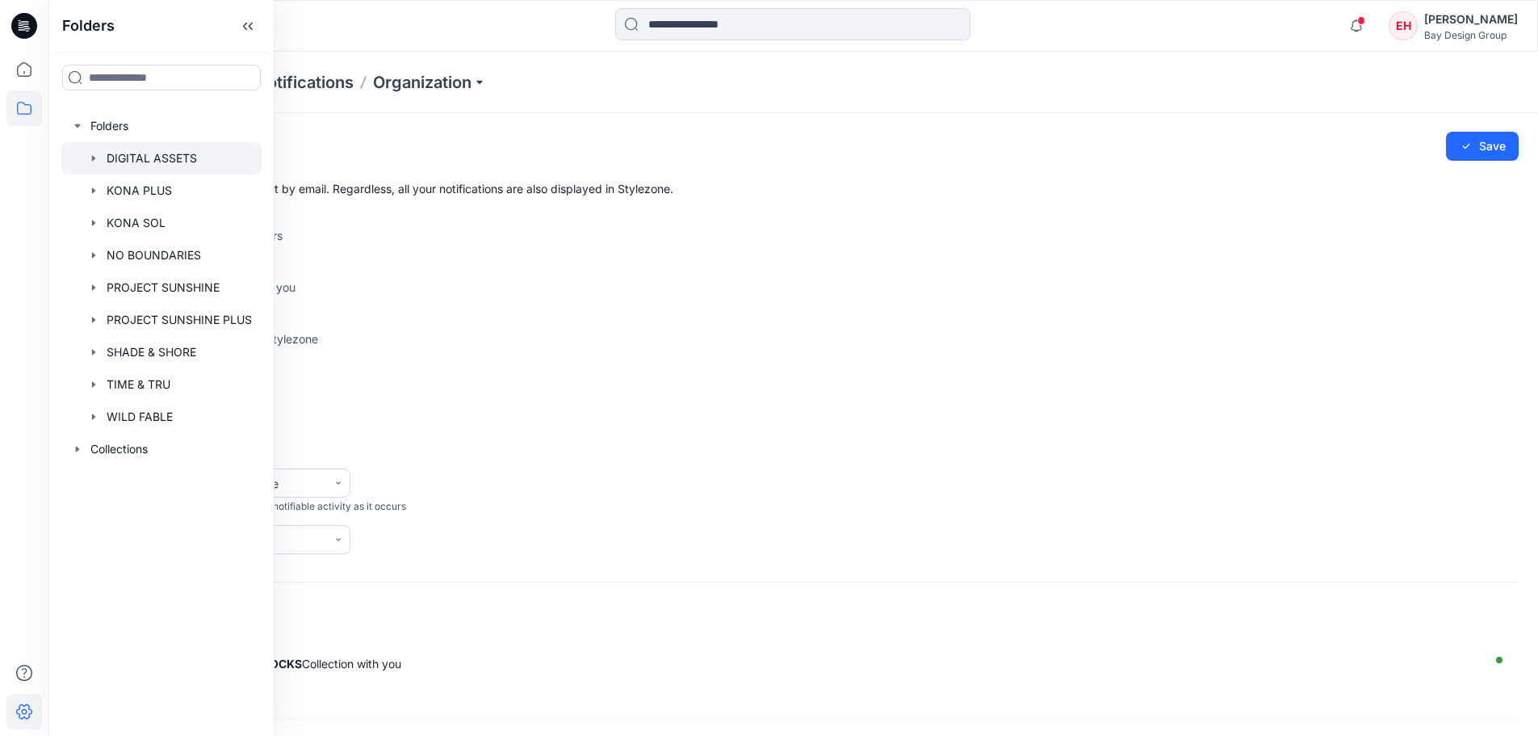
click at [134, 157] on div at bounding box center [161, 158] width 200 height 32
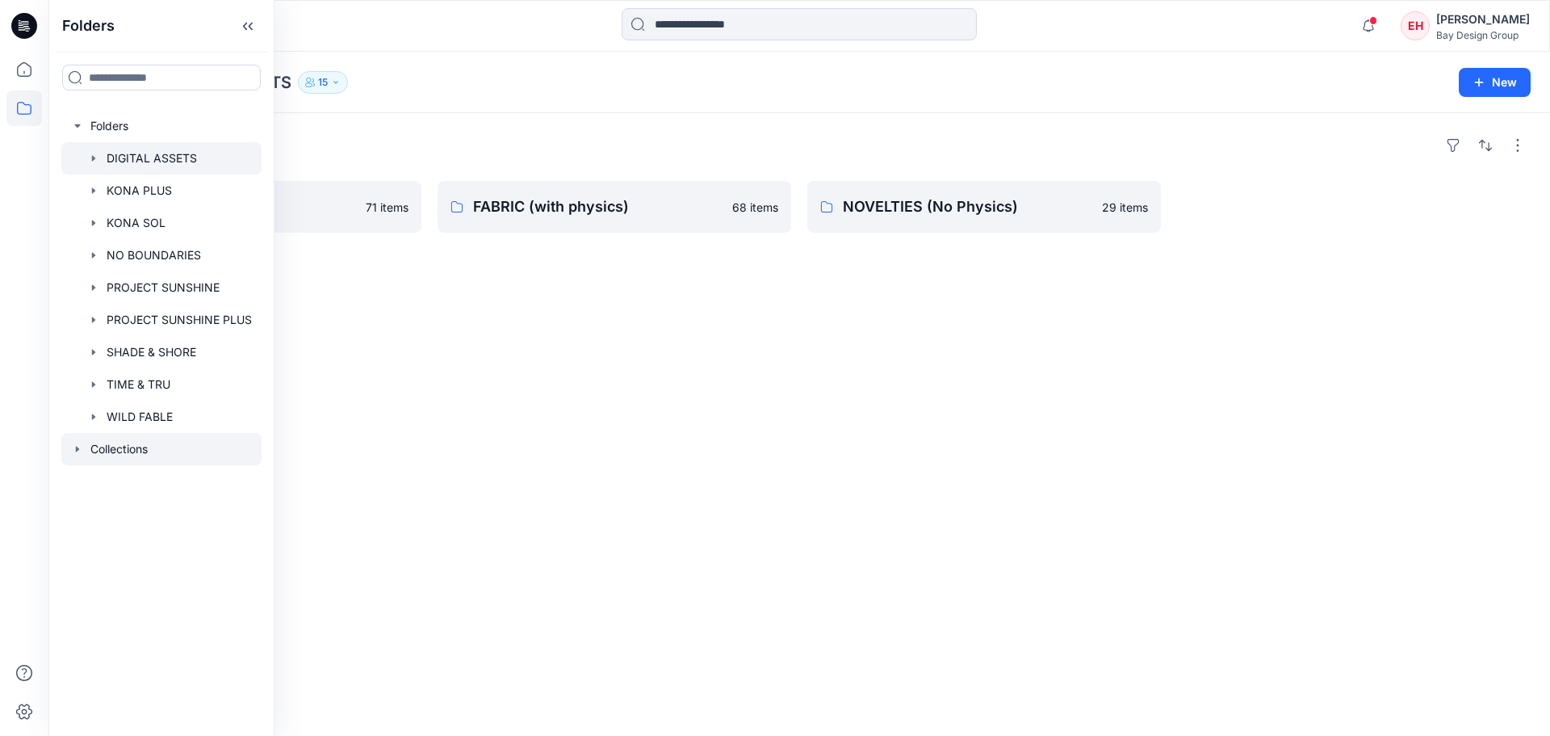
click at [80, 447] on icon "button" at bounding box center [77, 448] width 13 height 13
click at [104, 476] on div at bounding box center [161, 481] width 200 height 32
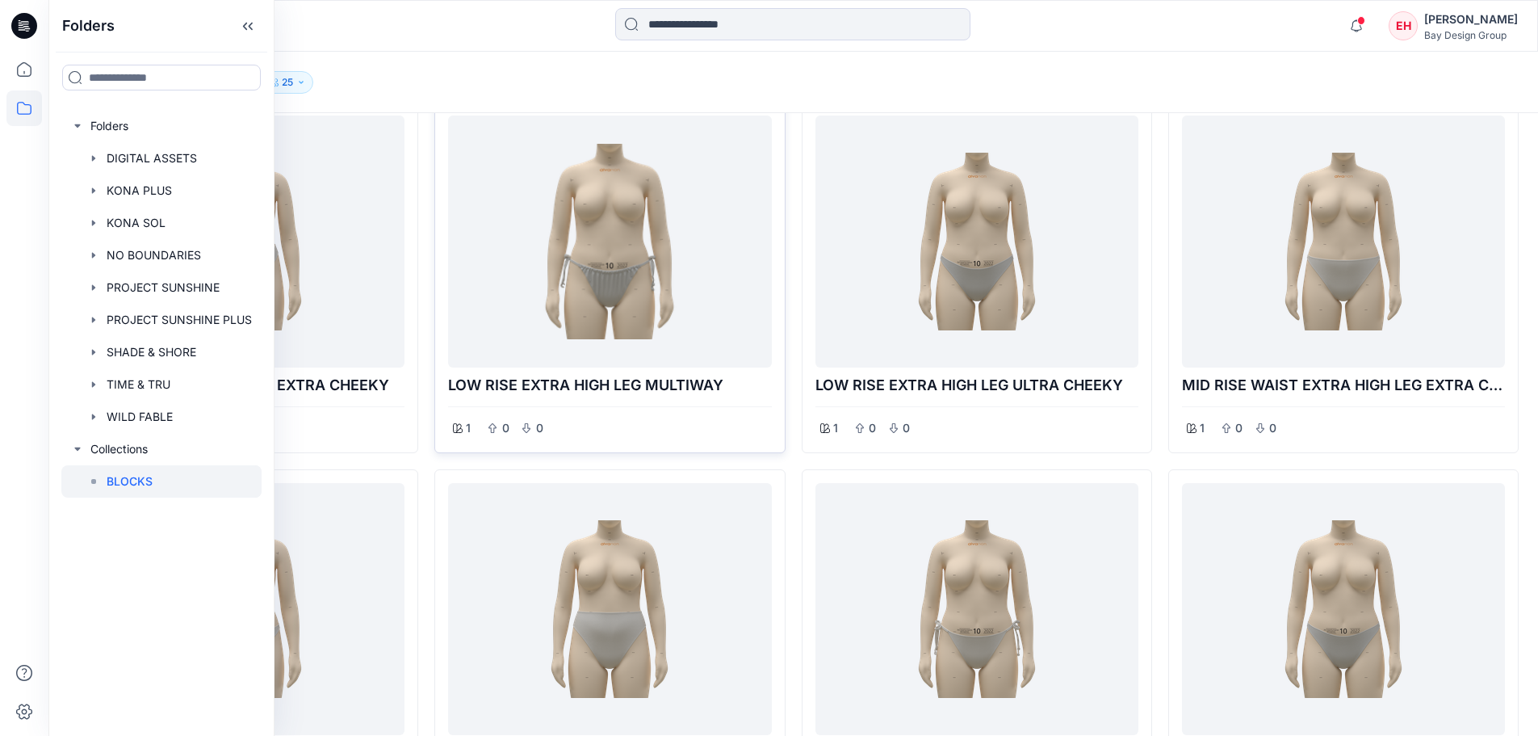
scroll to position [1211, 0]
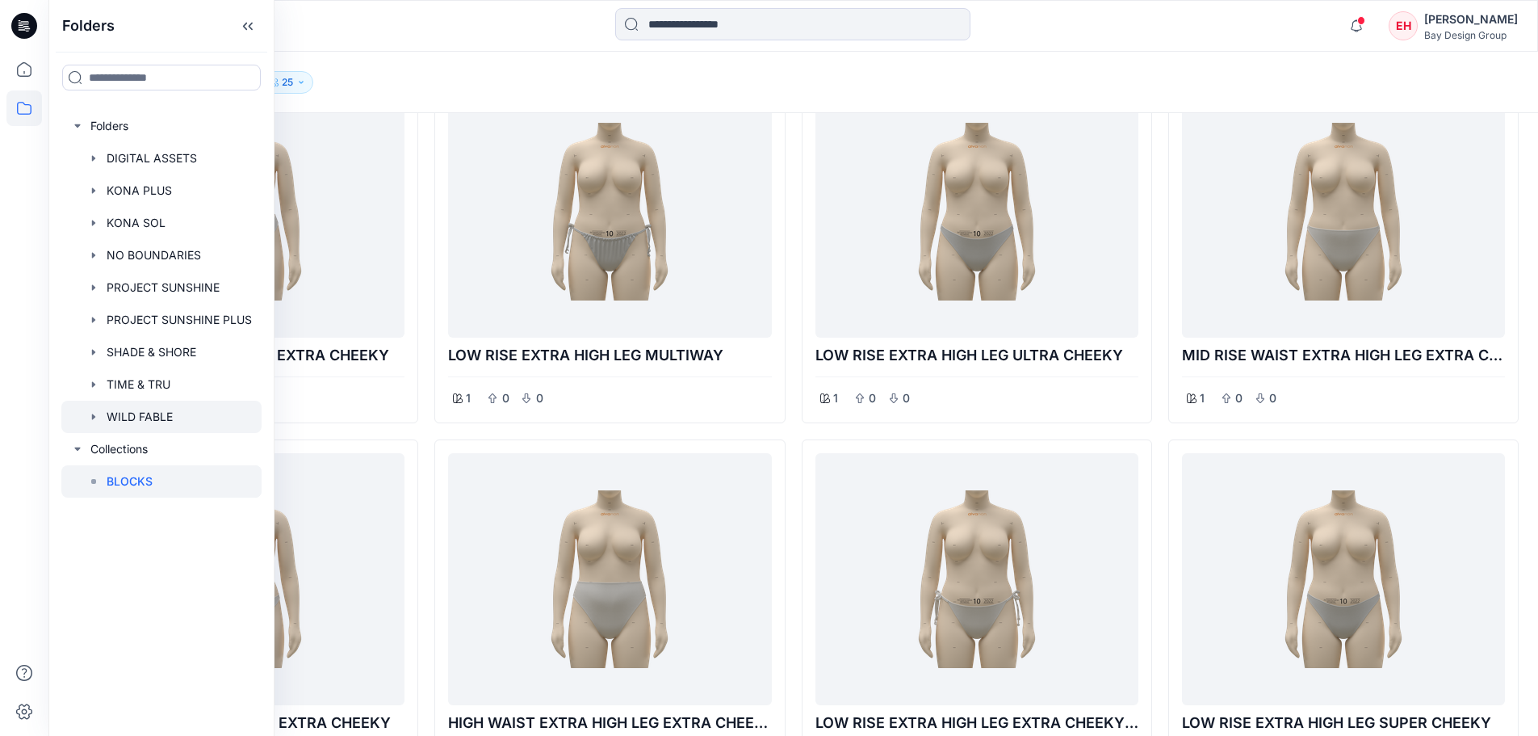
click at [145, 409] on div at bounding box center [161, 416] width 200 height 32
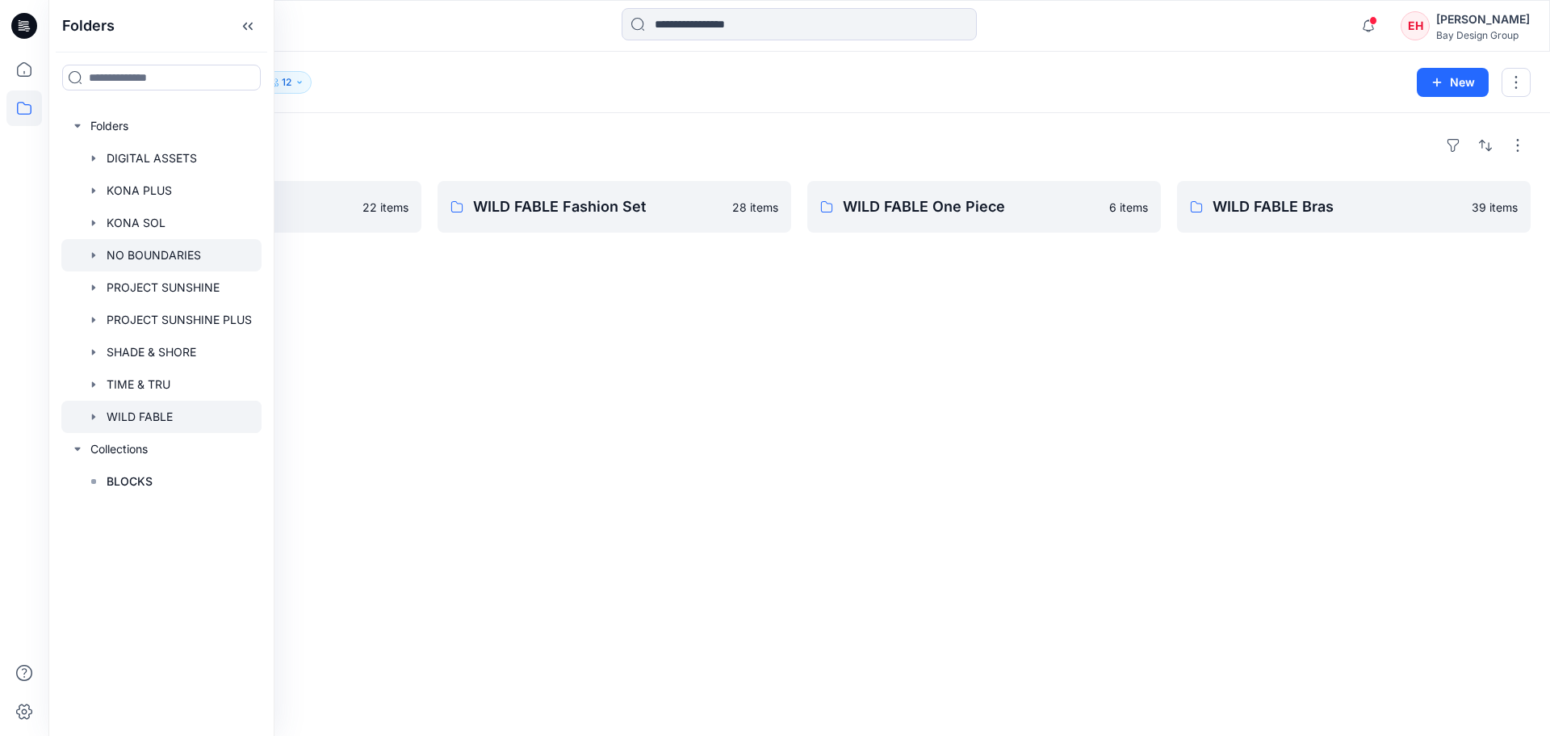
click at [147, 257] on div at bounding box center [161, 255] width 200 height 32
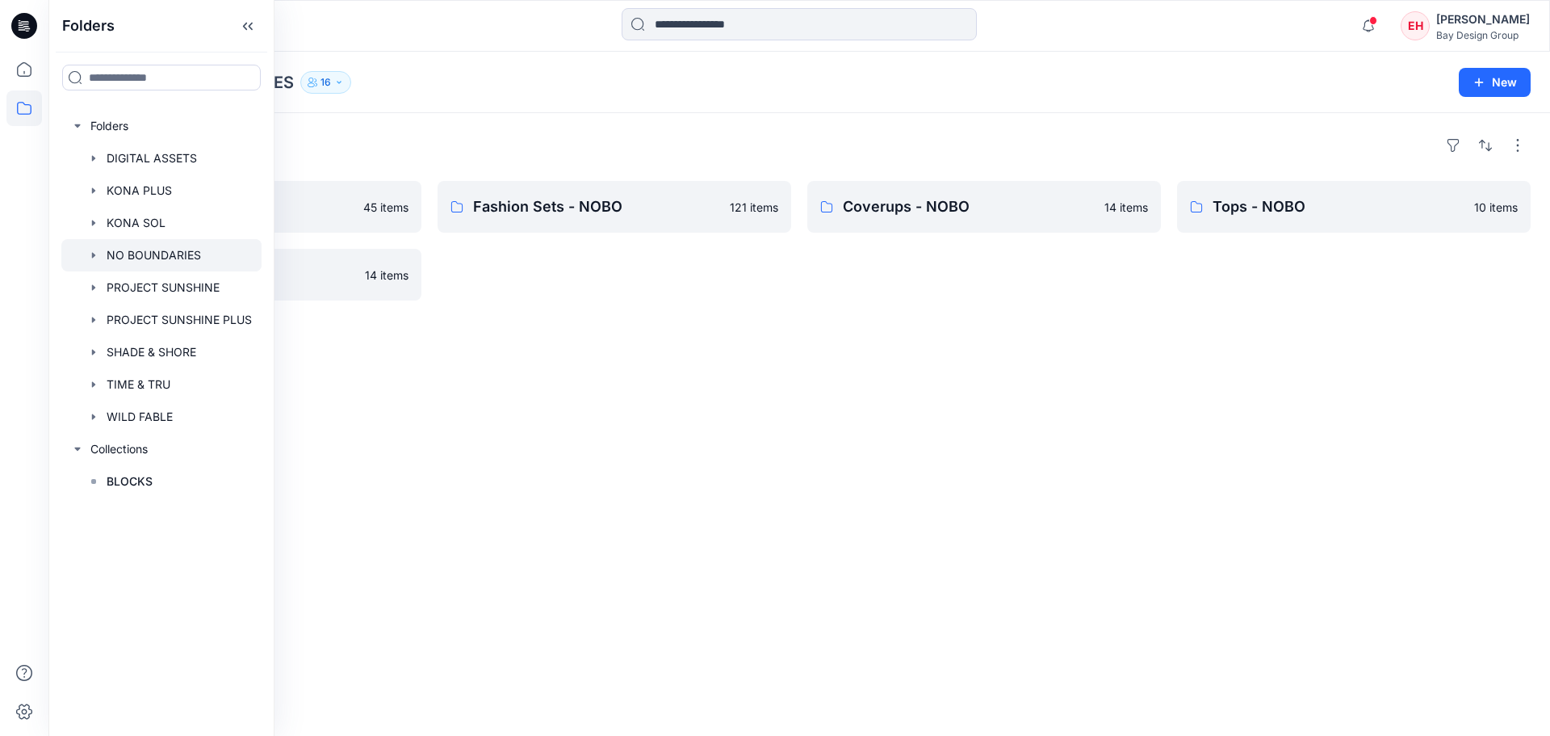
click at [551, 389] on div "Folders One Pieces - NOBO 45 items Bottoms - NOBO 14 items Fashion Sets - NOBO …" at bounding box center [799, 424] width 1502 height 623
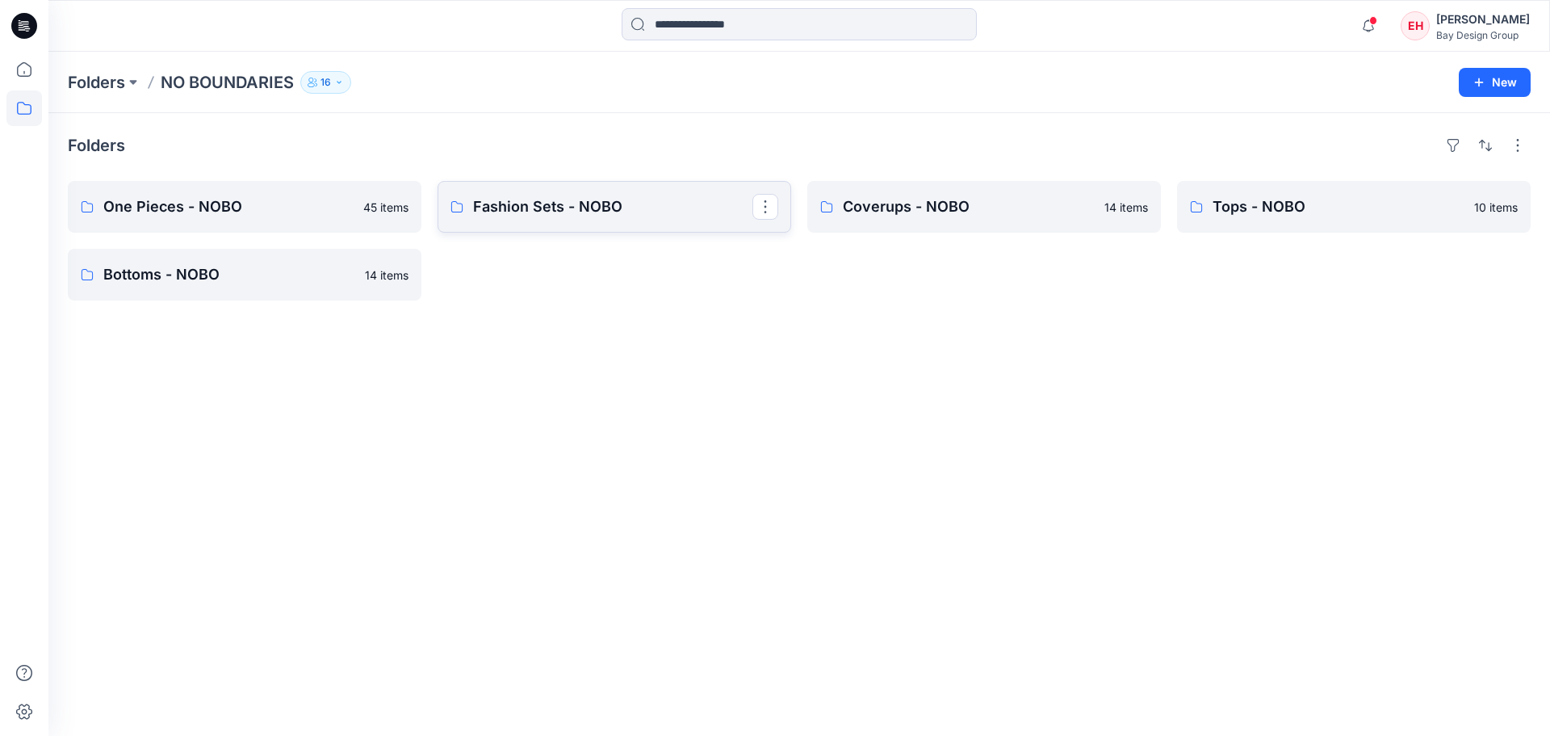
click at [652, 218] on link "Fashion Sets - NOBO" at bounding box center [615, 207] width 354 height 52
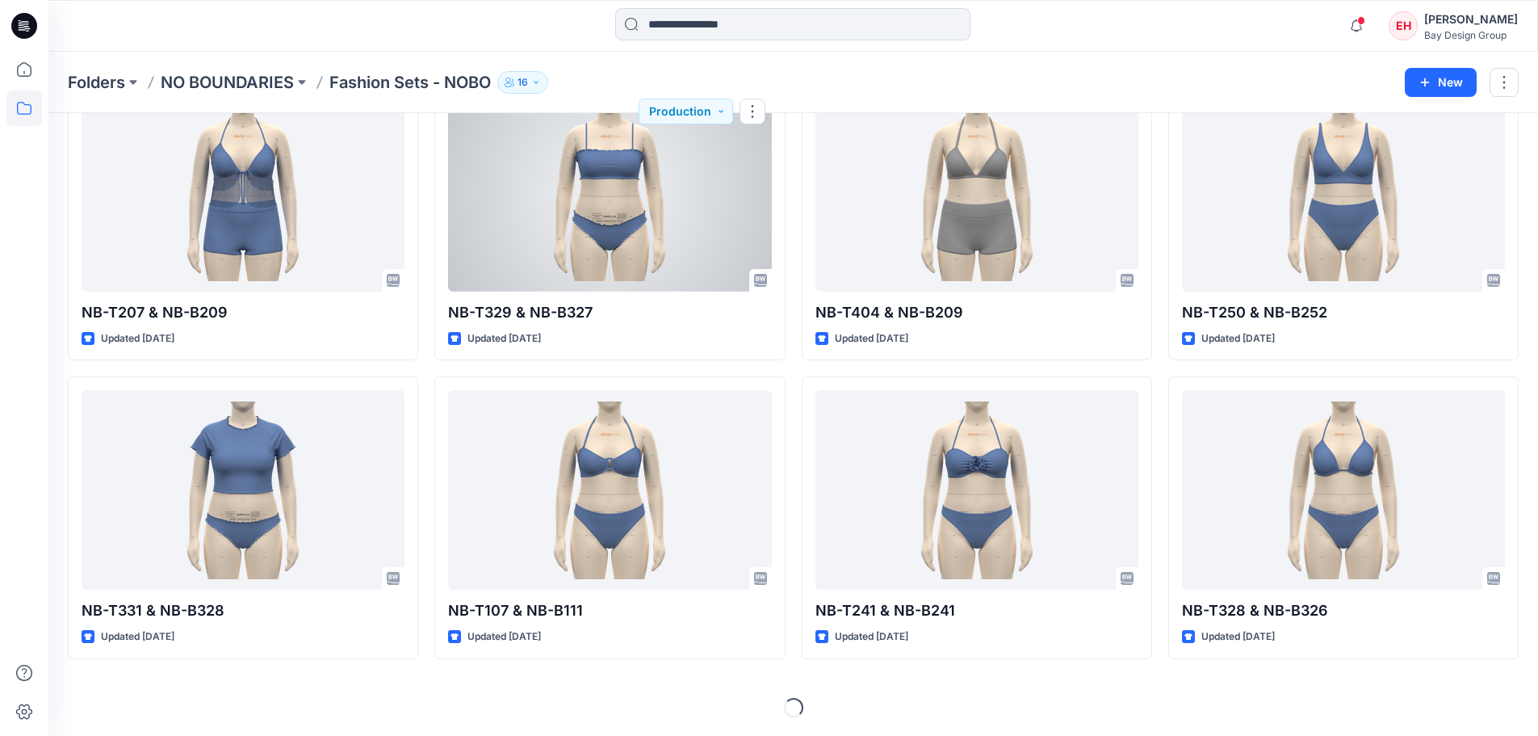
scroll to position [401, 0]
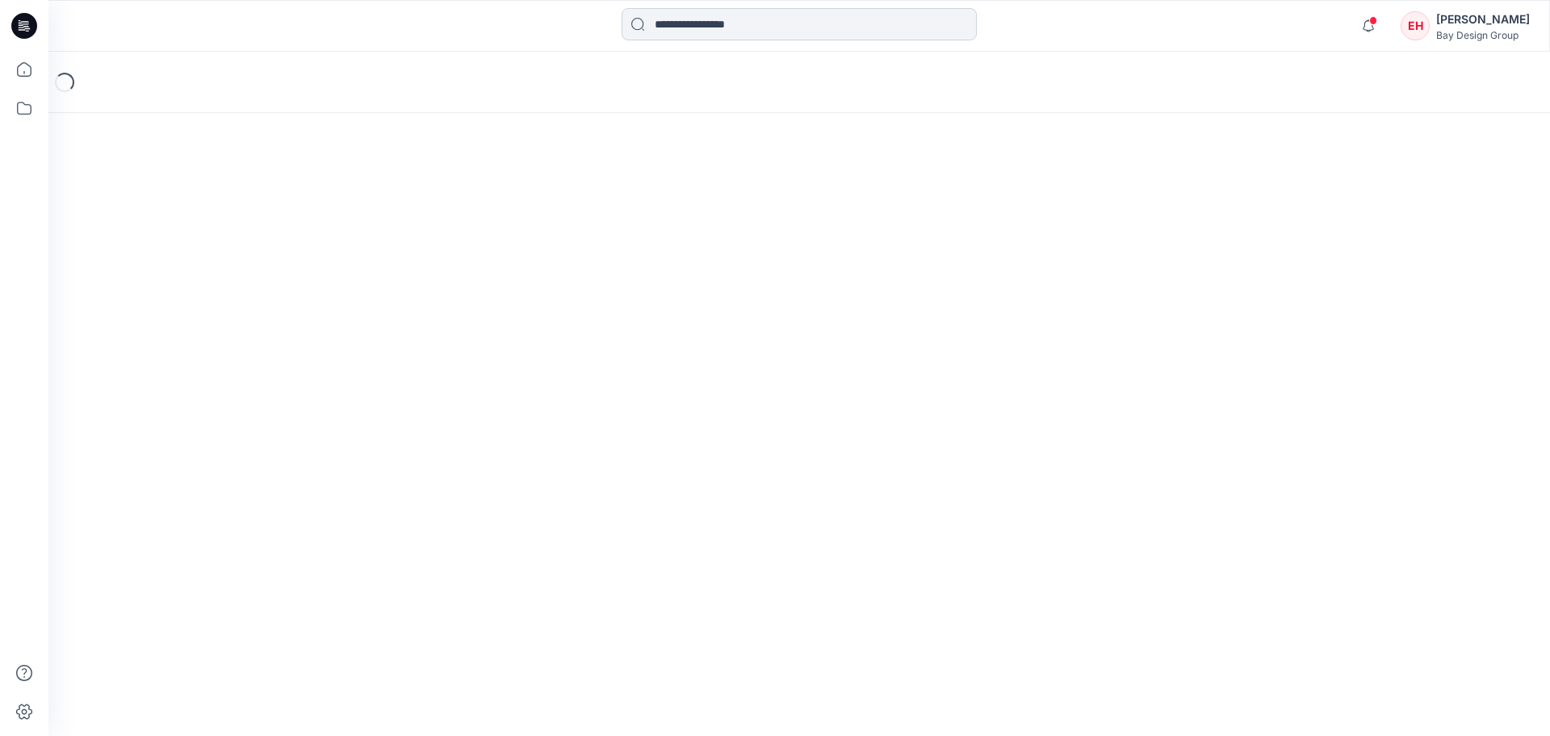
click at [810, 24] on input at bounding box center [799, 24] width 355 height 32
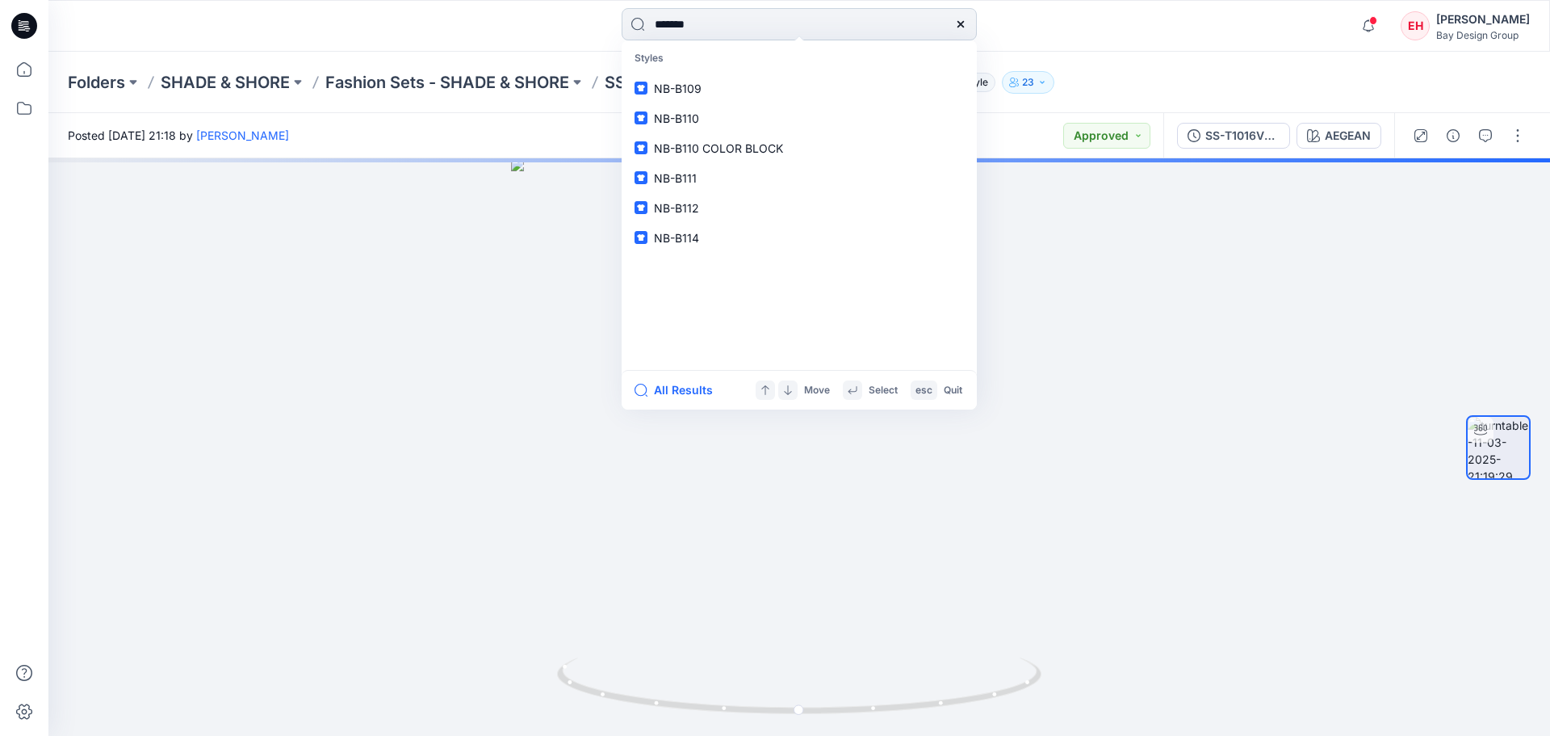
type input "*******"
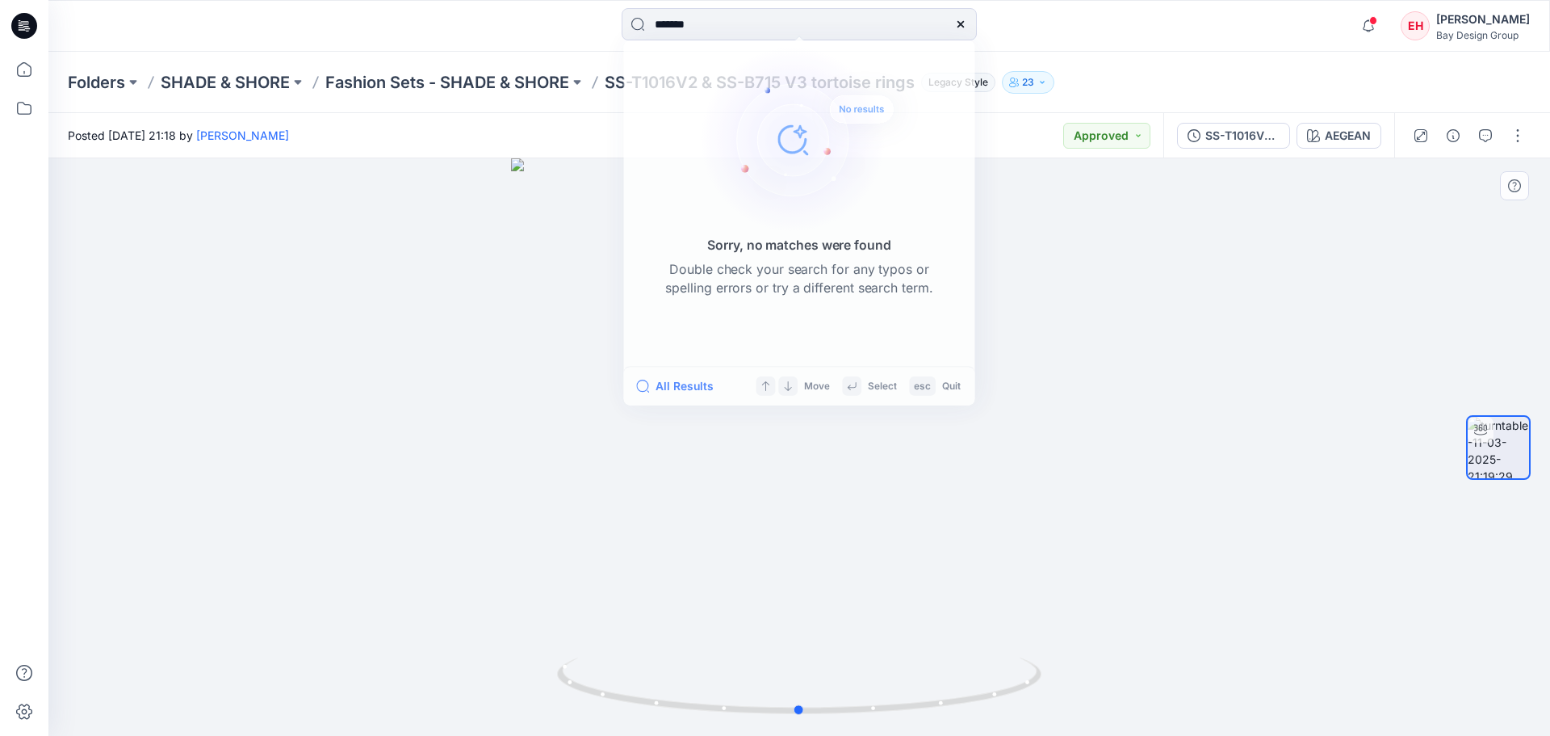
click at [1033, 312] on div at bounding box center [799, 446] width 1502 height 577
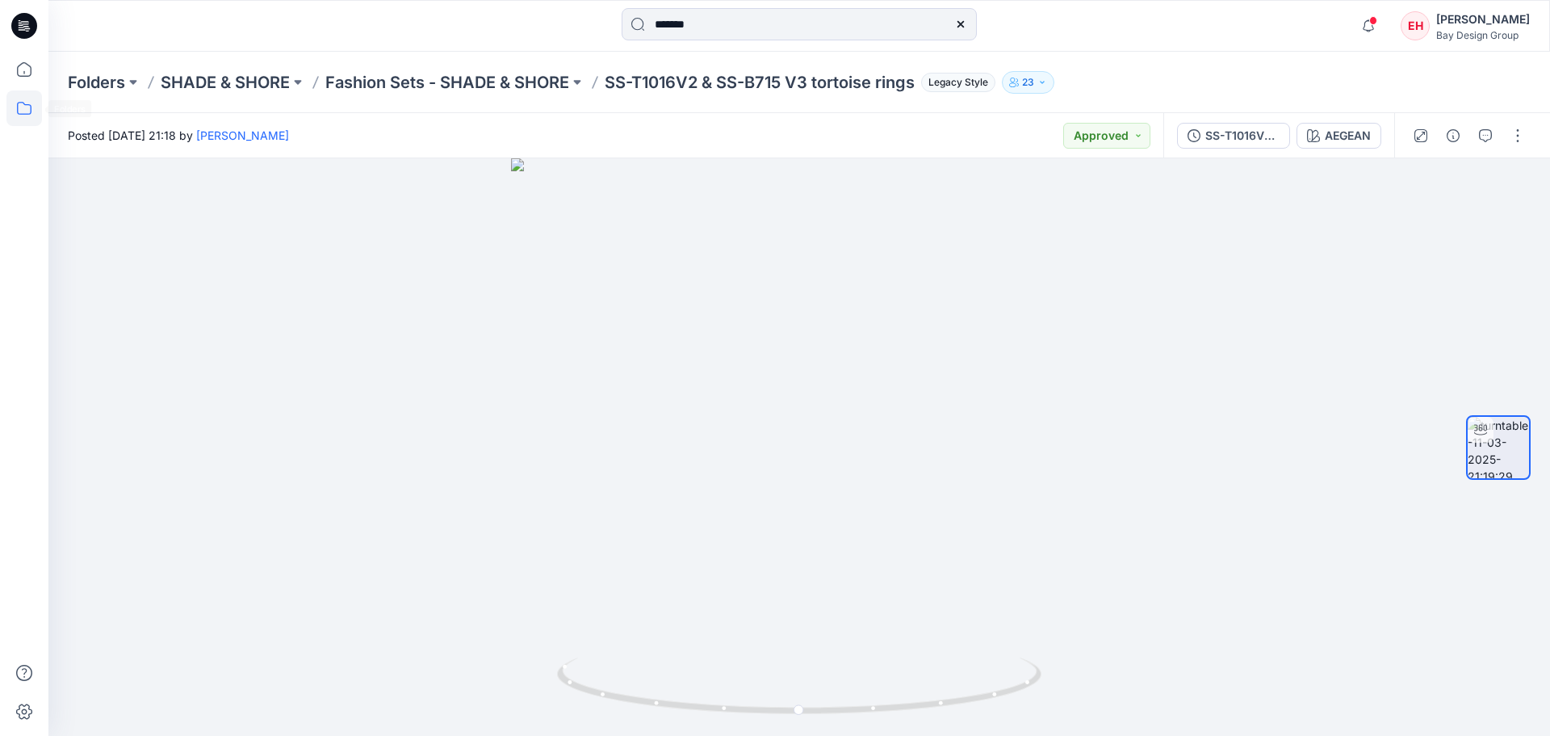
click at [22, 105] on icon at bounding box center [24, 108] width 36 height 36
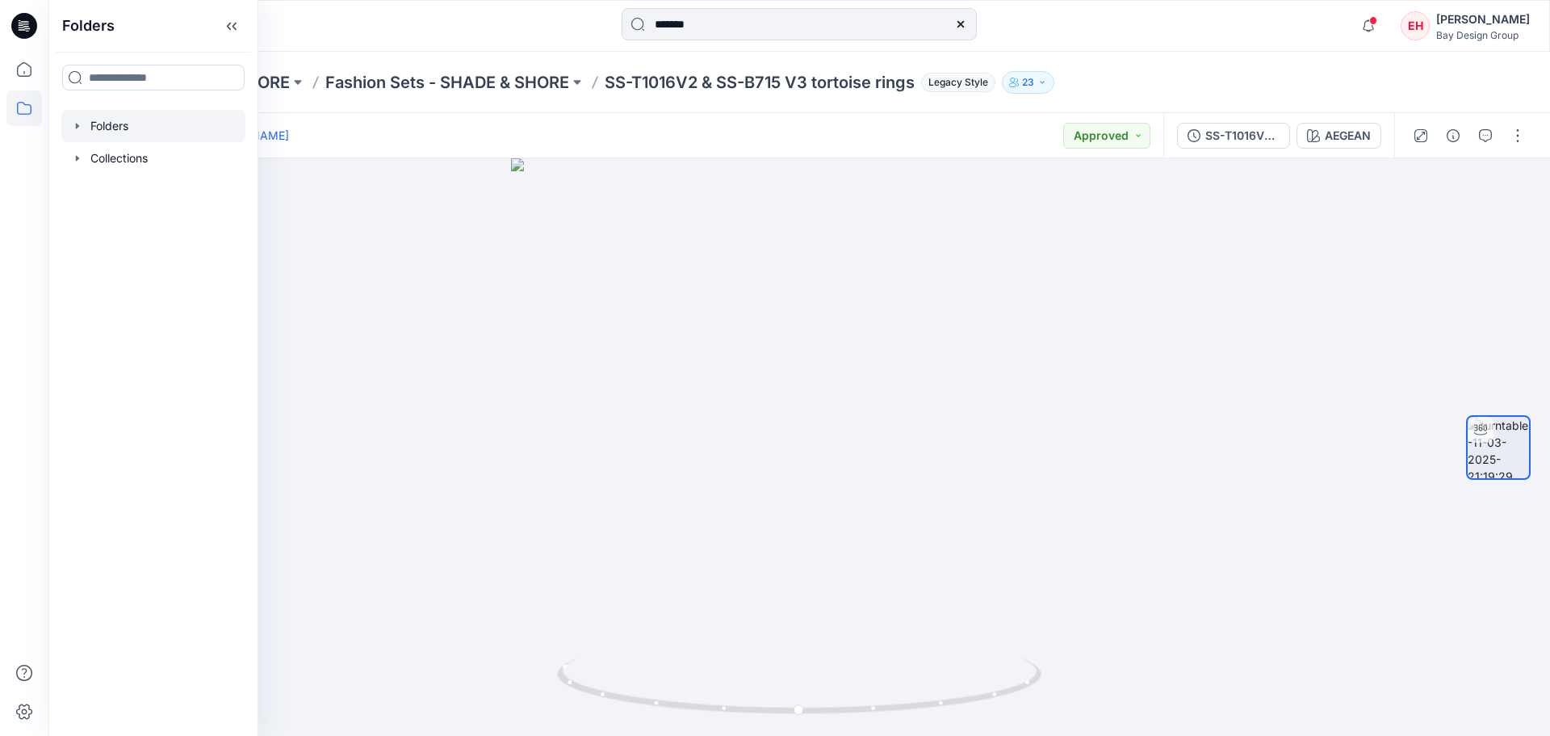
click at [76, 128] on icon "button" at bounding box center [77, 126] width 3 height 6
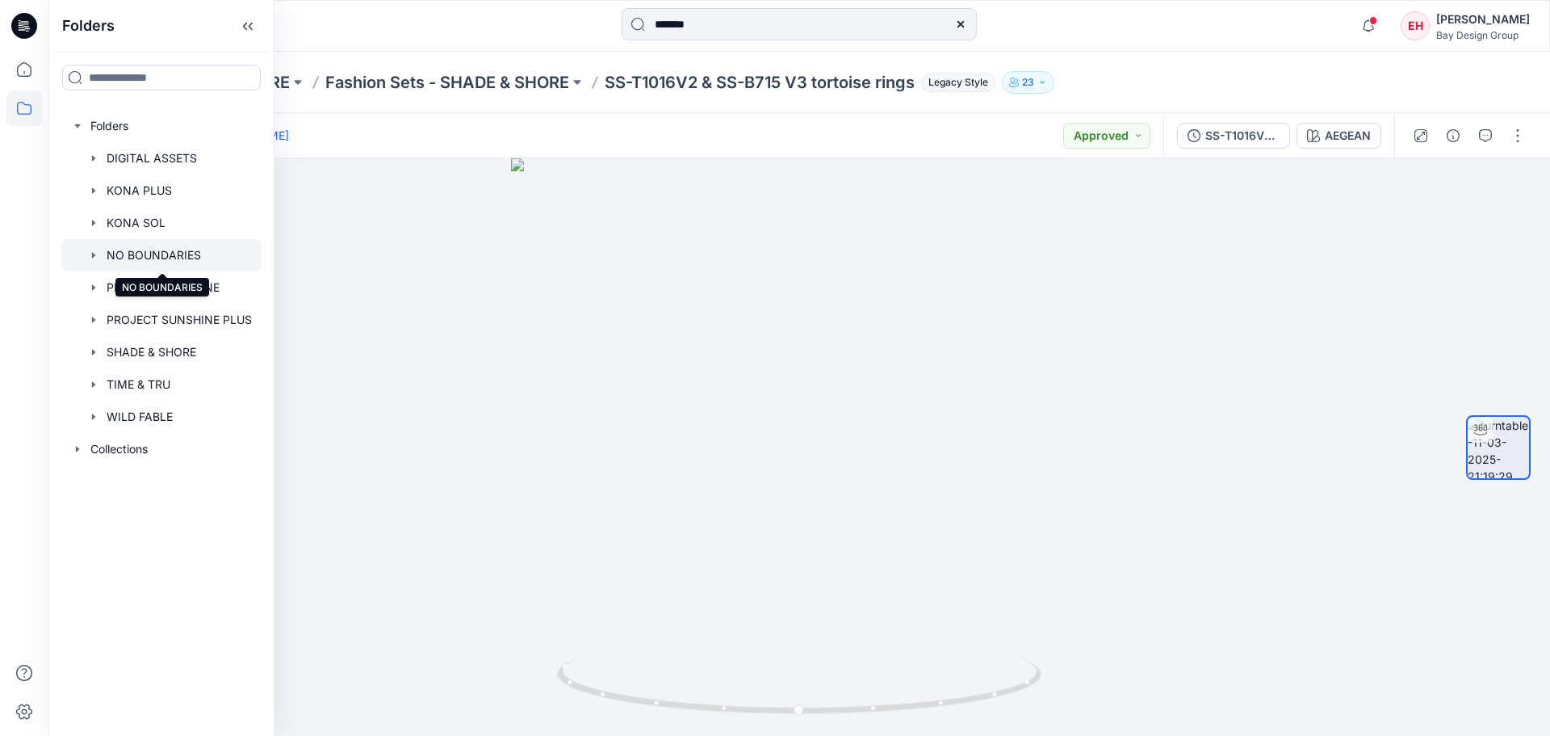
click at [149, 251] on div at bounding box center [161, 255] width 200 height 32
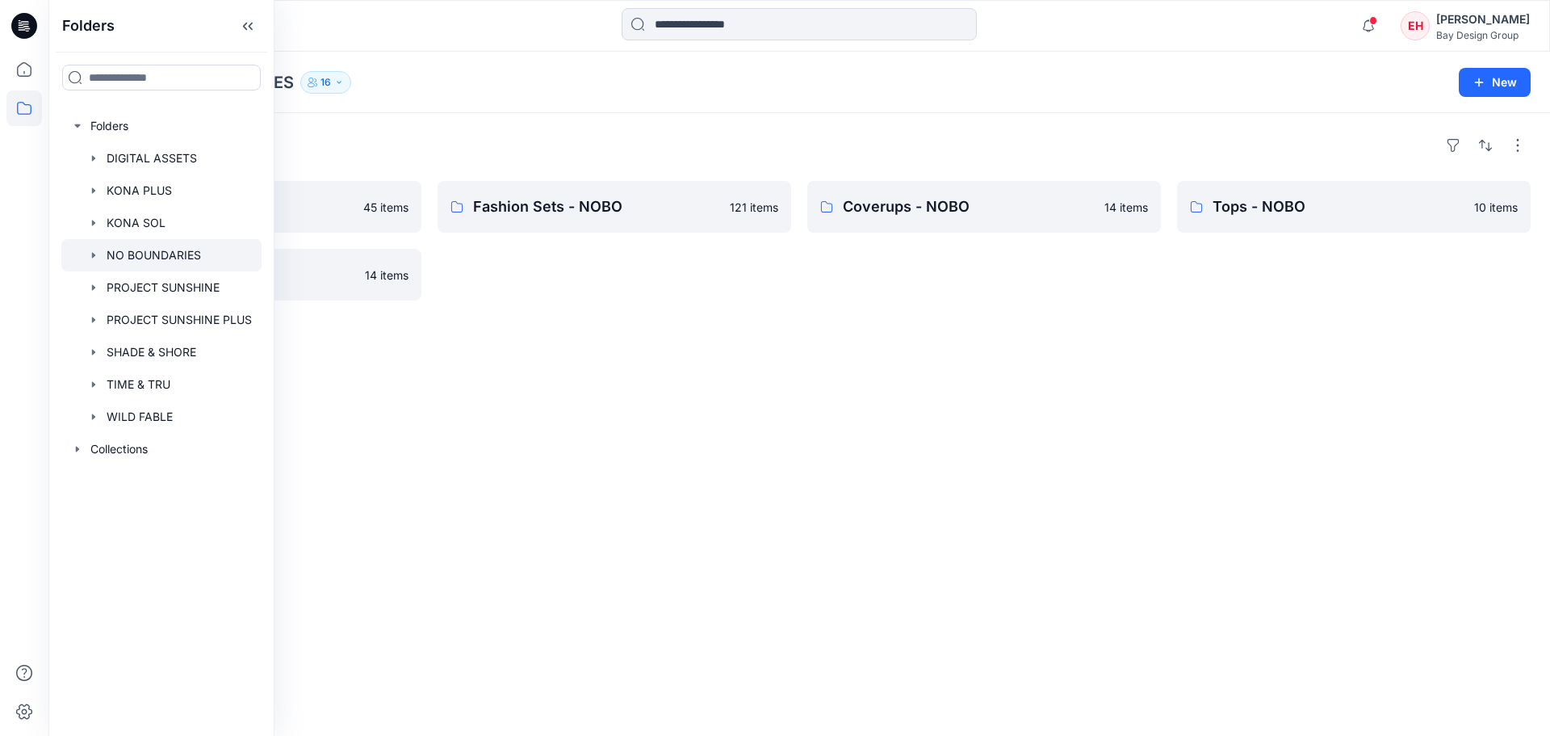
click at [413, 432] on div "Folders One Pieces - NOBO 45 items Bottoms - NOBO 14 items Fashion Sets - NOBO …" at bounding box center [799, 424] width 1502 height 623
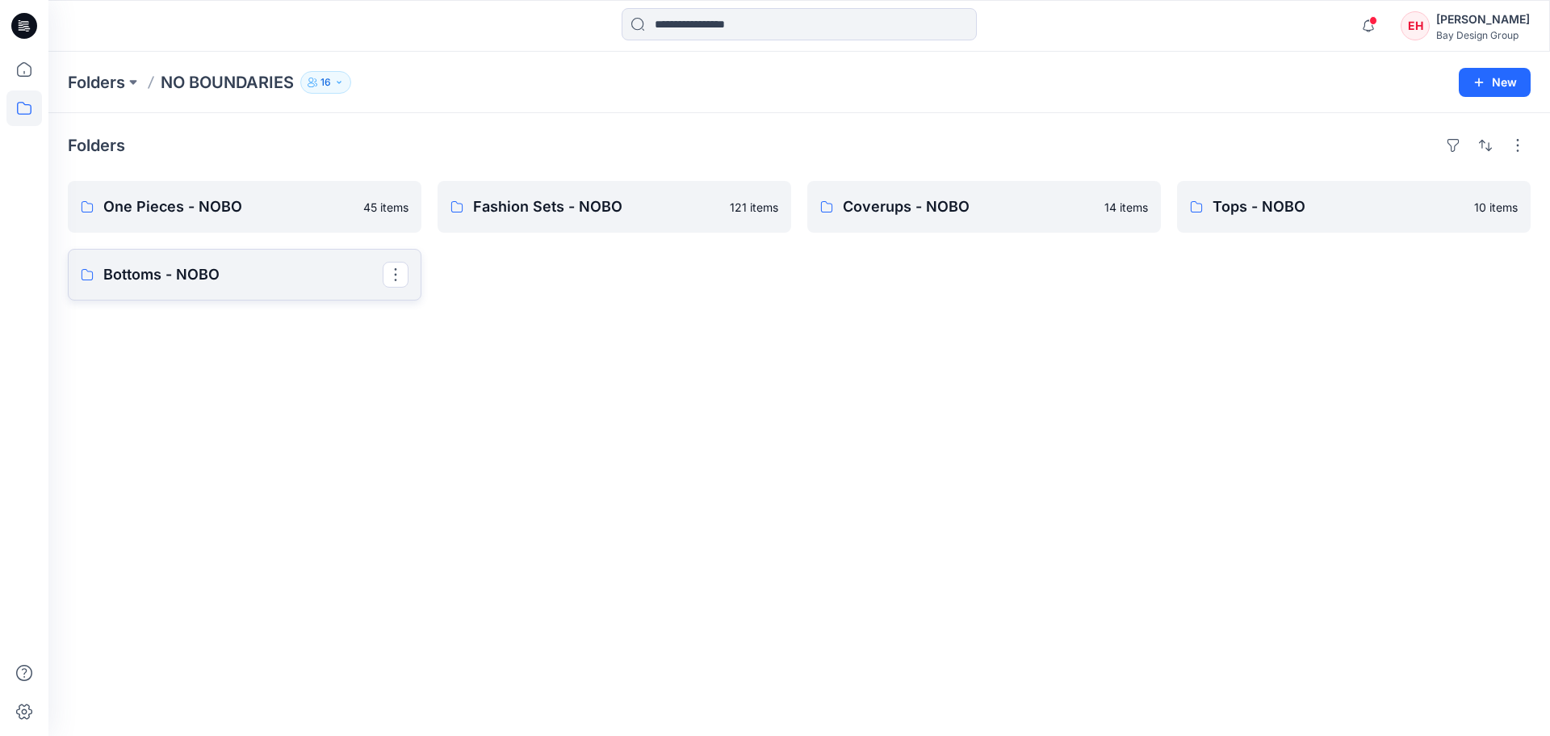
click at [255, 283] on p "Bottoms - NOBO" at bounding box center [242, 274] width 279 height 23
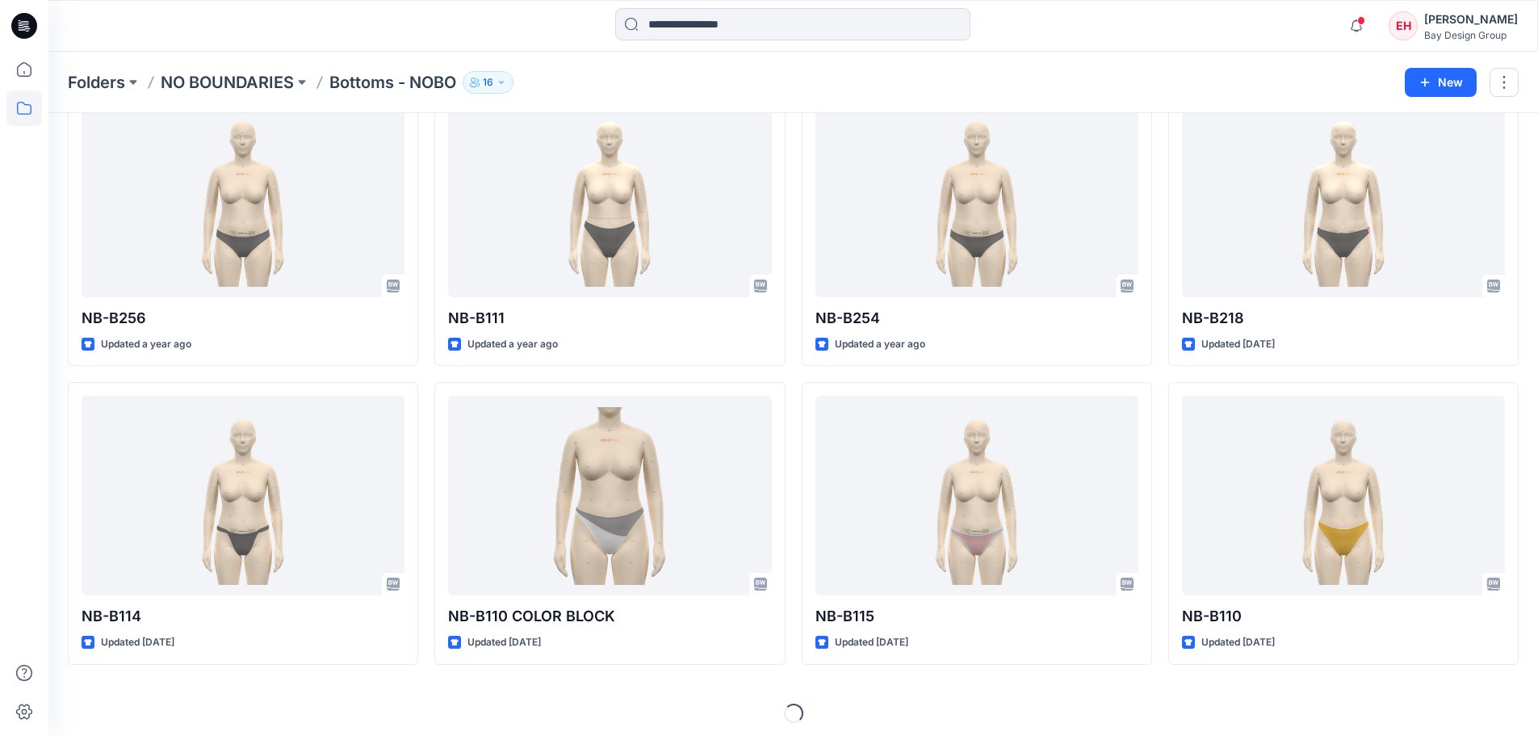
scroll to position [401, 0]
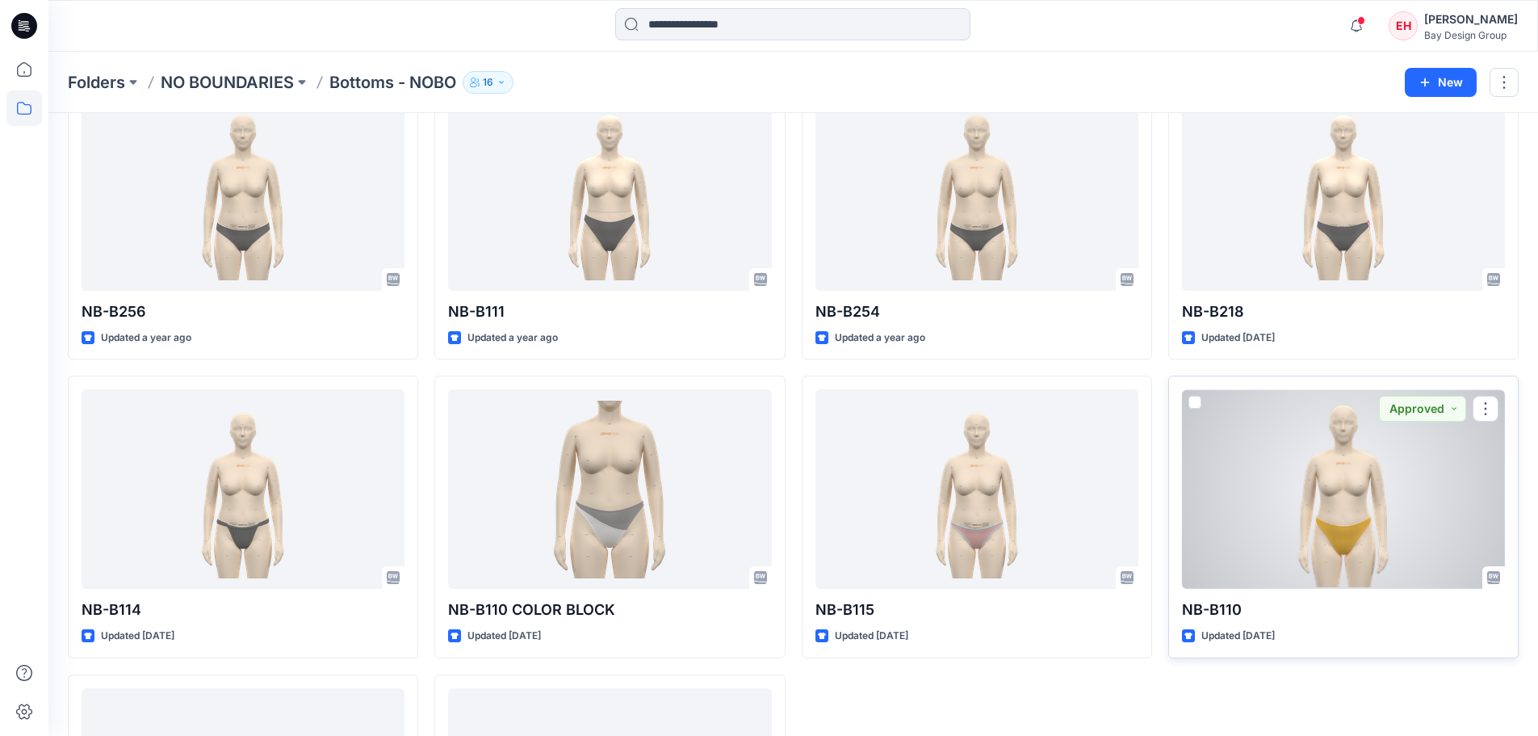
click at [1362, 538] on div at bounding box center [1343, 488] width 323 height 199
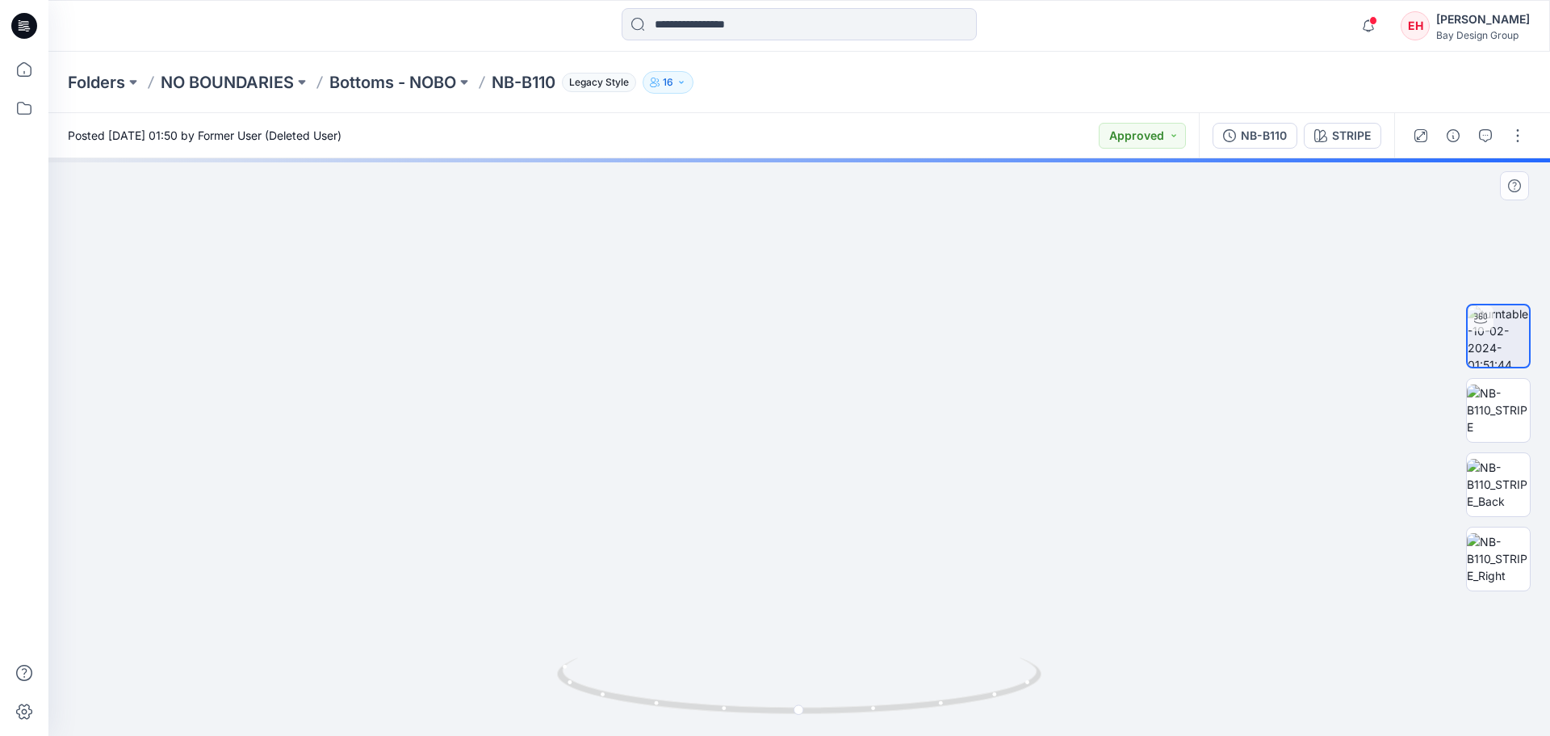
drag, startPoint x: 850, startPoint y: 603, endPoint x: 852, endPoint y: 340, distance: 263.2
click at [852, 340] on img at bounding box center [799, 173] width 1147 height 1126
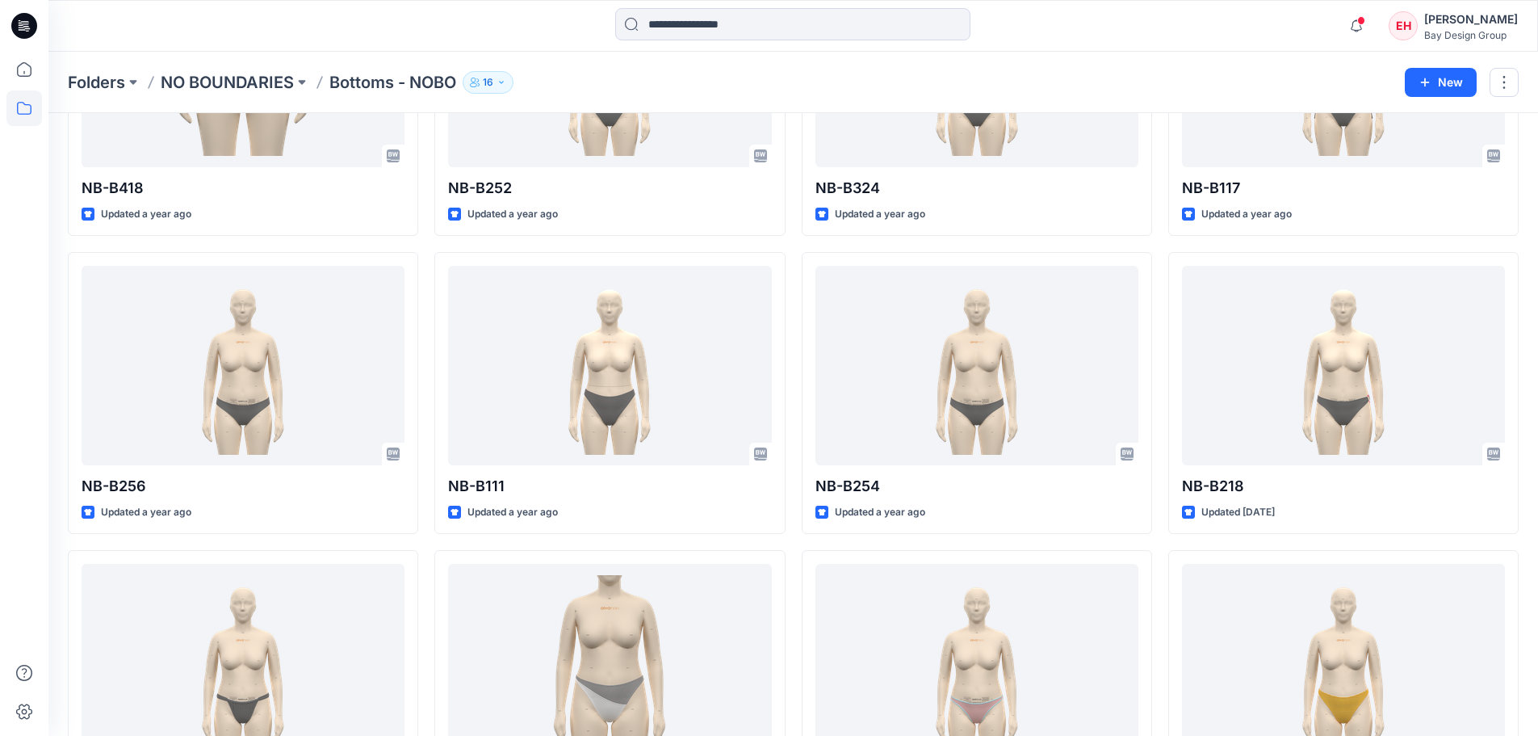
scroll to position [157, 0]
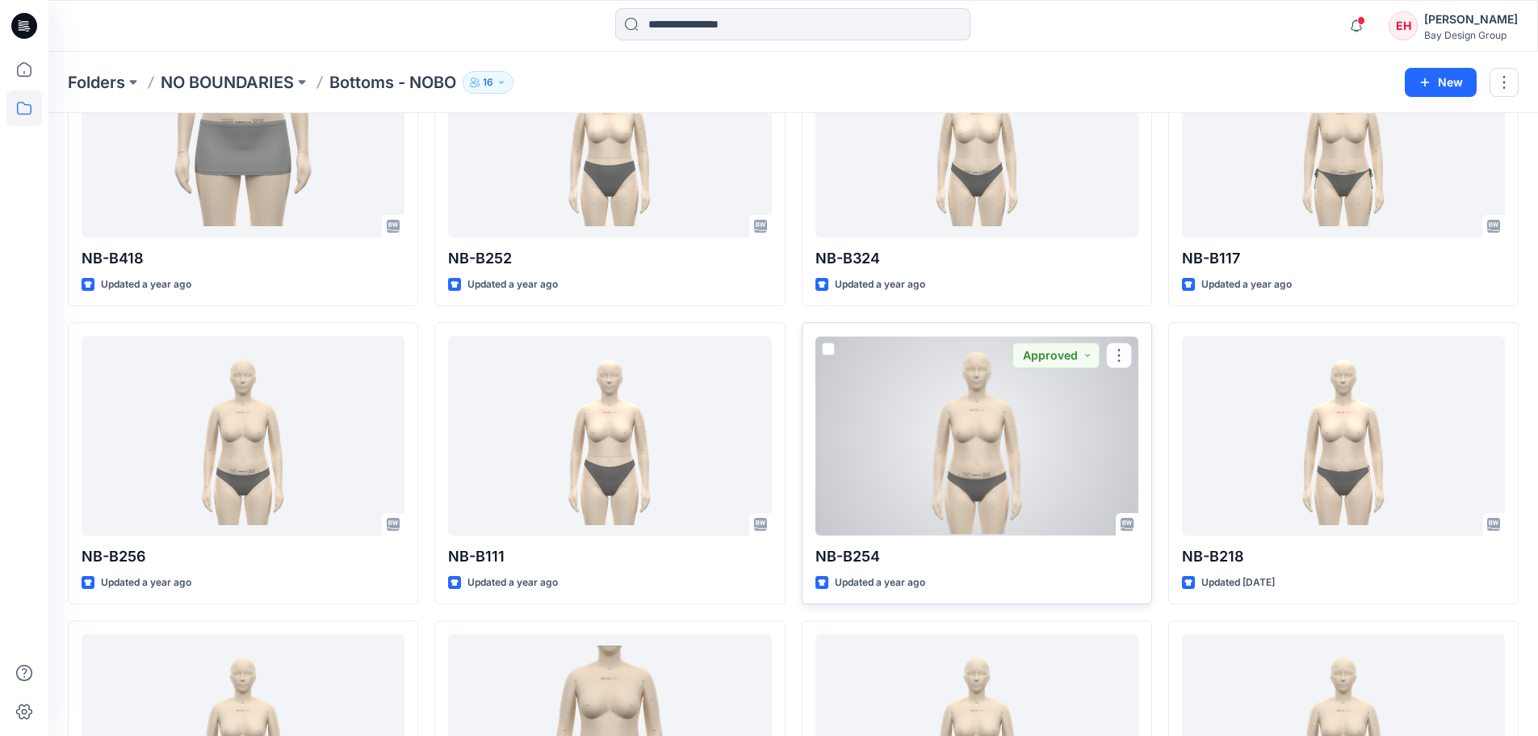
click at [1038, 473] on div at bounding box center [976, 435] width 323 height 199
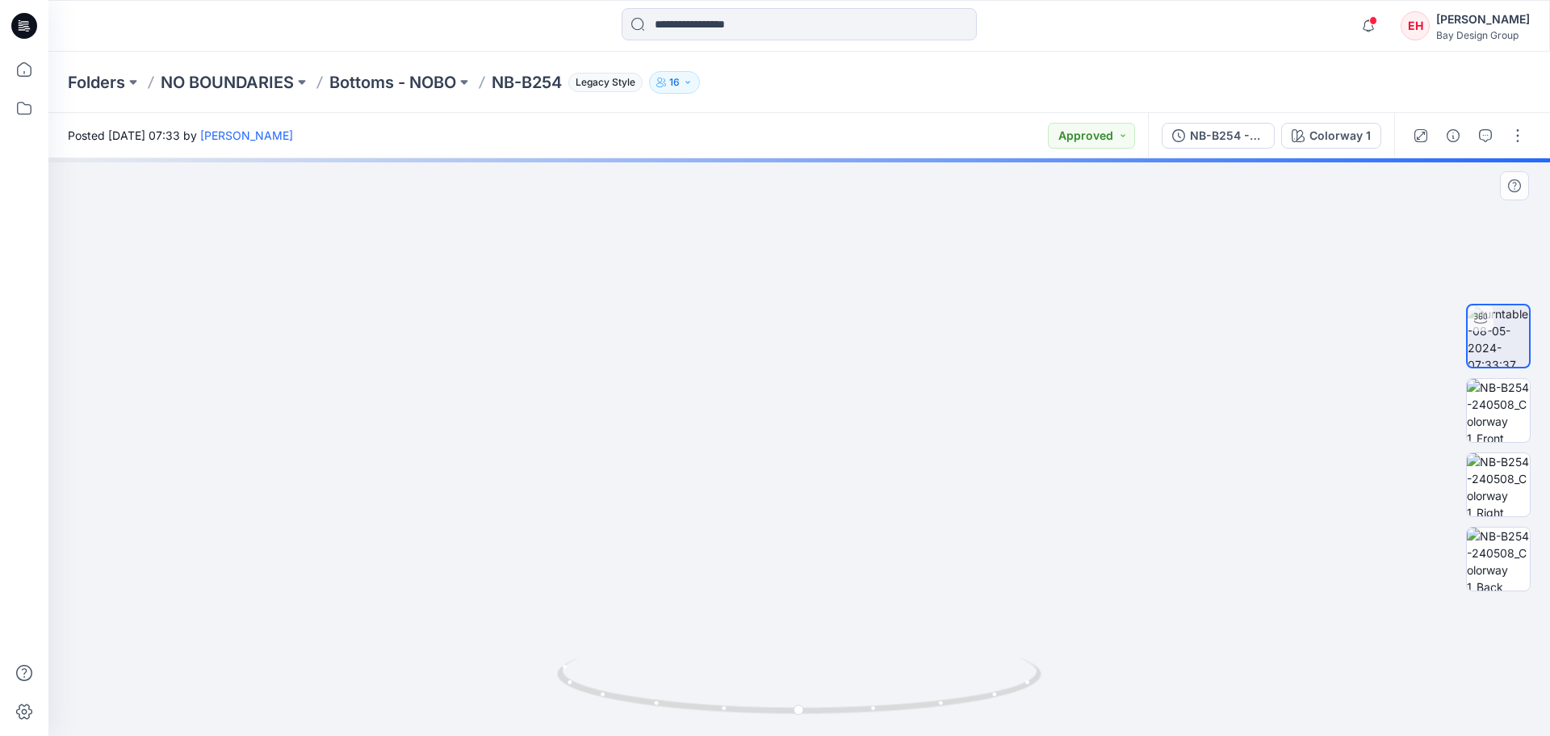
drag, startPoint x: 845, startPoint y: 488, endPoint x: 838, endPoint y: 321, distance: 166.5
click at [841, 314] on img at bounding box center [799, 201] width 1147 height 1068
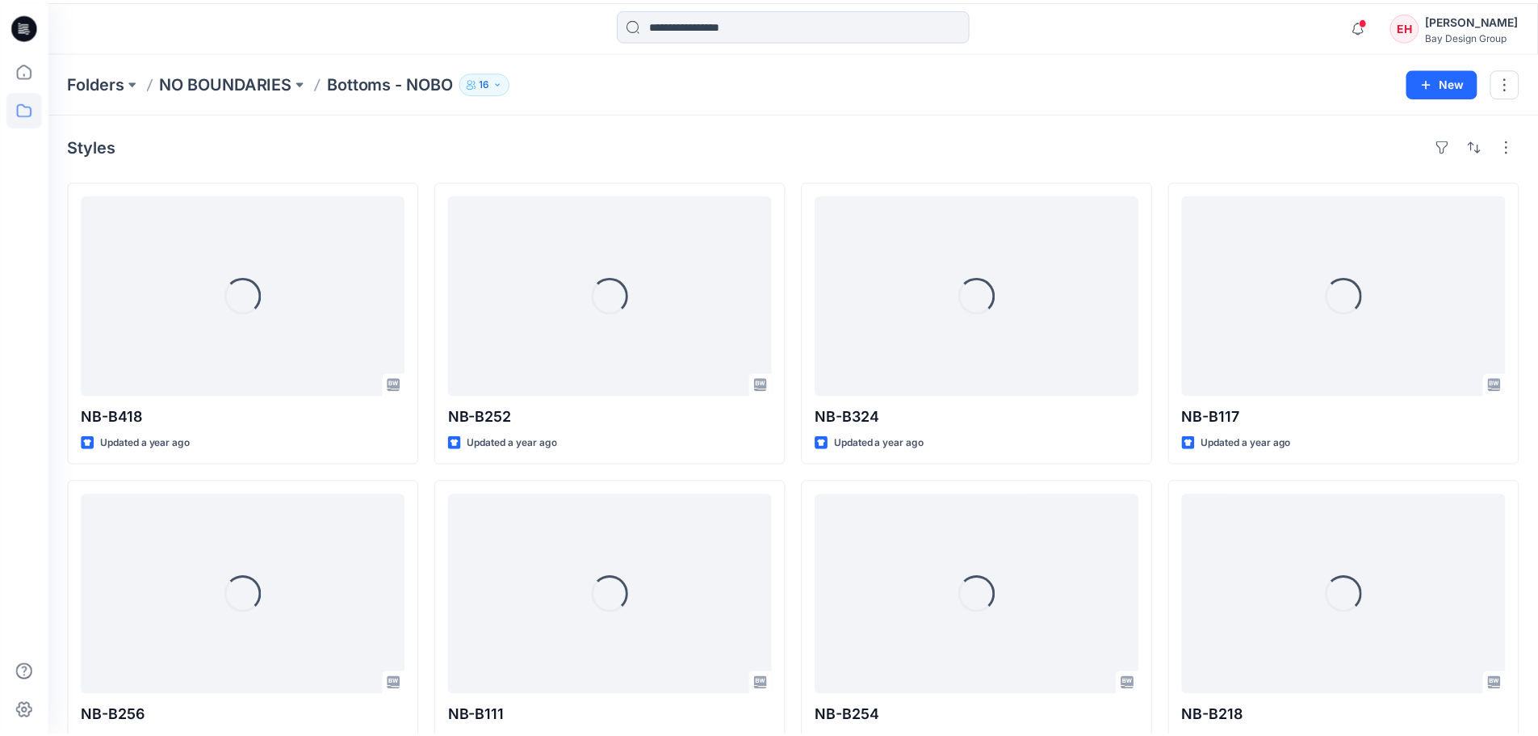
scroll to position [157, 0]
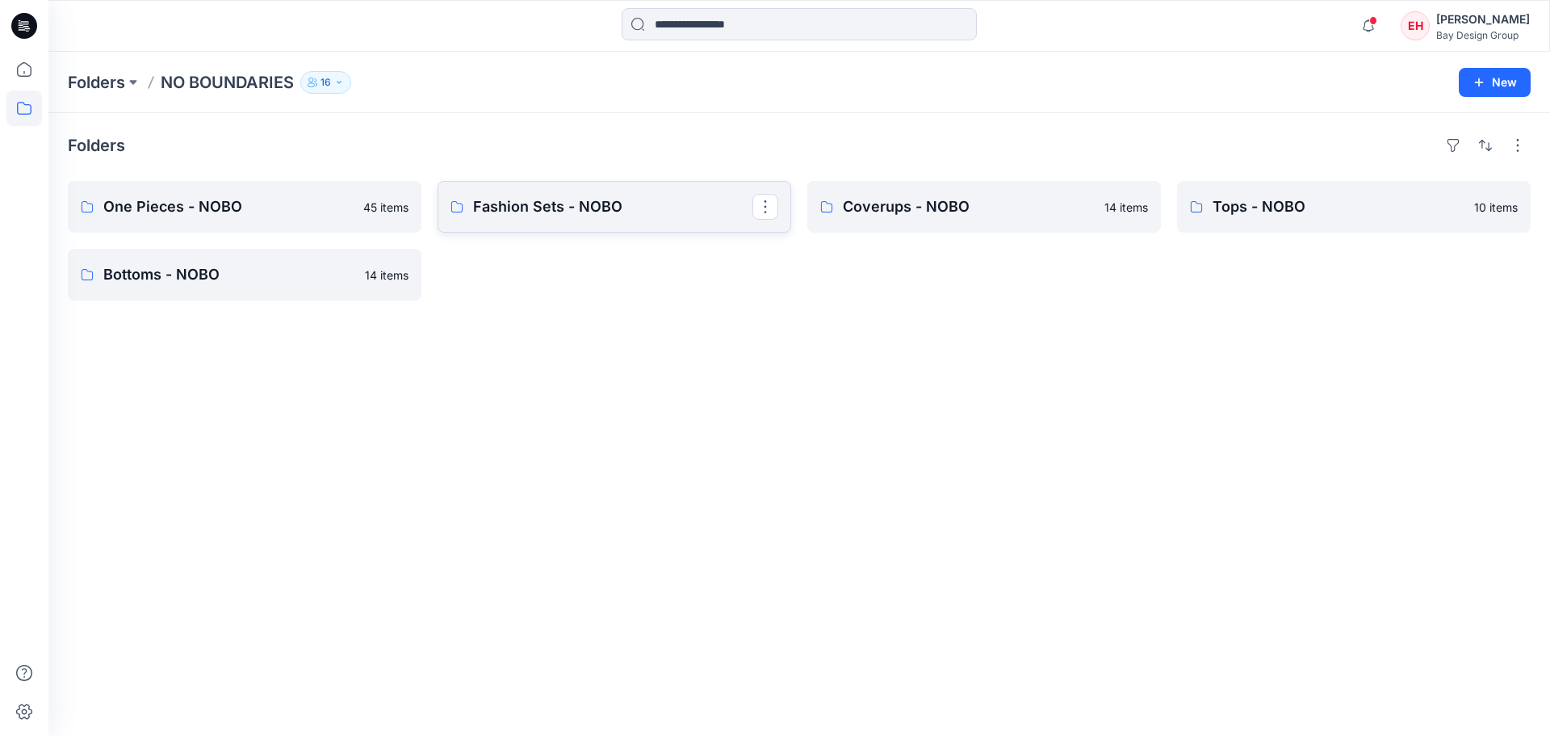
click at [528, 201] on p "Fashion Sets - NOBO" at bounding box center [612, 206] width 279 height 23
click at [124, 83] on p "Folders" at bounding box center [96, 82] width 57 height 23
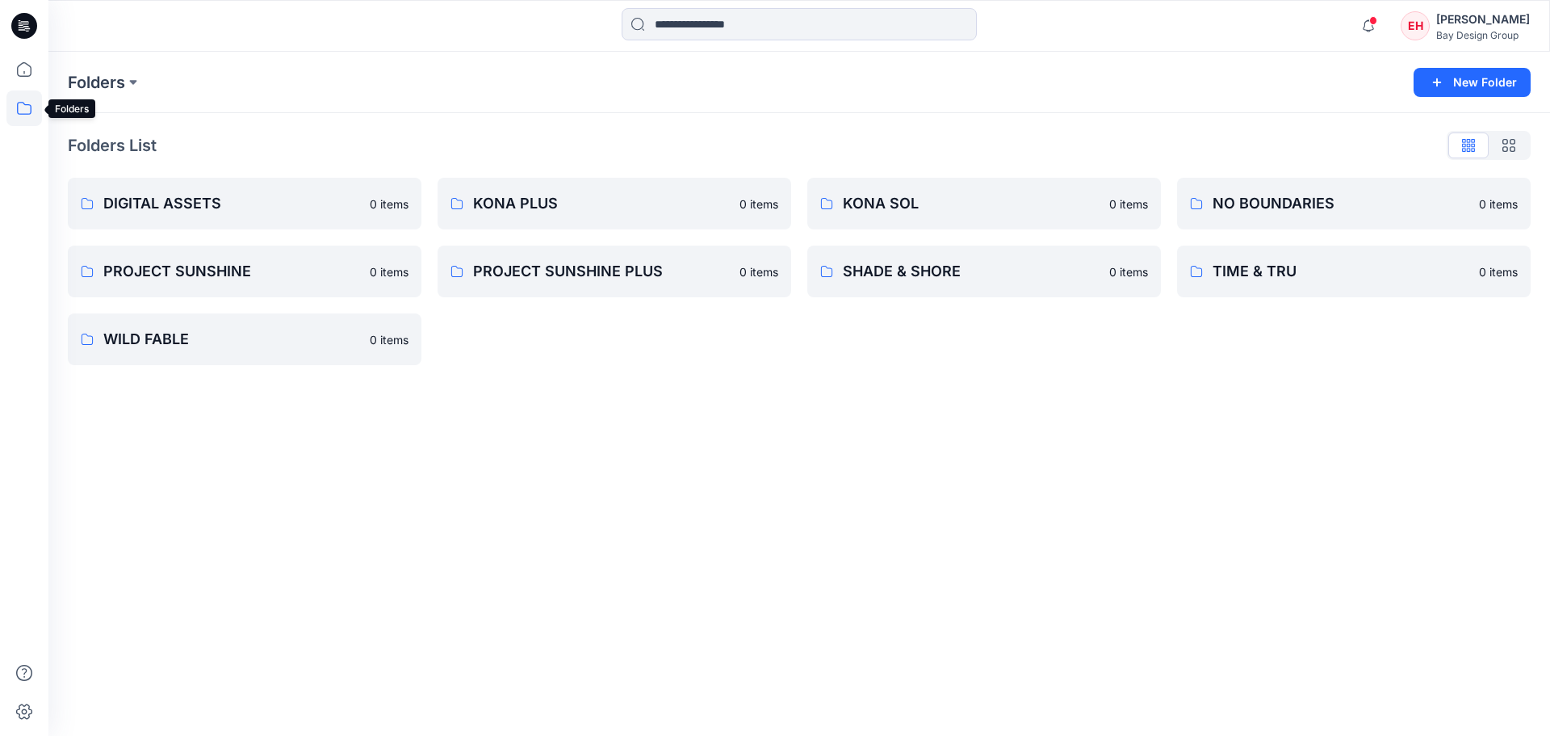
click at [16, 104] on icon at bounding box center [24, 108] width 36 height 36
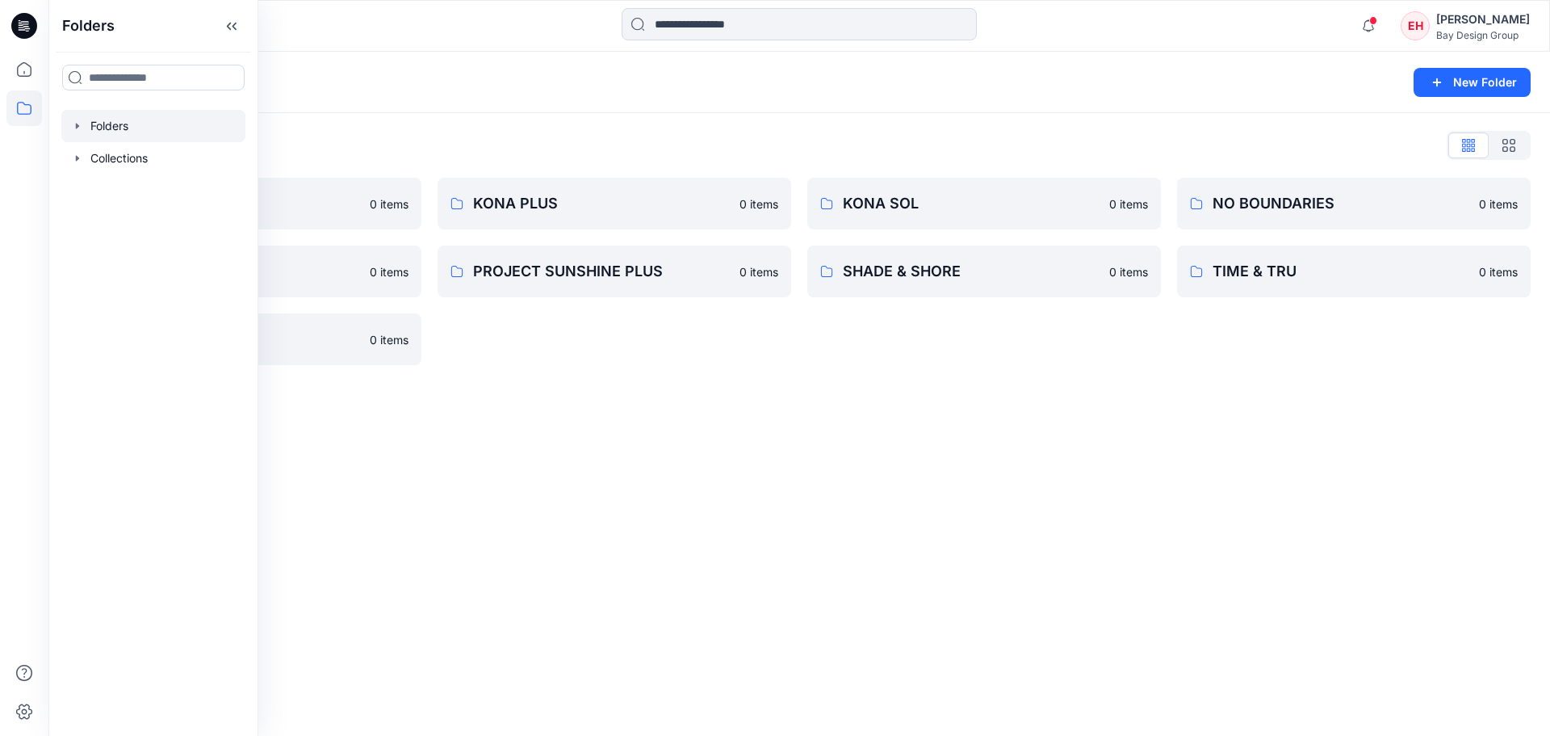
click at [103, 122] on div at bounding box center [153, 126] width 184 height 32
click at [80, 124] on icon "button" at bounding box center [77, 125] width 13 height 13
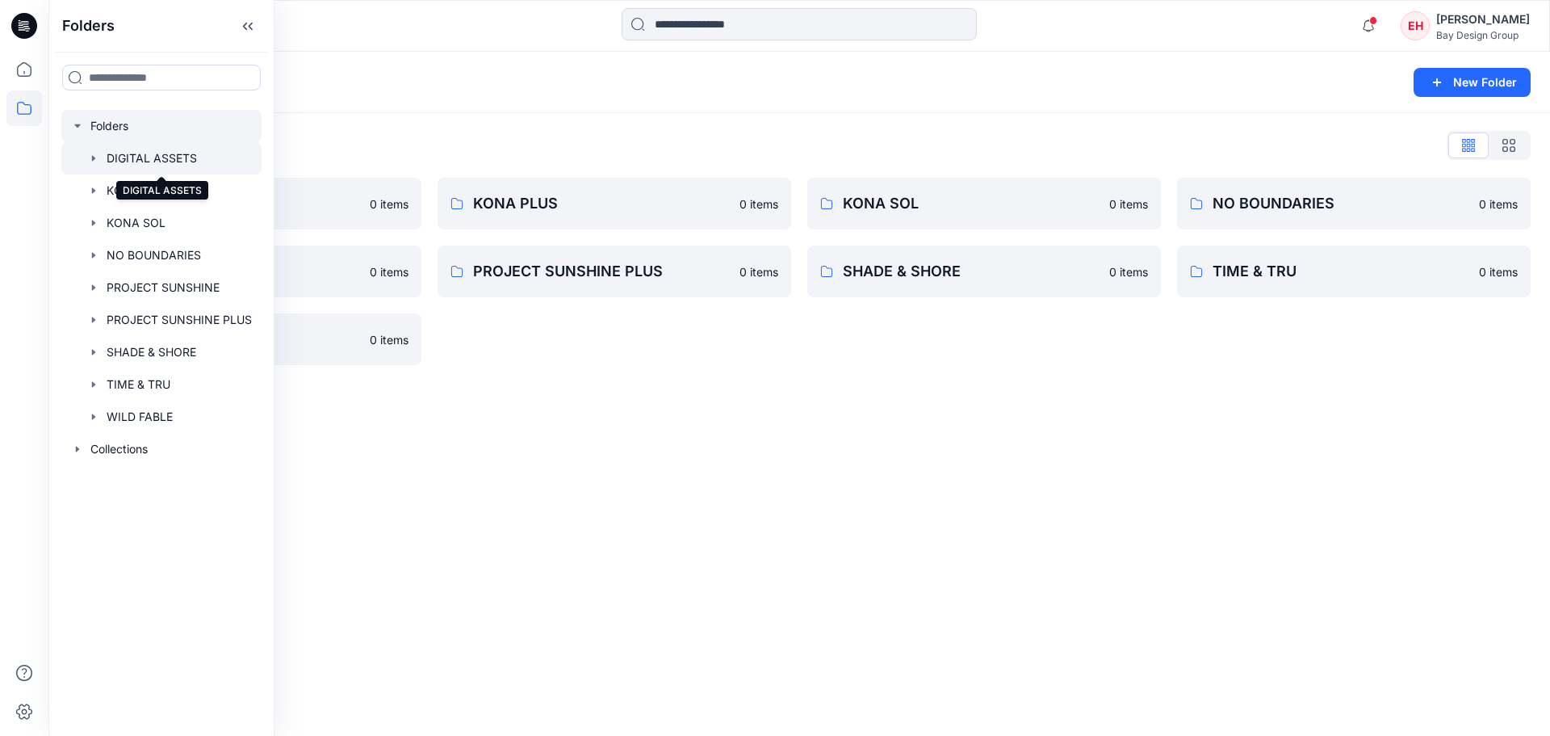
click at [165, 163] on div at bounding box center [161, 158] width 200 height 32
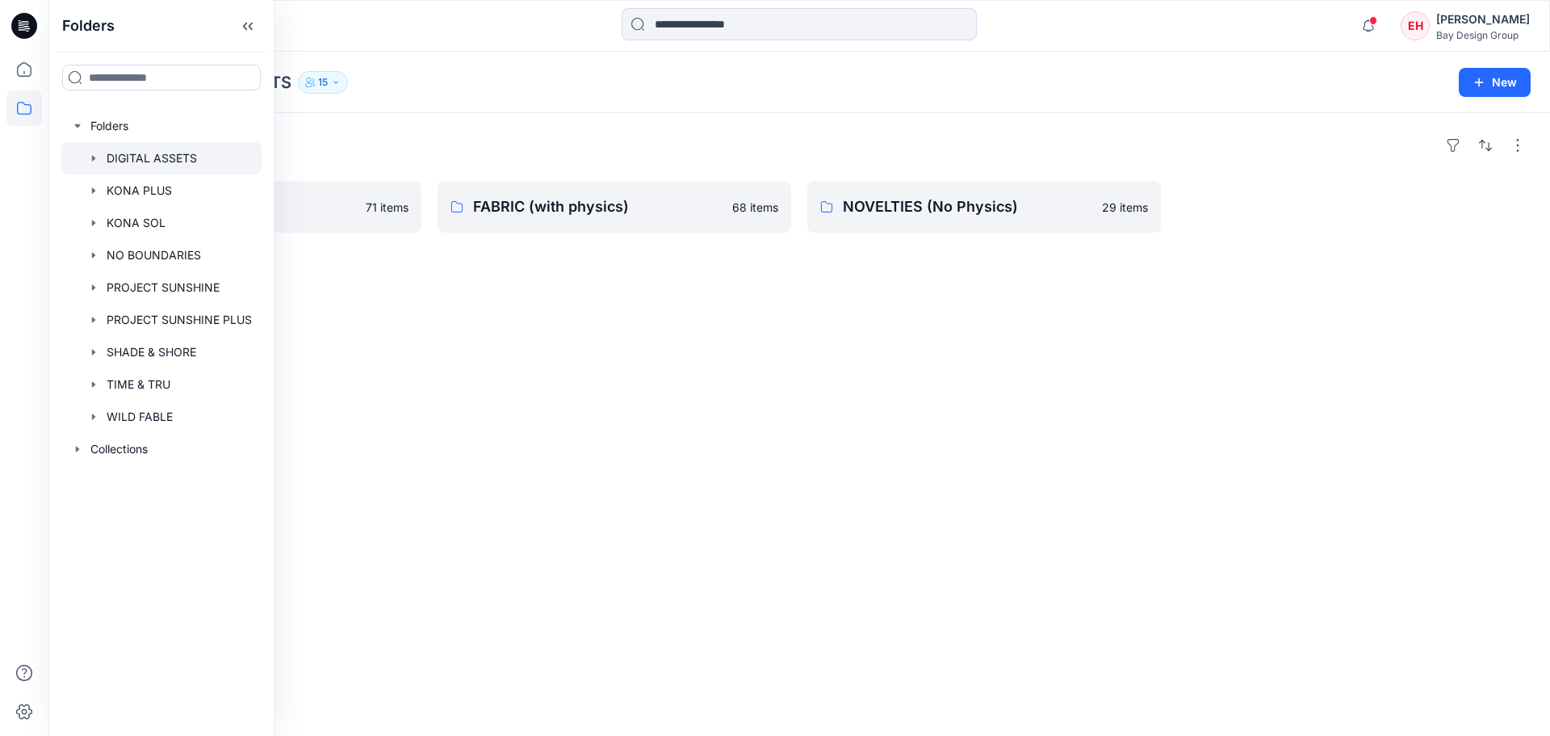
click at [503, 308] on div "Folders TRIMS 71 items FABRIC (with physics) 68 items NOVELTIES (No Physics) 29…" at bounding box center [799, 424] width 1502 height 623
